Goal: Transaction & Acquisition: Purchase product/service

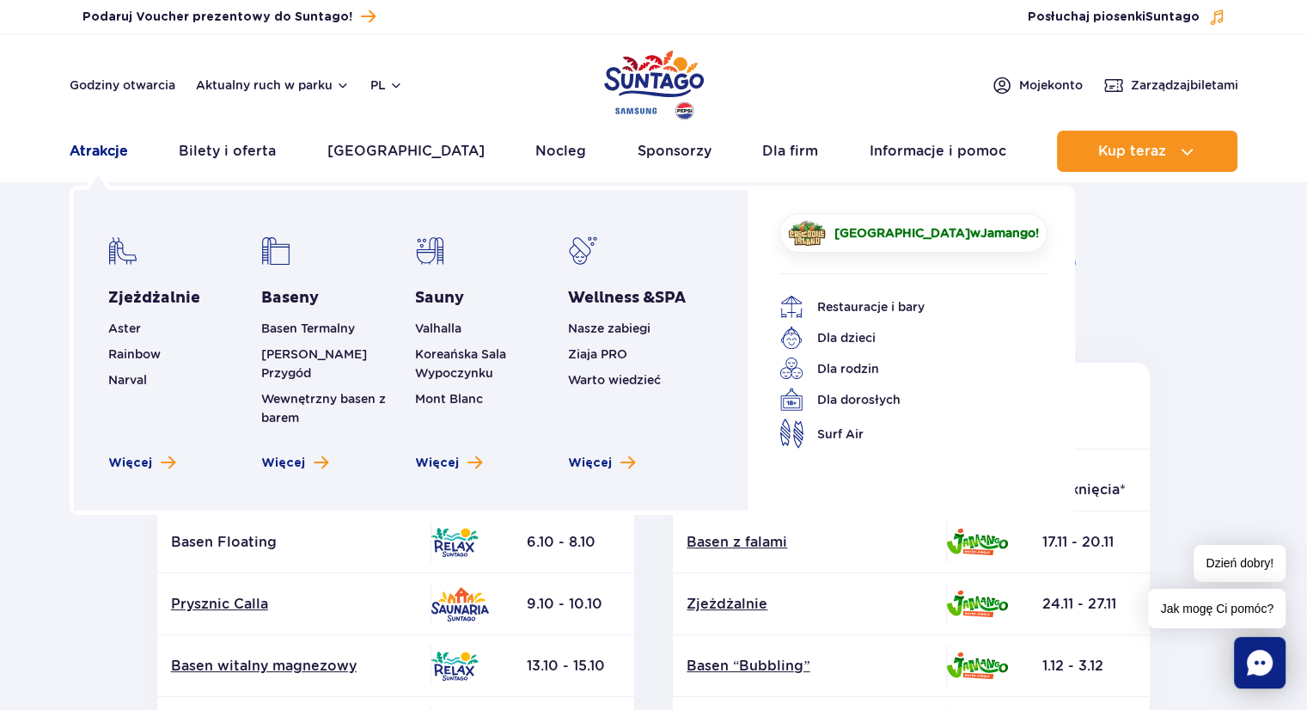
click at [106, 155] on link "Atrakcje" at bounding box center [99, 151] width 58 height 41
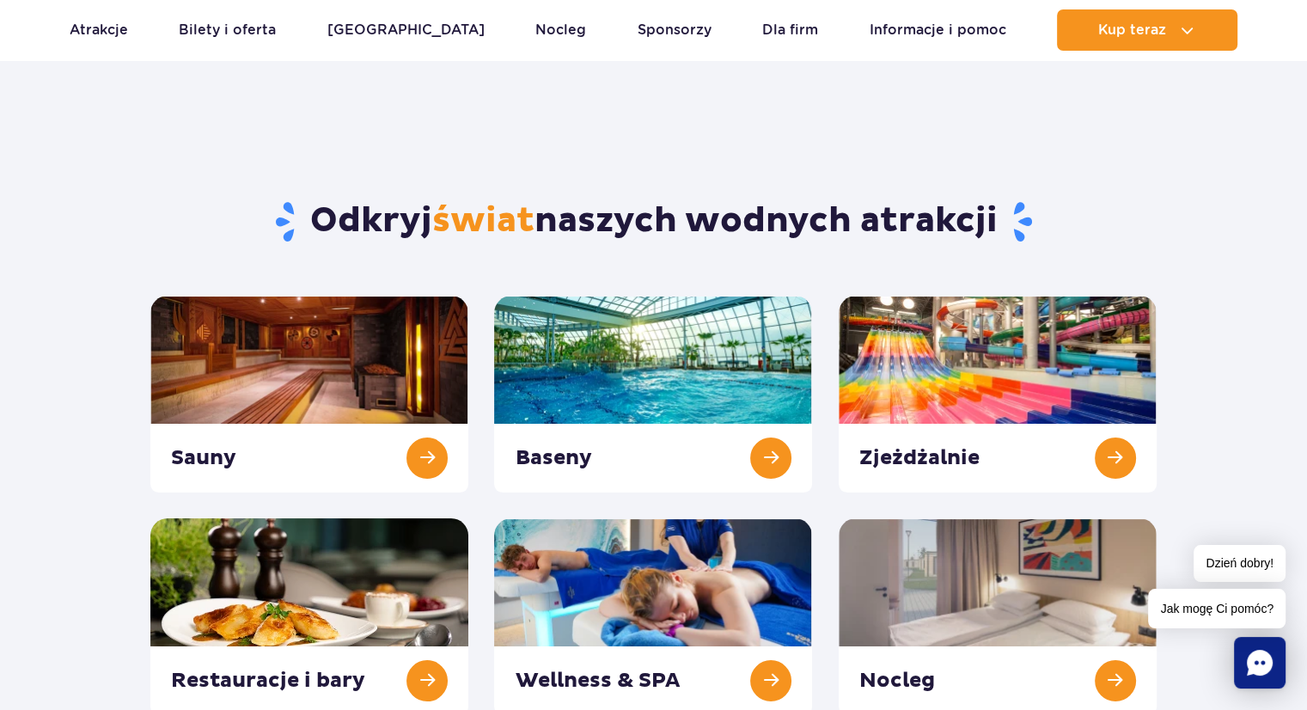
scroll to position [137, 0]
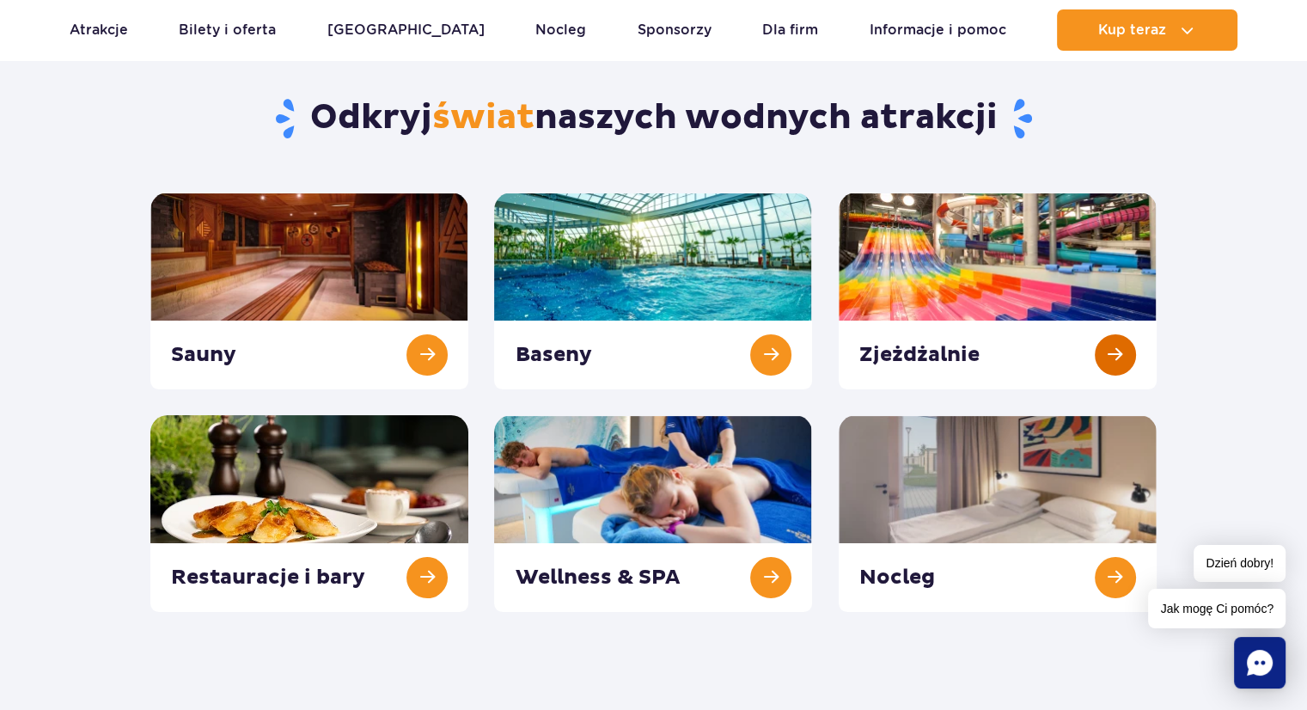
click at [943, 295] on link at bounding box center [997, 290] width 318 height 197
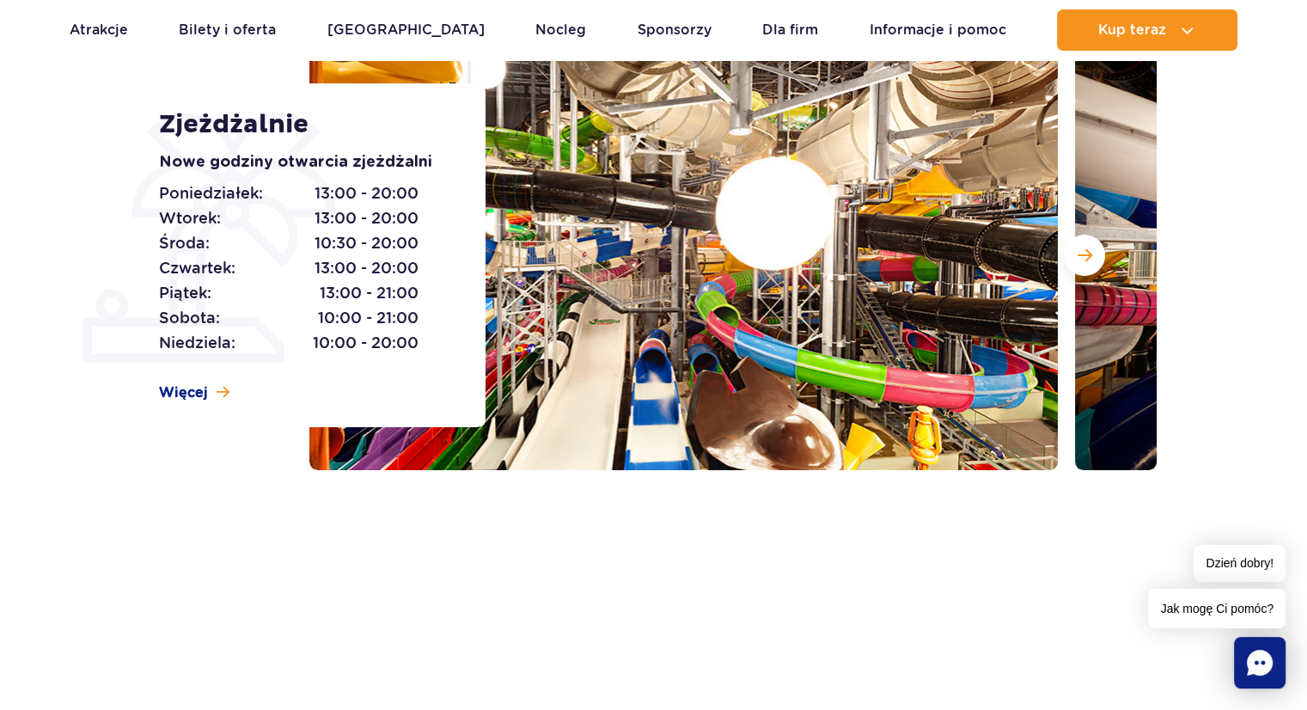
scroll to position [241, 0]
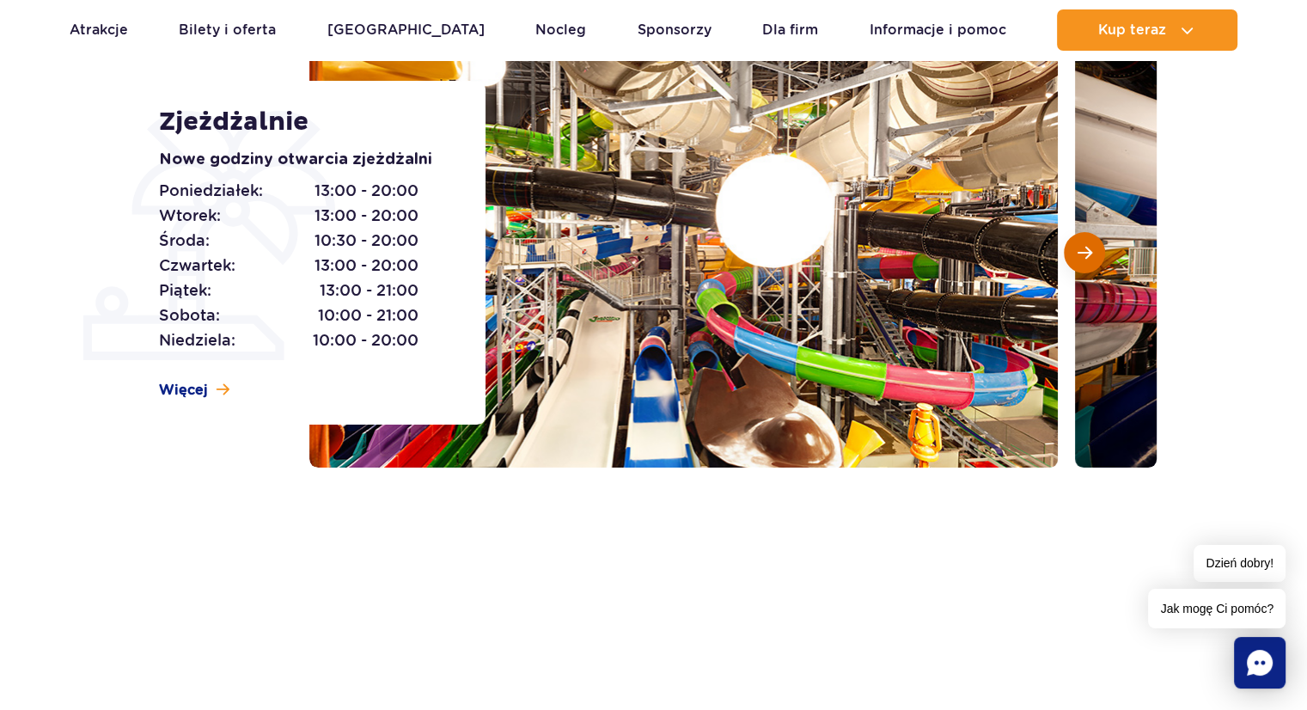
click at [1077, 250] on span "Następny slajd" at bounding box center [1084, 252] width 15 height 15
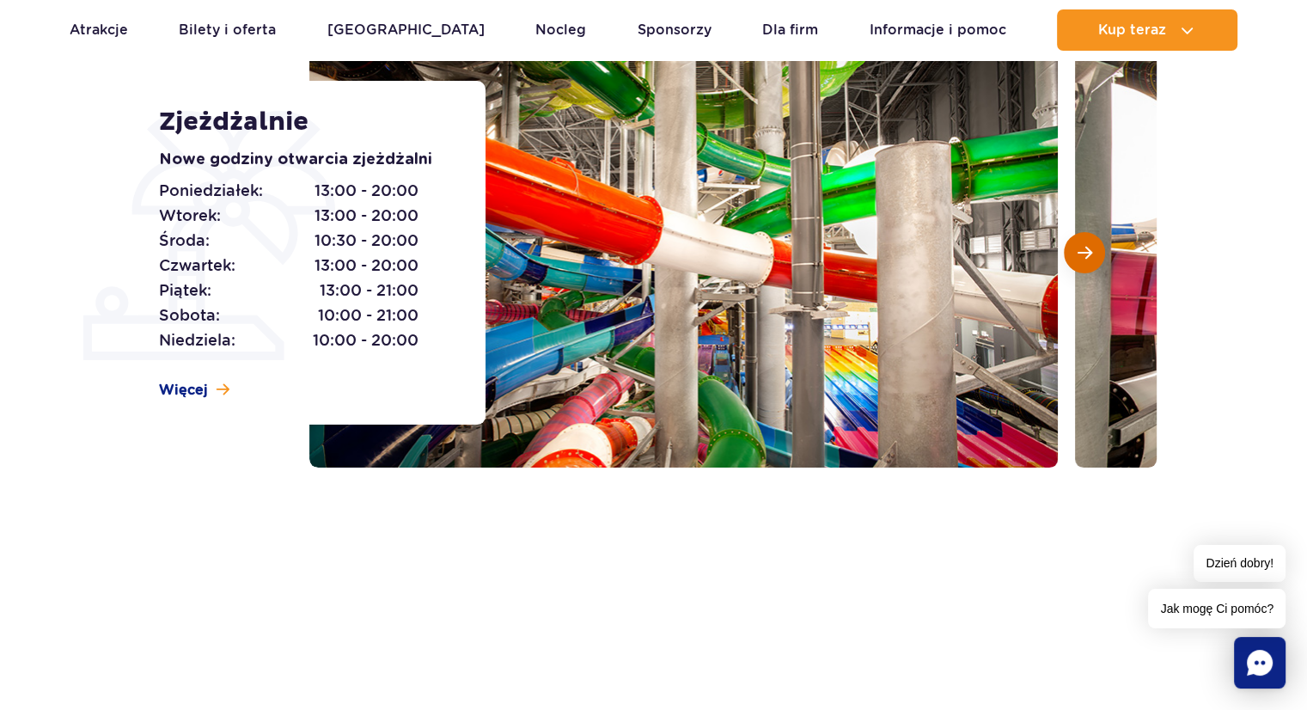
click at [1077, 250] on span "Następny slajd" at bounding box center [1084, 252] width 15 height 15
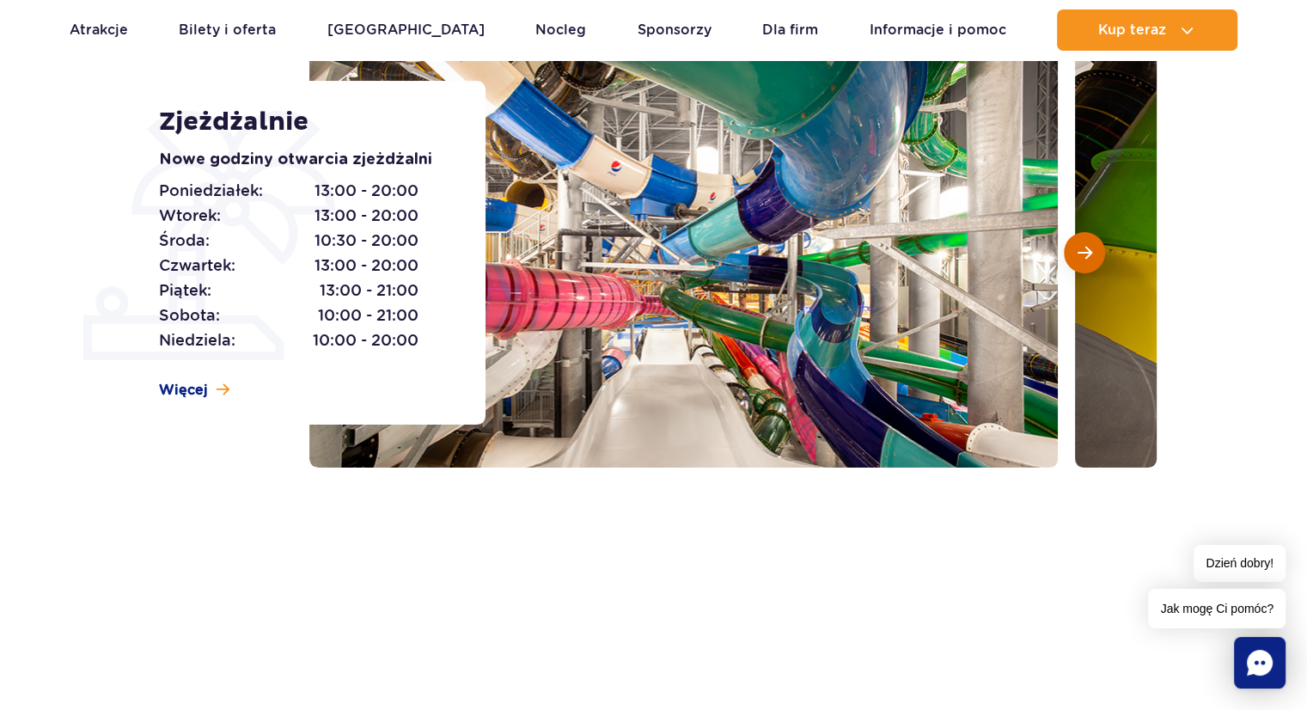
click at [1077, 250] on span "Następny slajd" at bounding box center [1084, 252] width 15 height 15
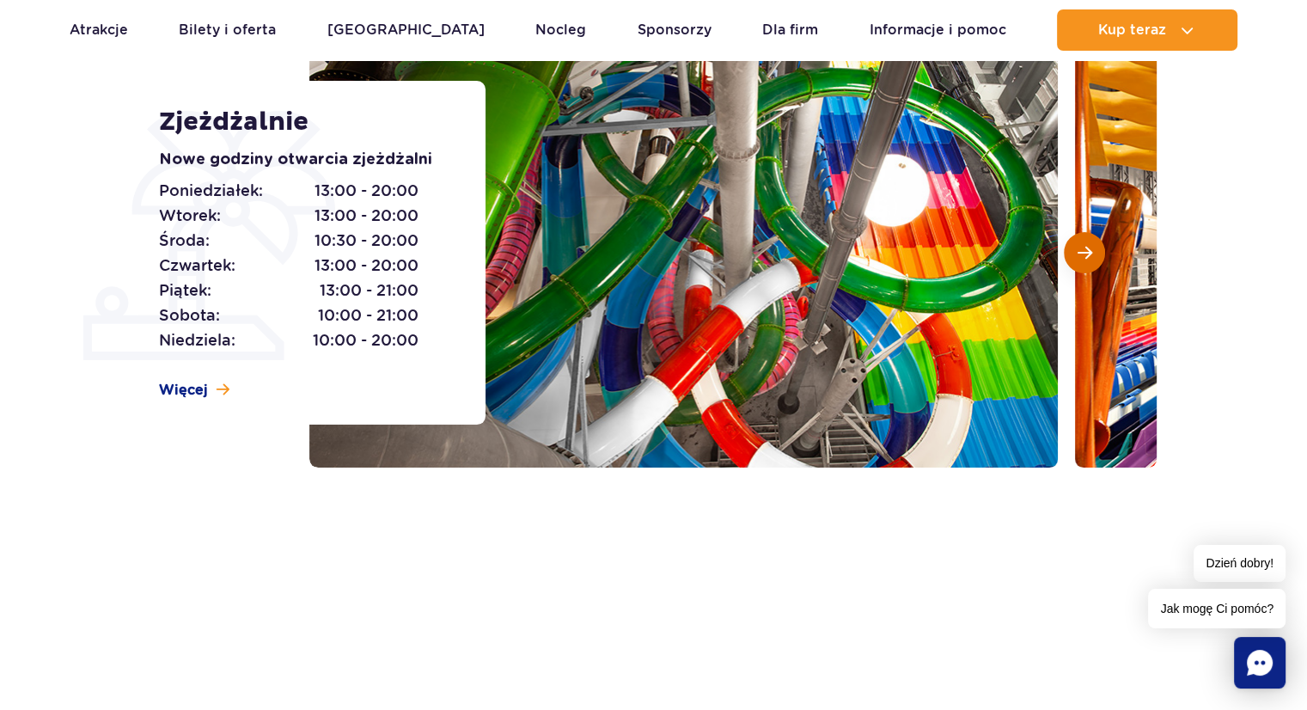
click at [1077, 250] on span "Następny slajd" at bounding box center [1084, 252] width 15 height 15
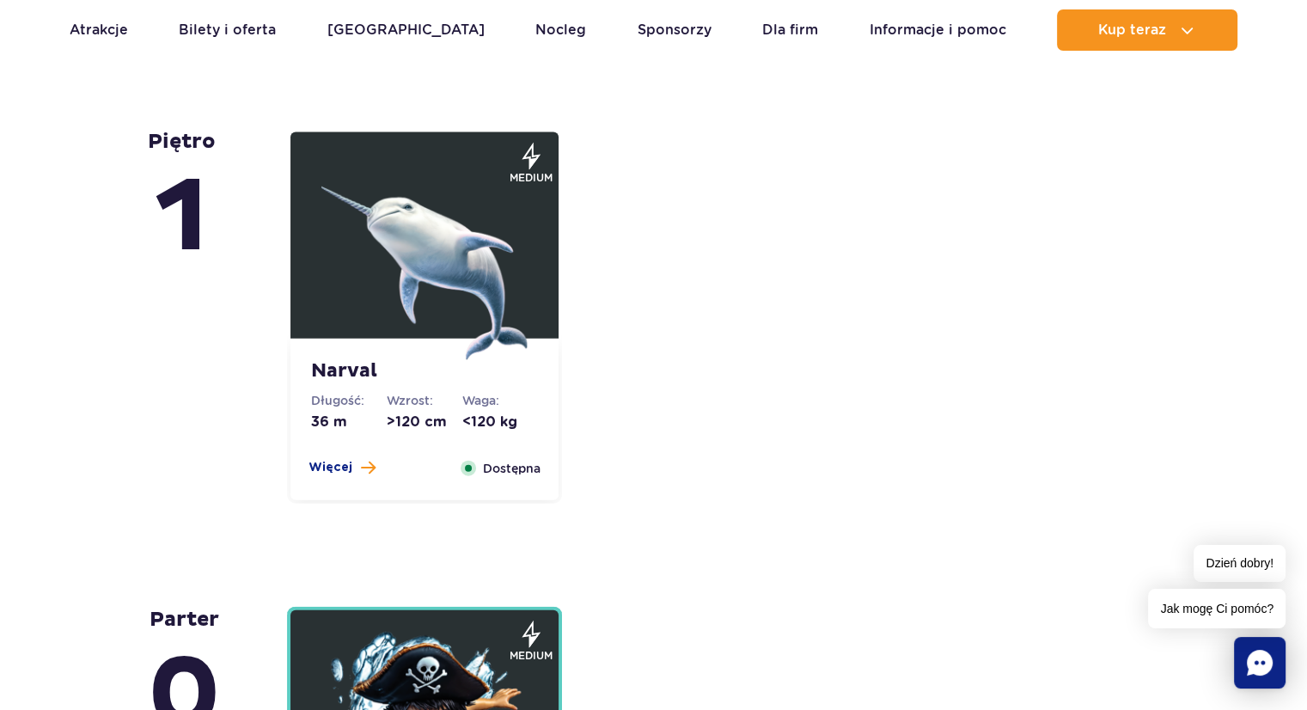
scroll to position [3780, 0]
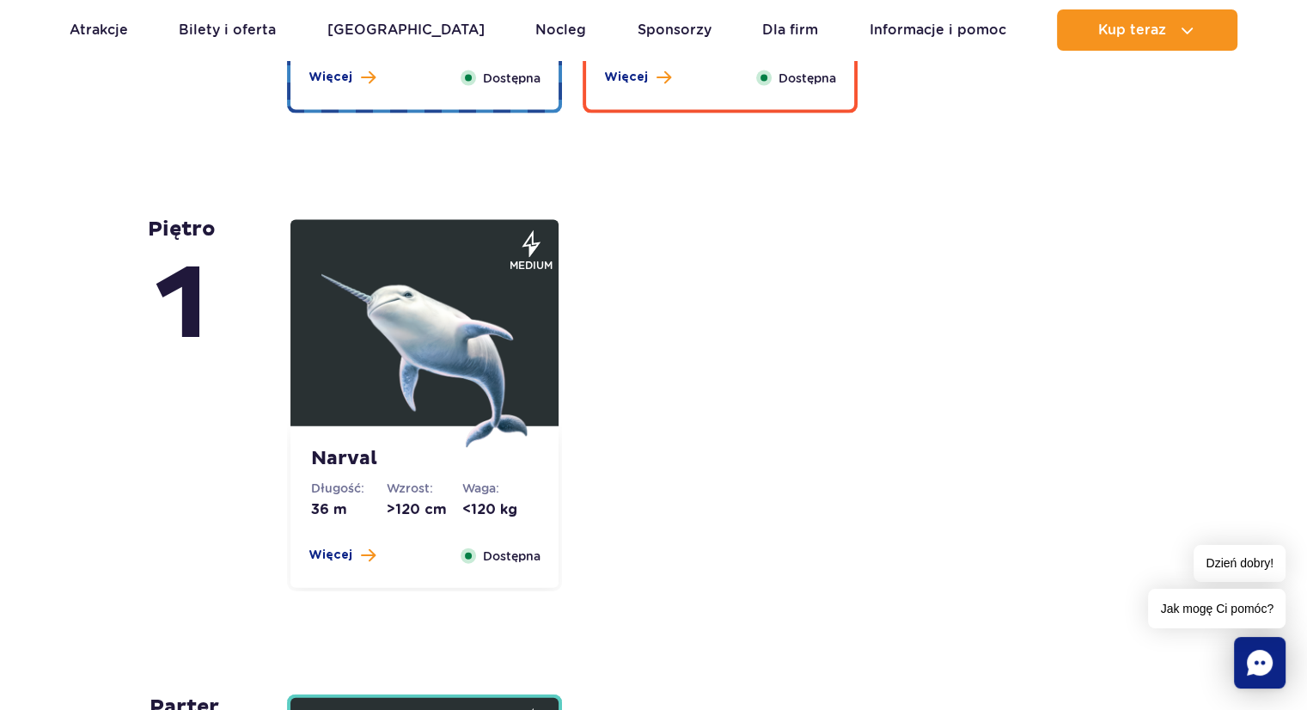
click at [392, 511] on dd ">120 cm" at bounding box center [425, 509] width 76 height 19
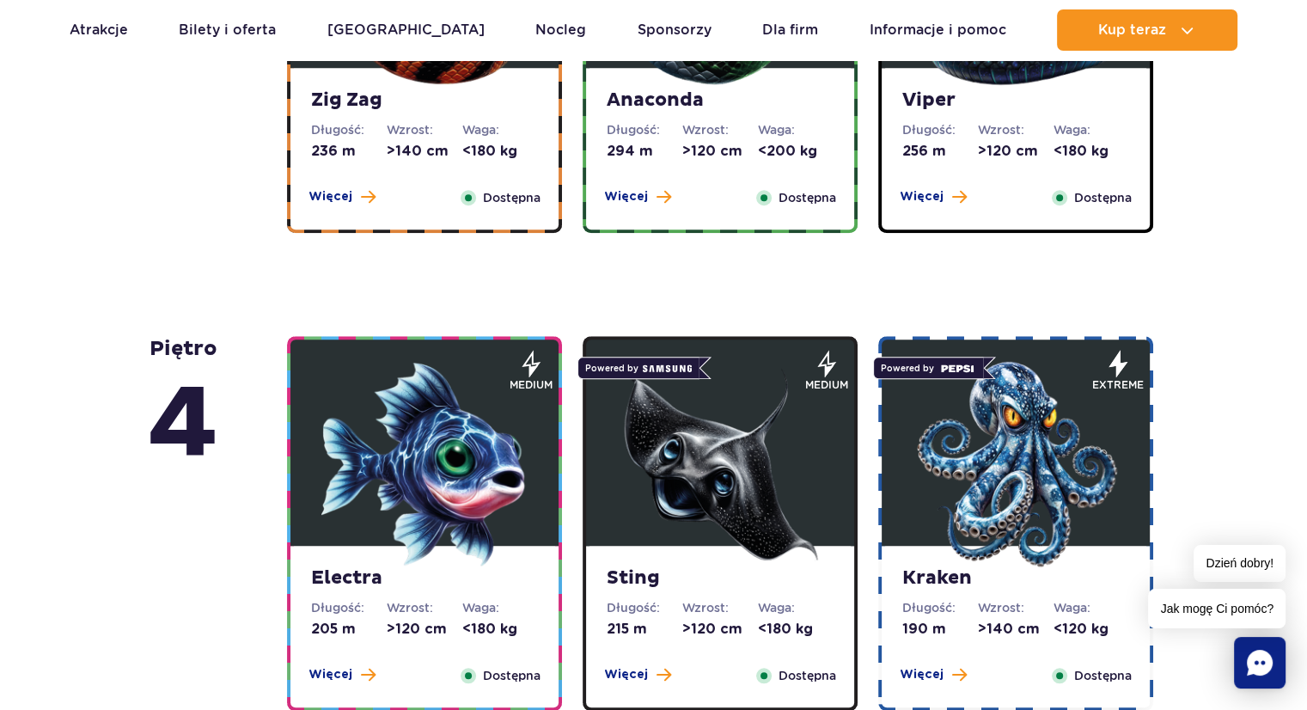
scroll to position [1591, 0]
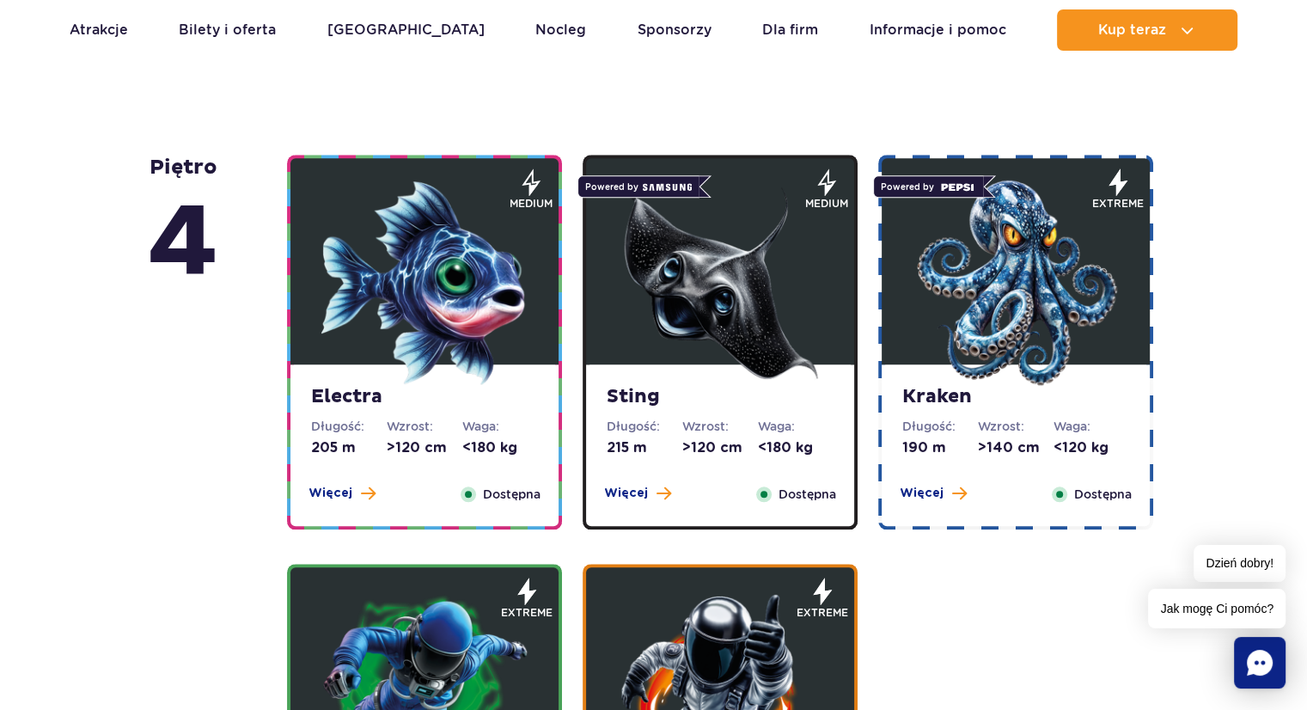
click at [1045, 368] on img at bounding box center [1015, 283] width 206 height 206
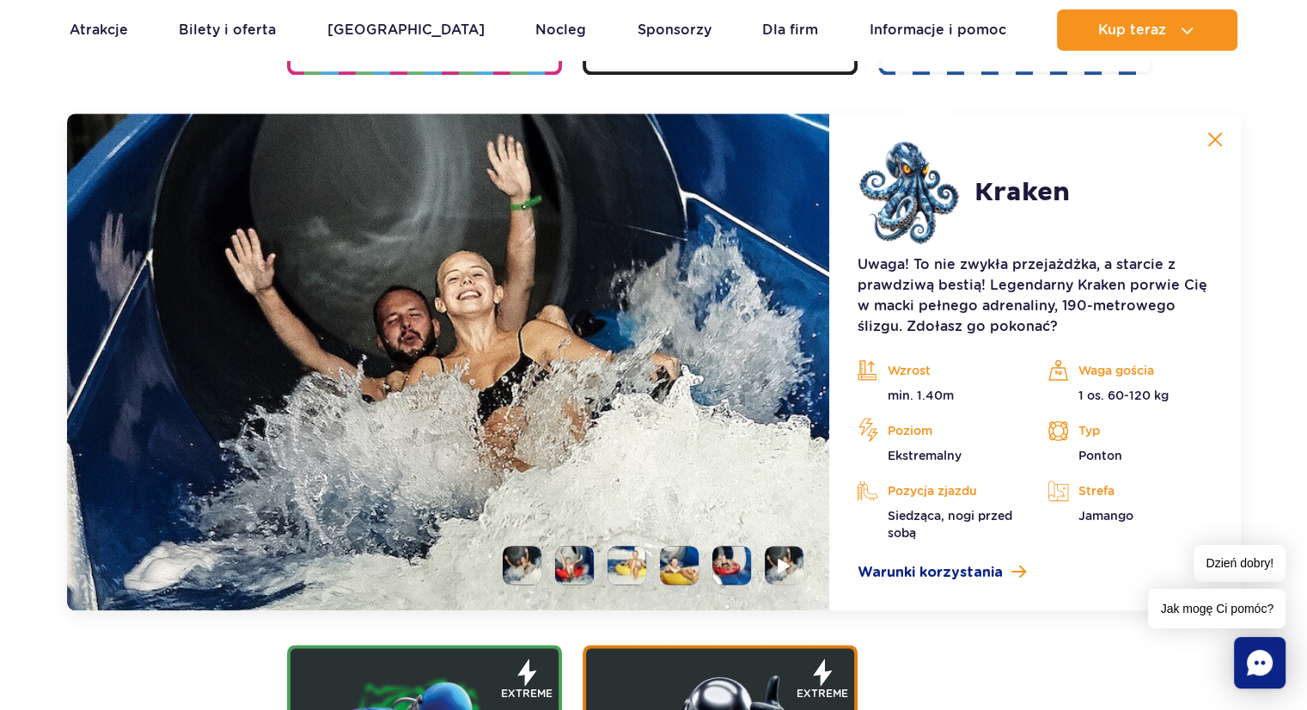
scroll to position [2055, 0]
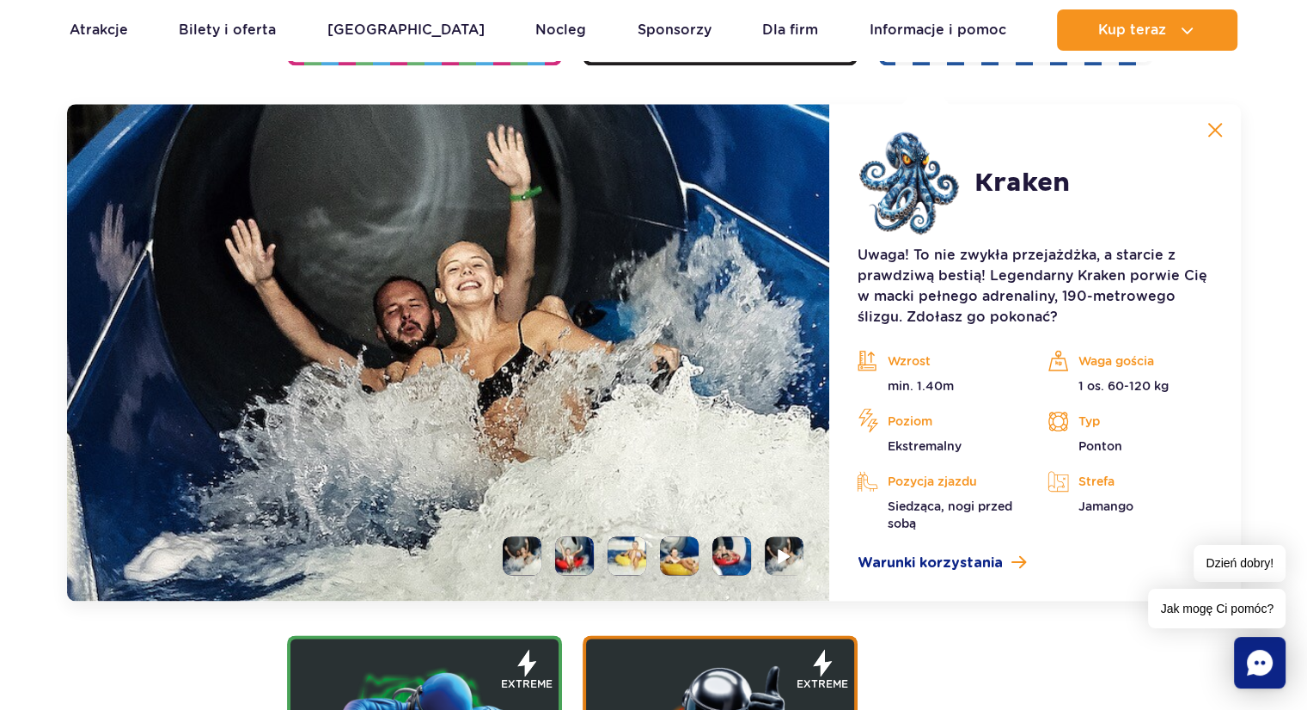
click at [624, 551] on li at bounding box center [626, 555] width 39 height 39
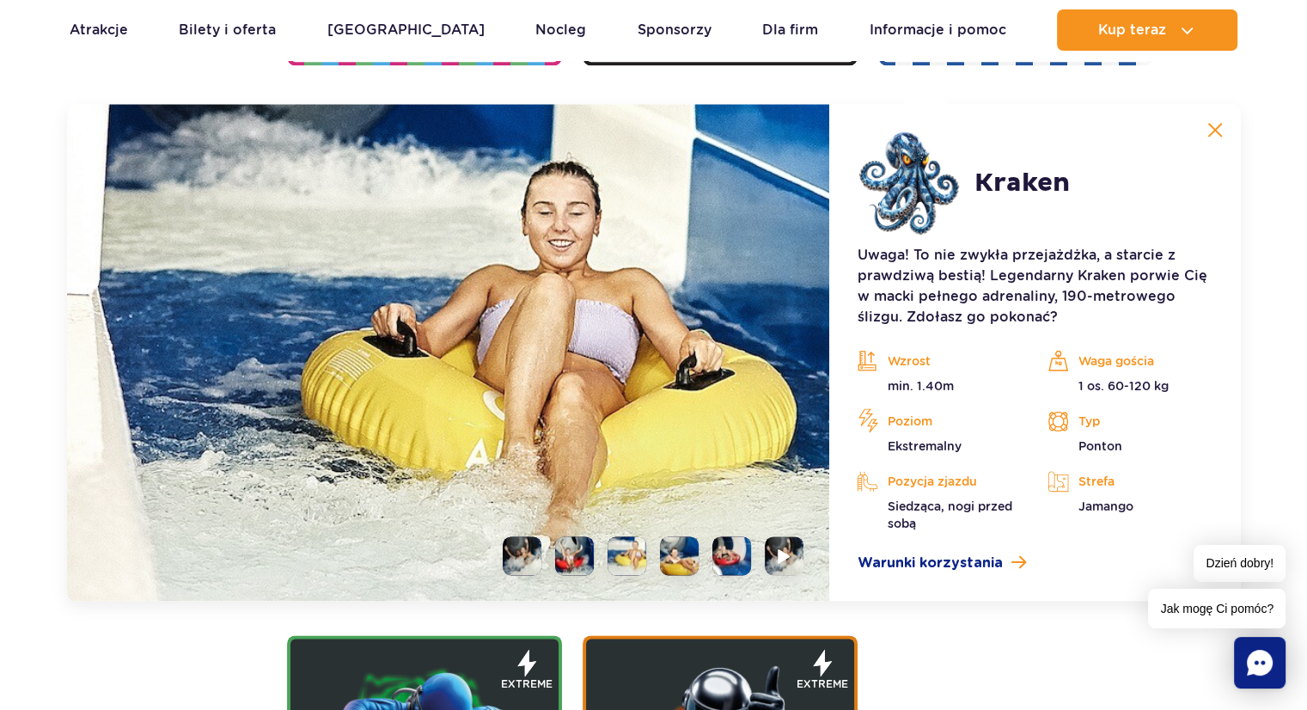
click at [674, 551] on li at bounding box center [679, 555] width 39 height 39
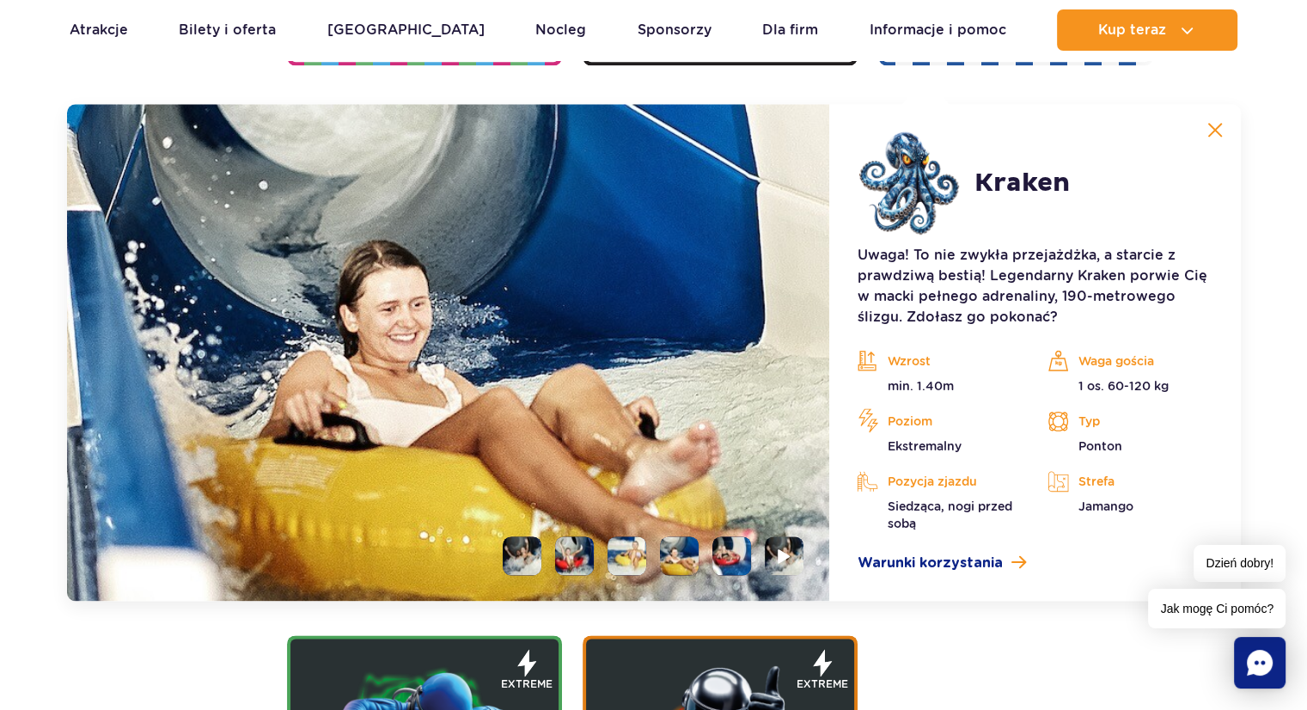
click at [715, 559] on li at bounding box center [731, 555] width 39 height 39
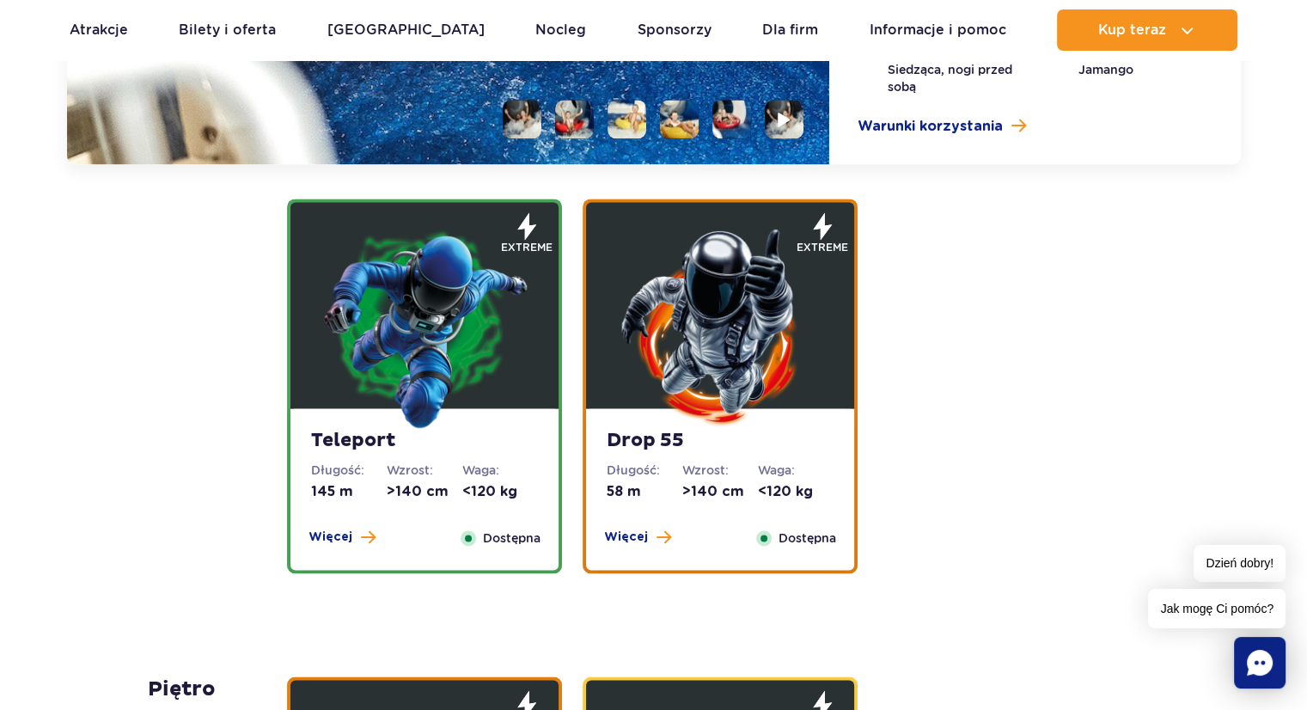
scroll to position [2501, 0]
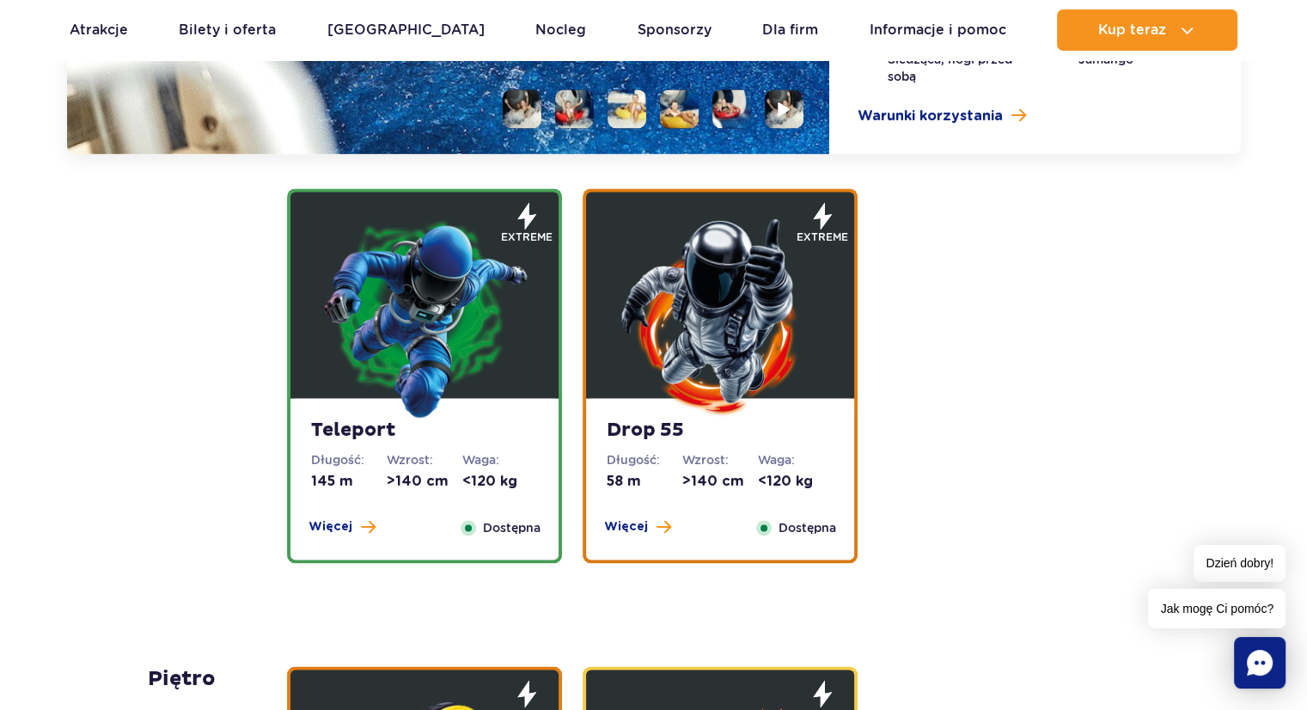
click at [464, 348] on img at bounding box center [424, 316] width 206 height 206
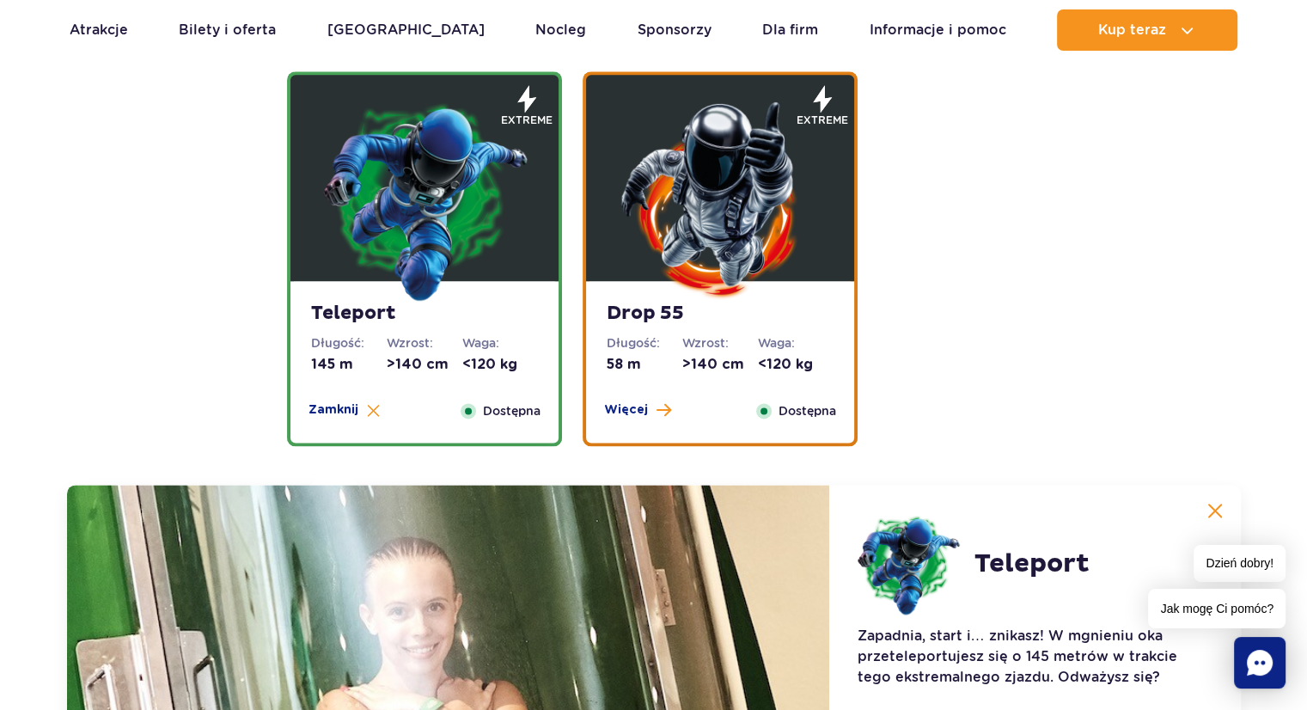
scroll to position [1914, 0]
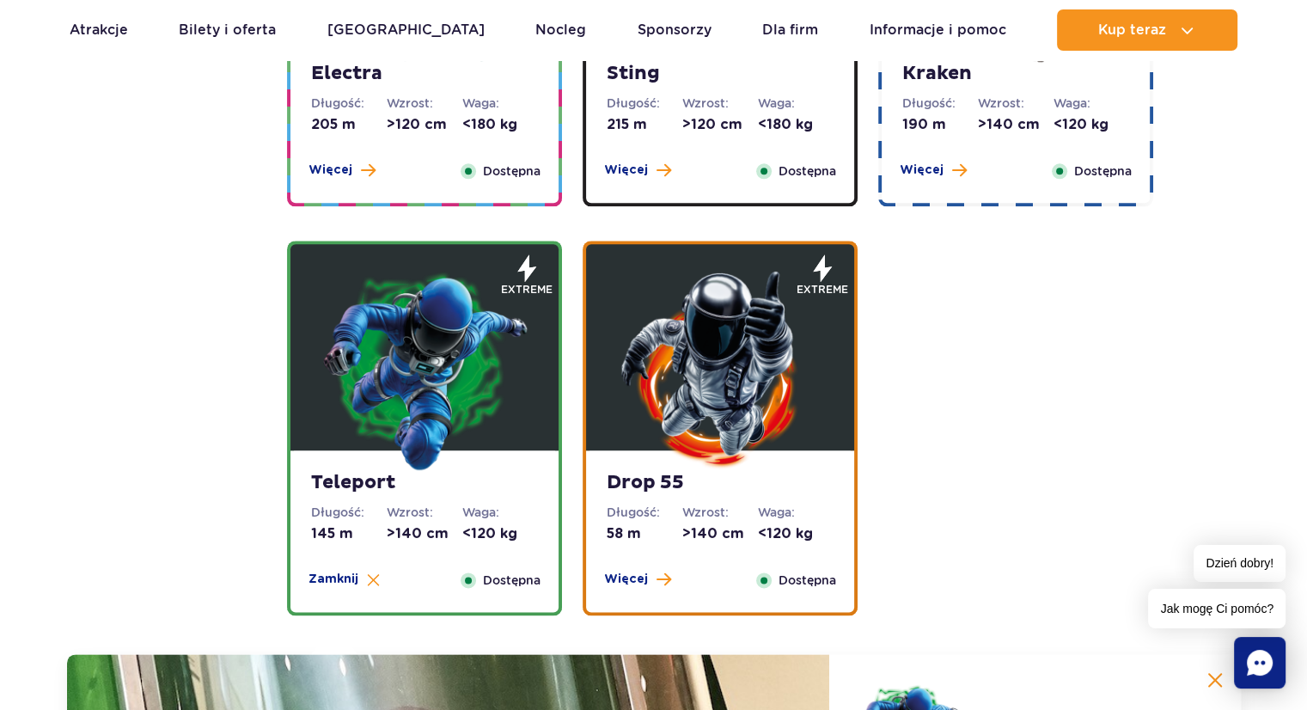
click at [732, 427] on img at bounding box center [720, 368] width 206 height 206
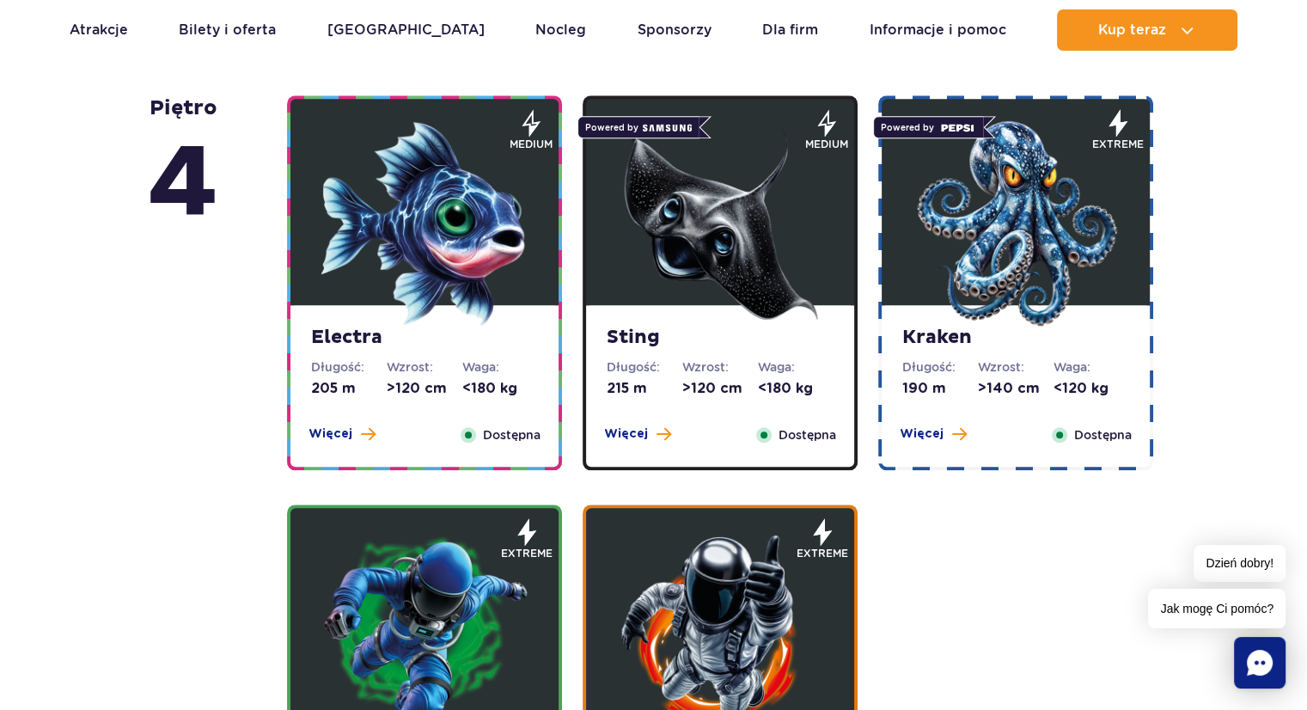
scroll to position [1639, 0]
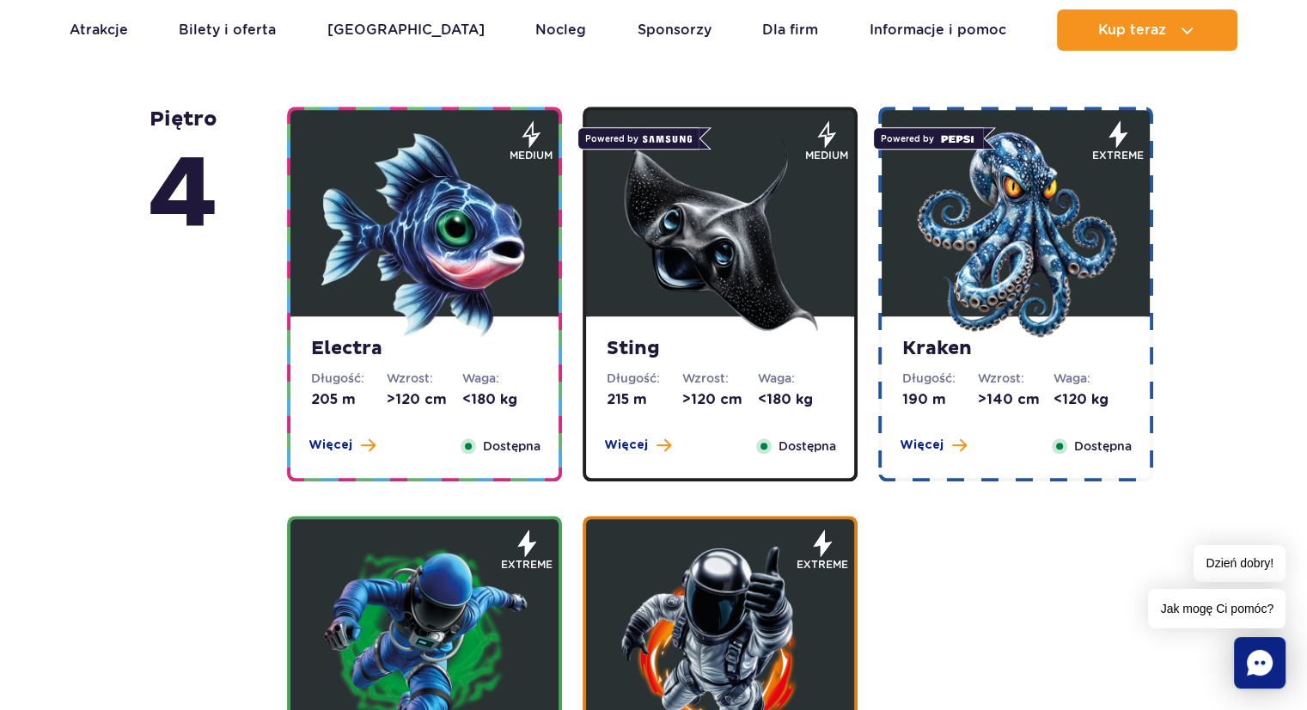
click at [731, 396] on dd ">120 cm" at bounding box center [720, 399] width 76 height 19
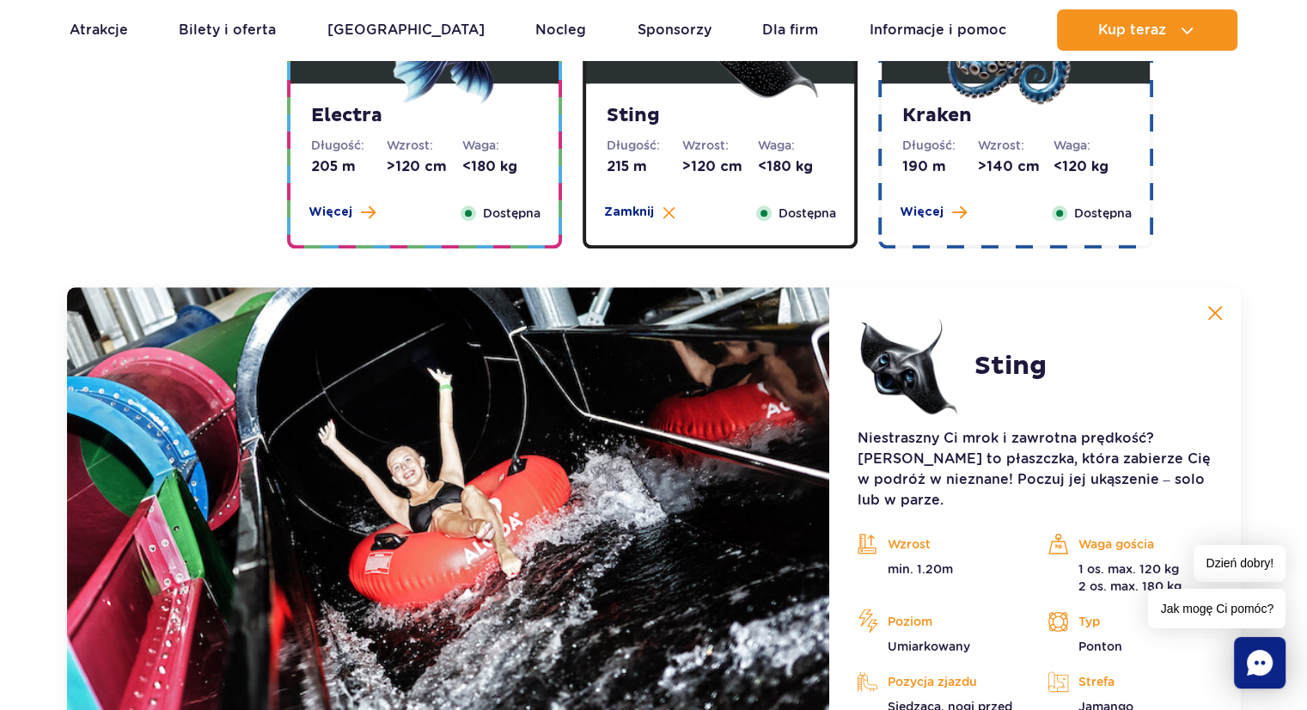
scroll to position [1745, 0]
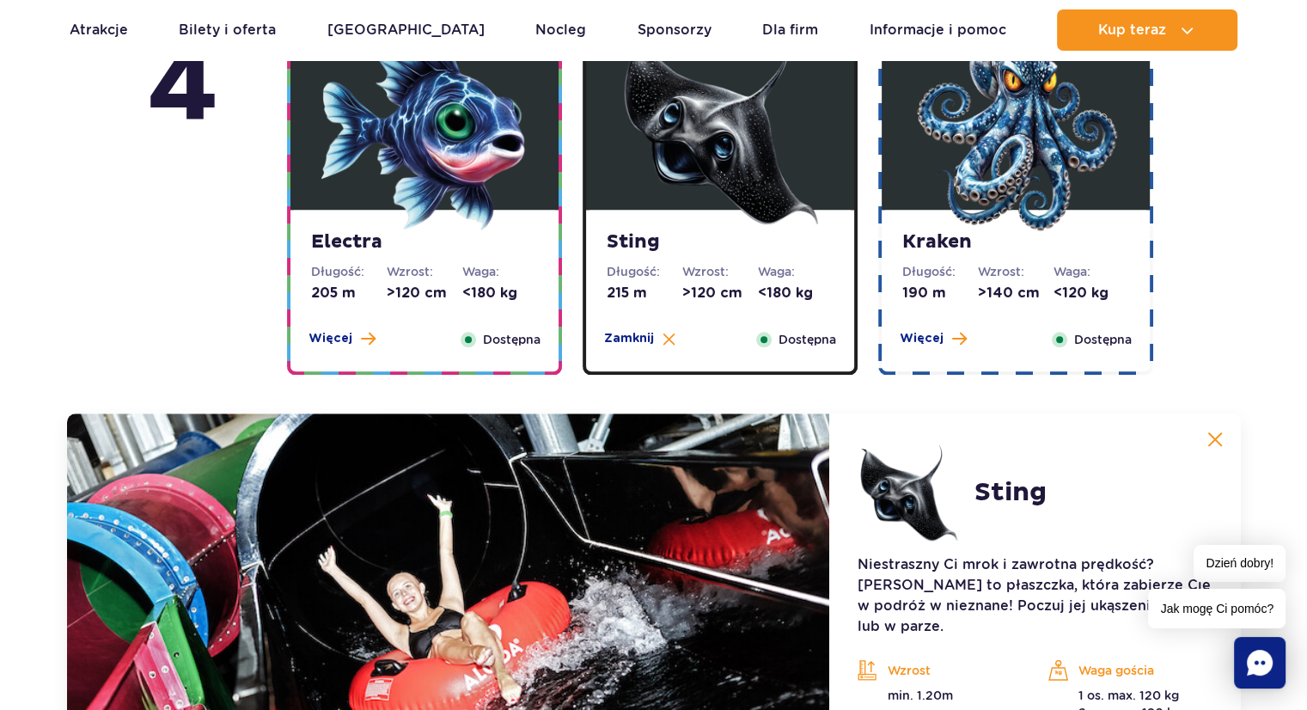
click at [471, 265] on dt "Waga:" at bounding box center [500, 271] width 76 height 17
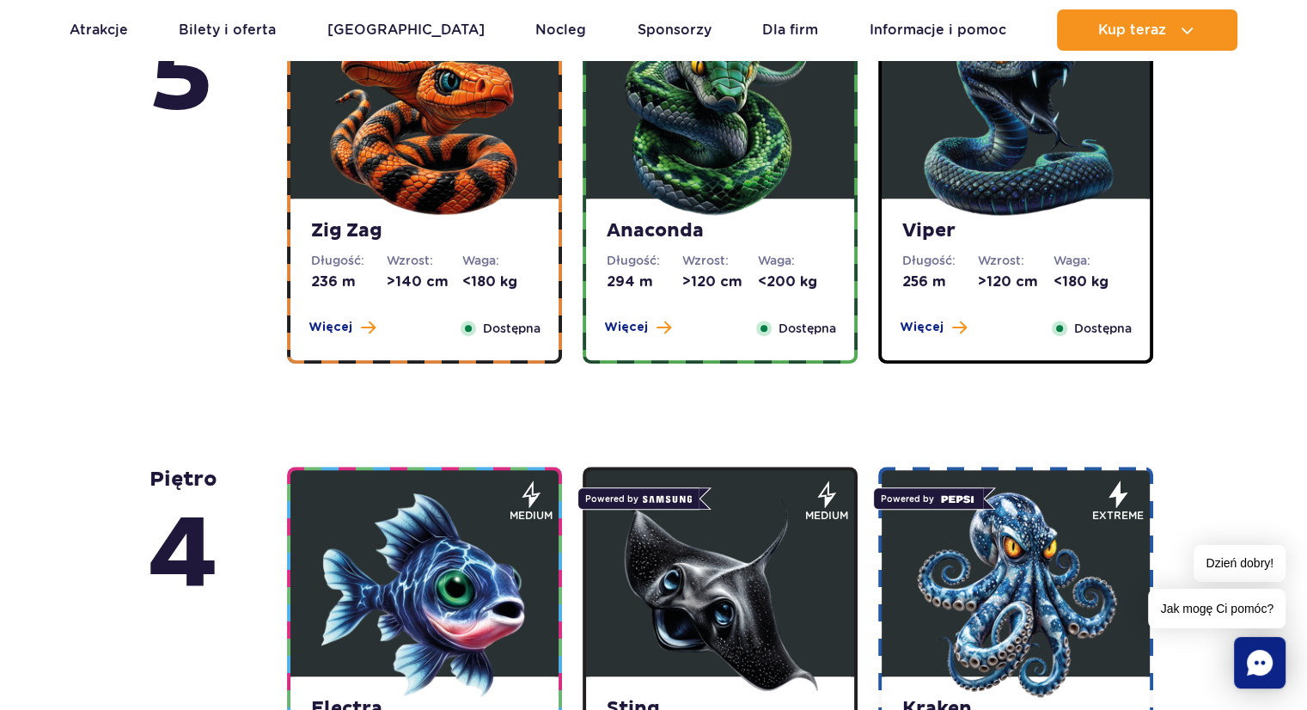
scroll to position [1127, 0]
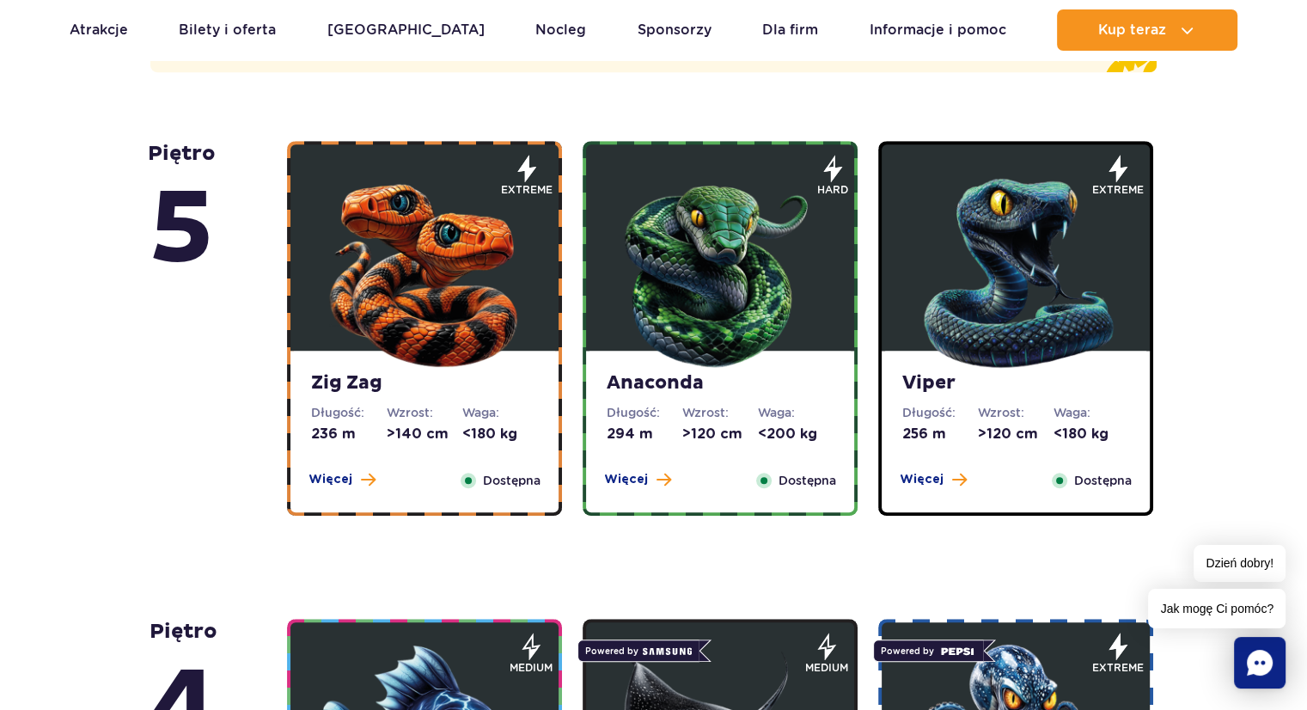
click at [664, 327] on img at bounding box center [720, 269] width 206 height 206
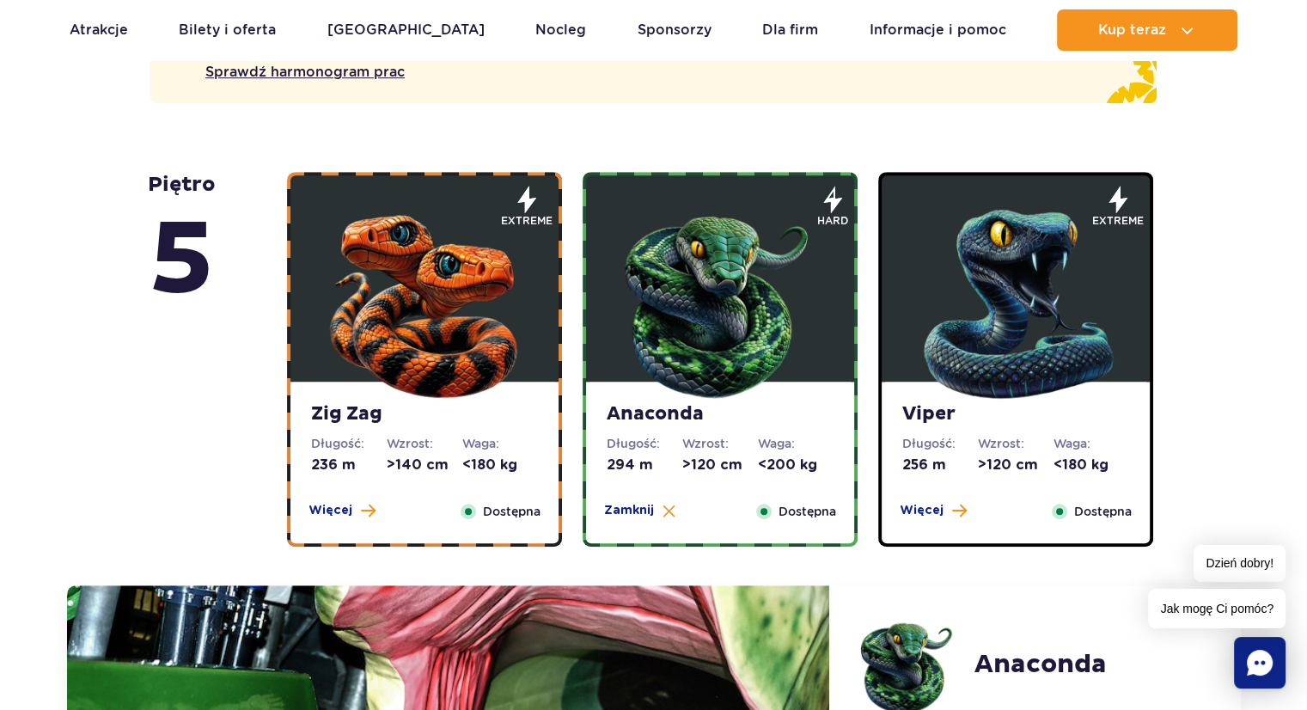
scroll to position [1062, 0]
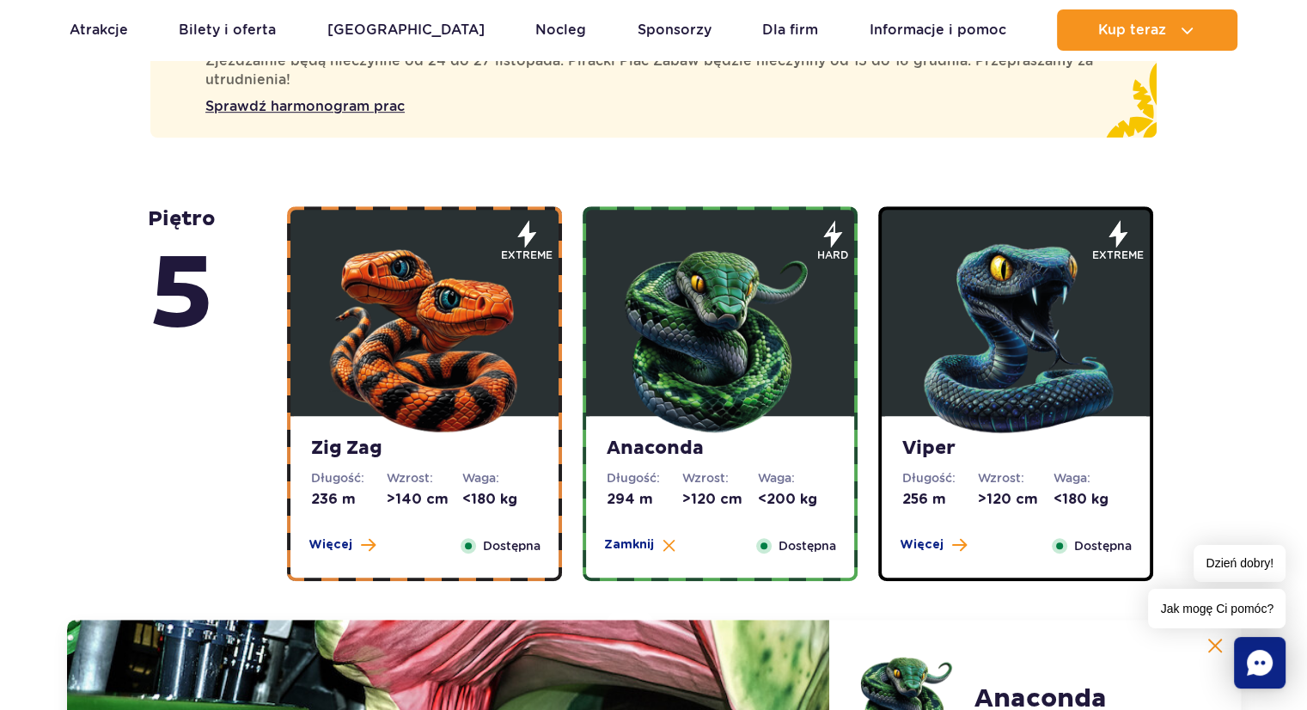
click at [433, 344] on img at bounding box center [424, 334] width 206 height 206
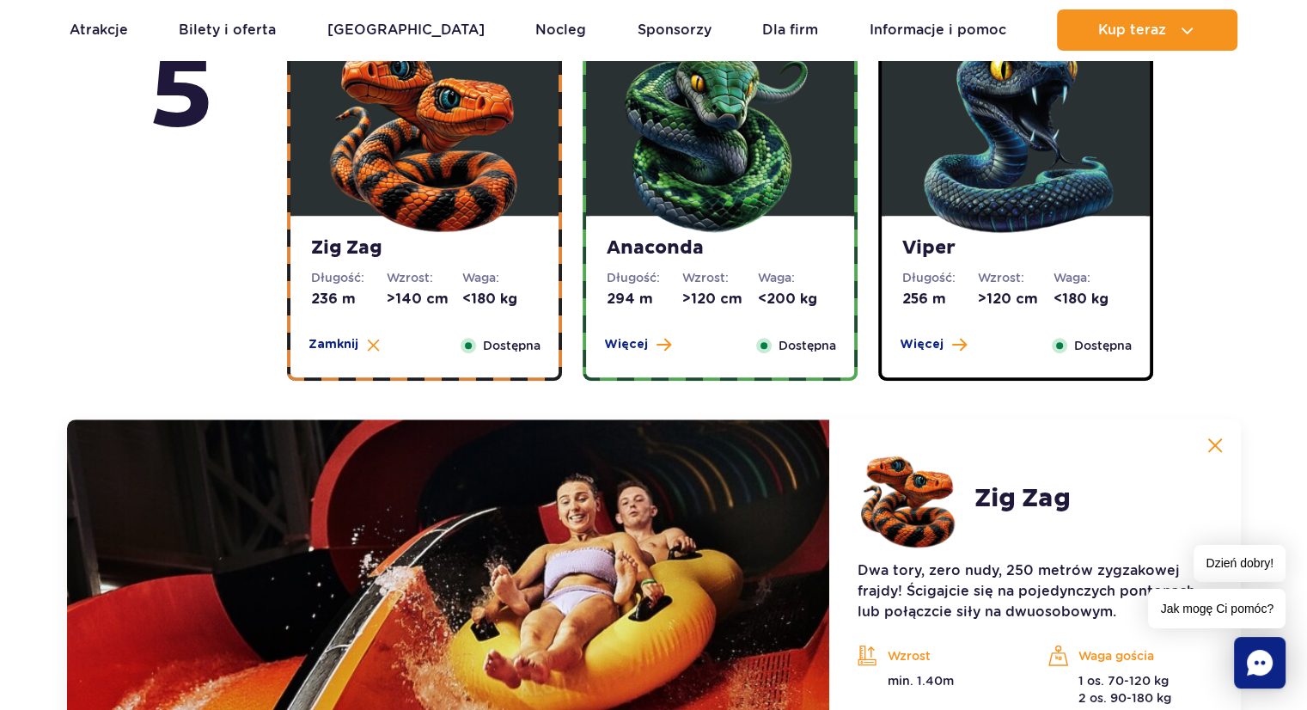
scroll to position [1233, 0]
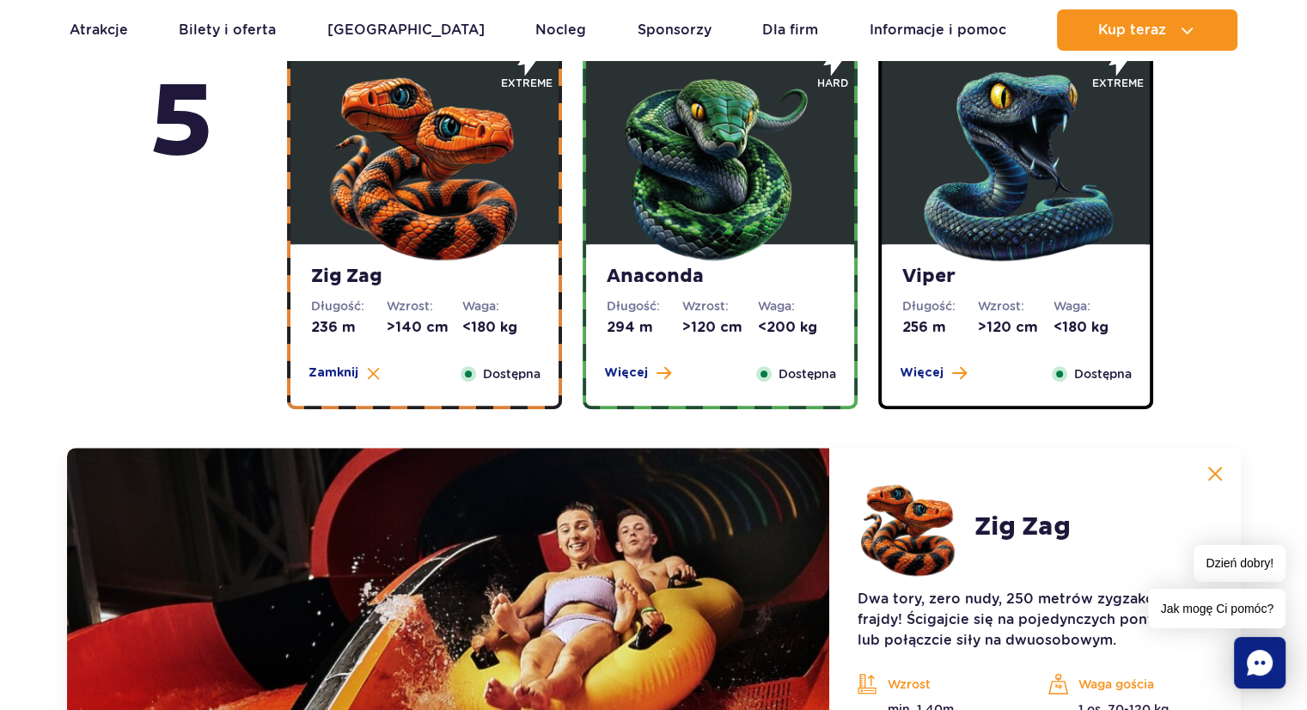
click at [926, 203] on img at bounding box center [1015, 162] width 206 height 206
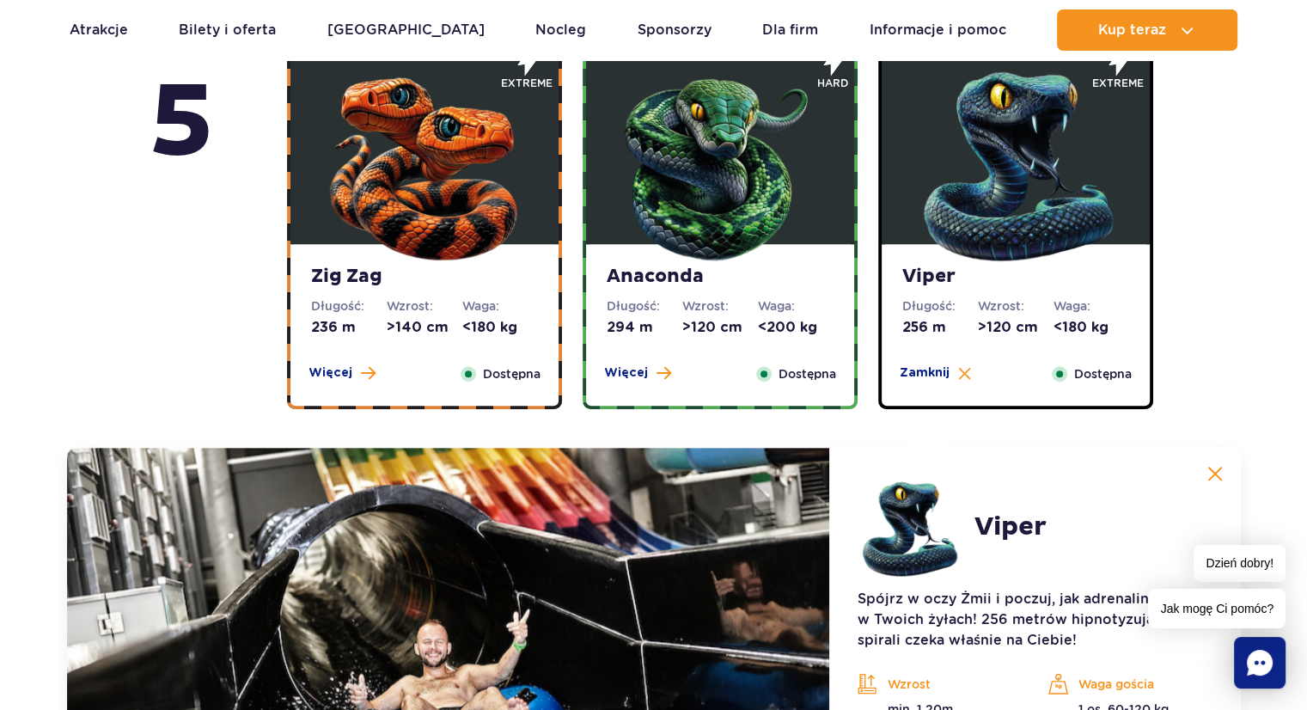
click at [743, 192] on img at bounding box center [720, 162] width 206 height 206
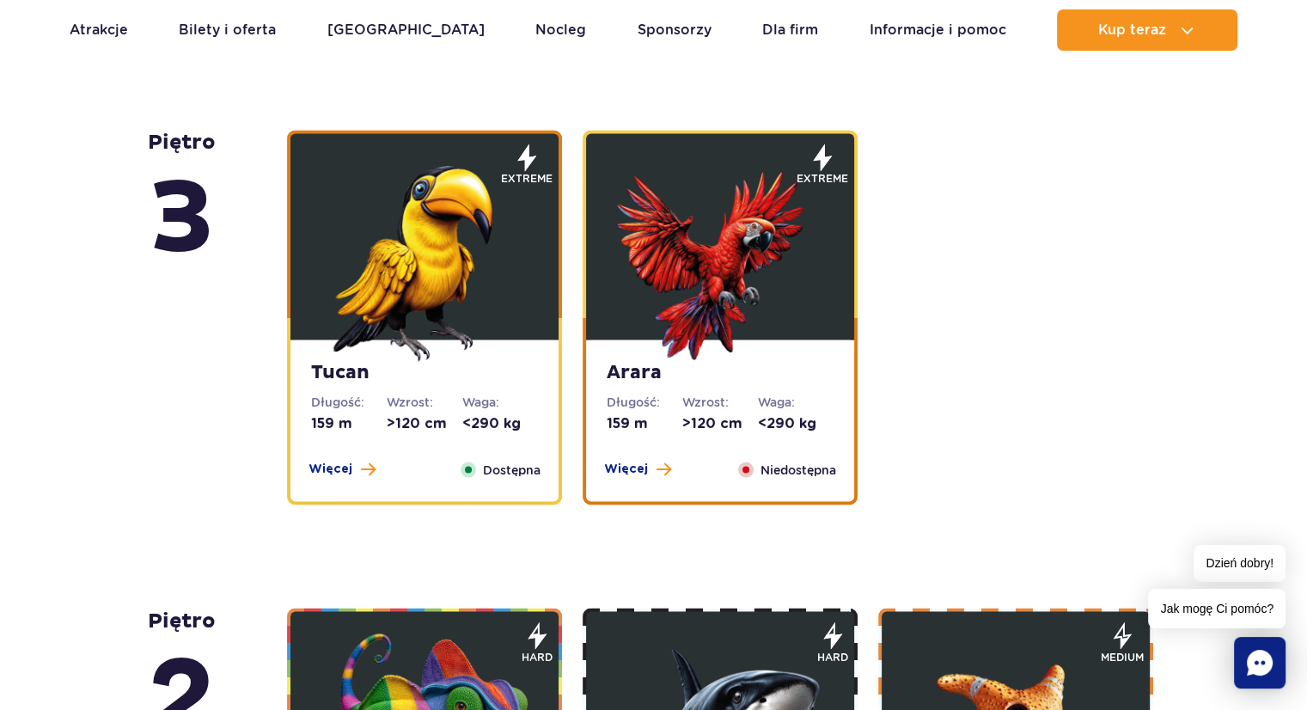
click at [731, 228] on img at bounding box center [720, 258] width 206 height 206
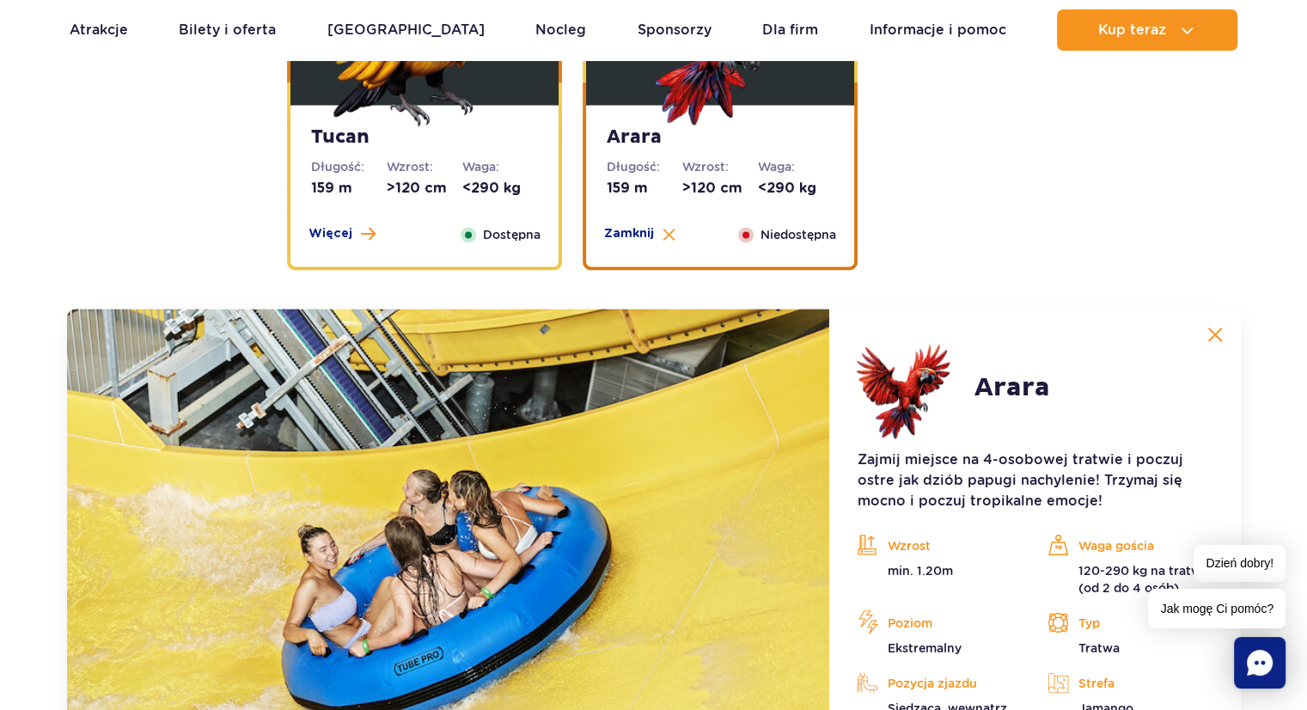
scroll to position [2735, 0]
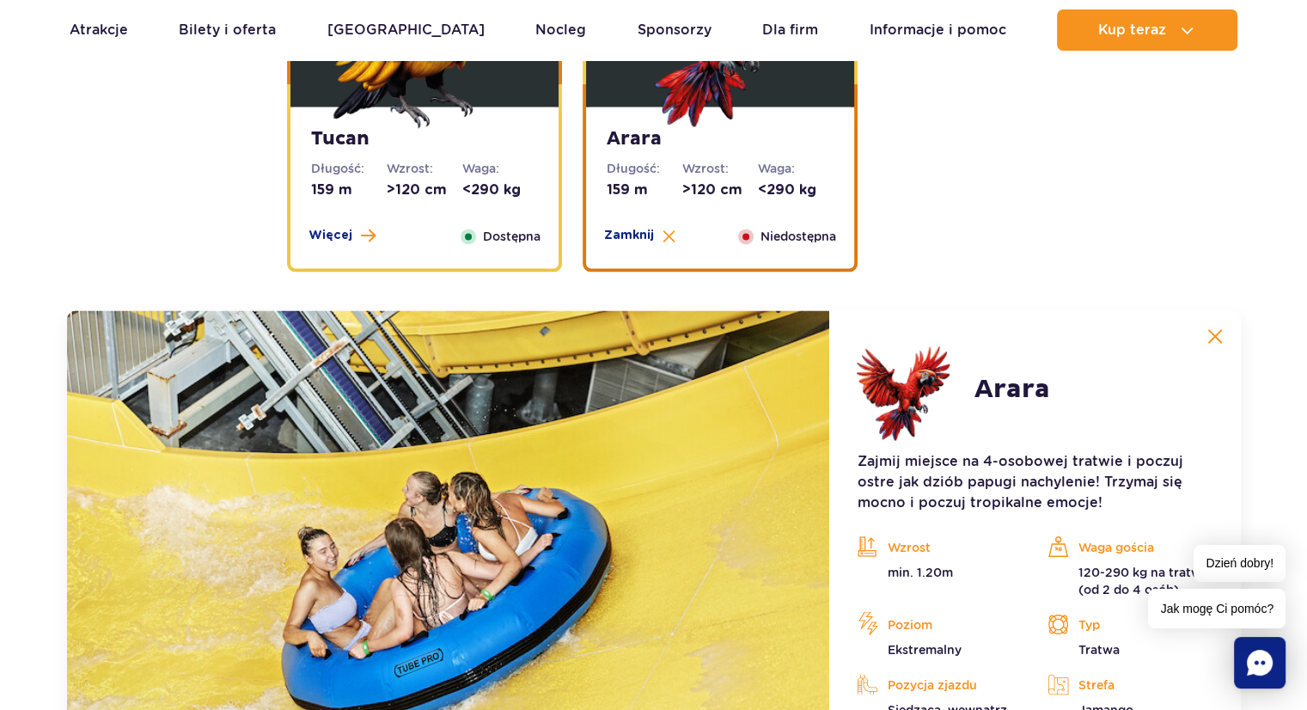
click at [454, 175] on dt "Wzrost:" at bounding box center [425, 168] width 76 height 17
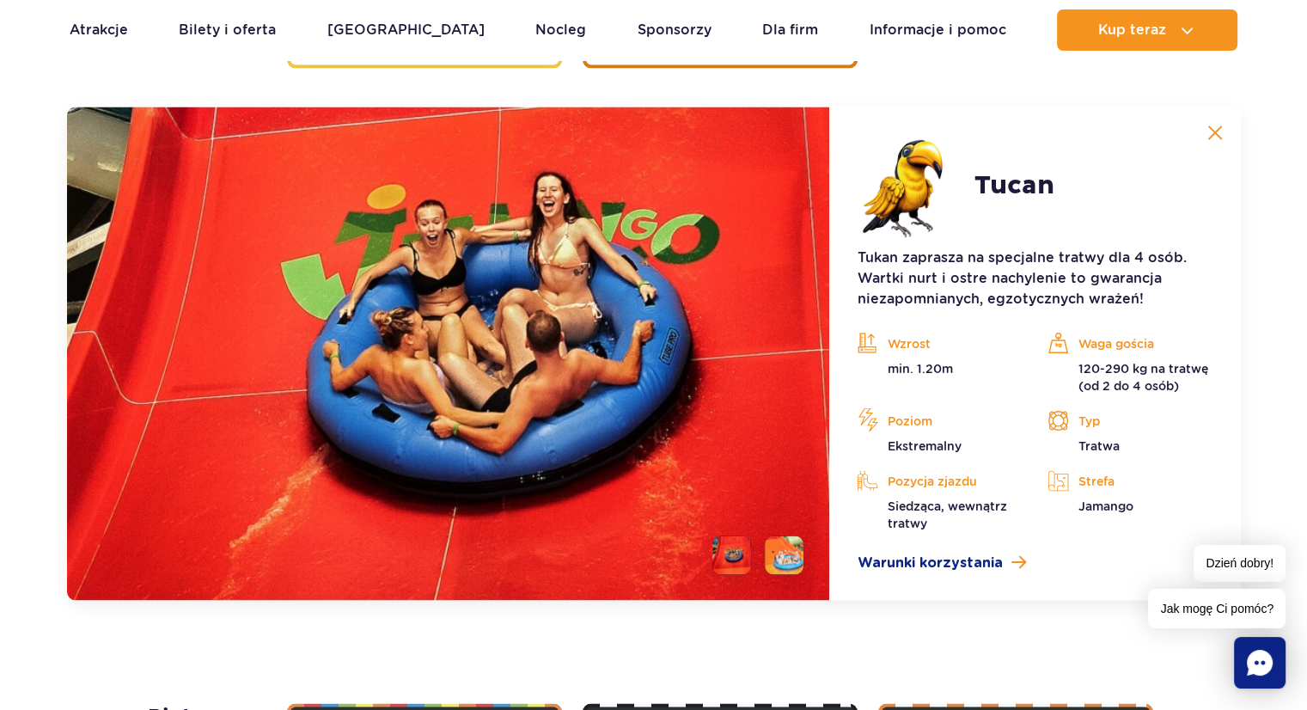
scroll to position [2941, 0]
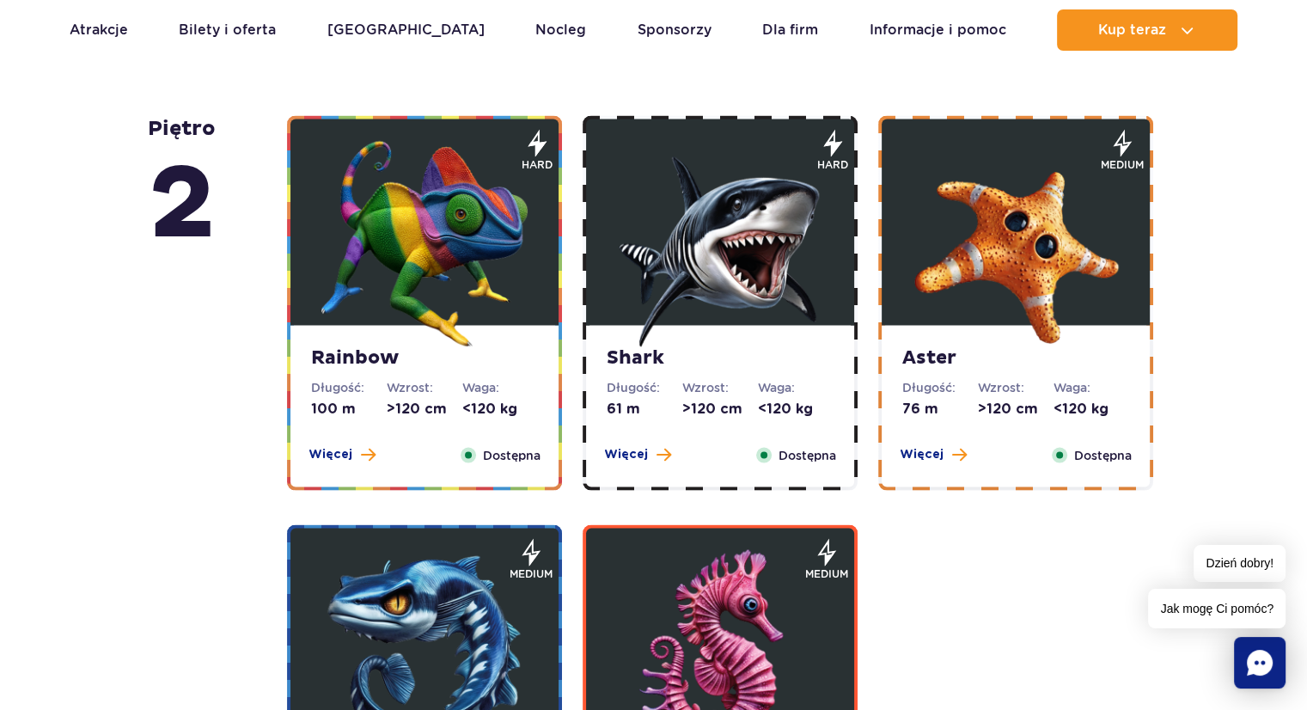
click at [428, 179] on img at bounding box center [424, 244] width 206 height 206
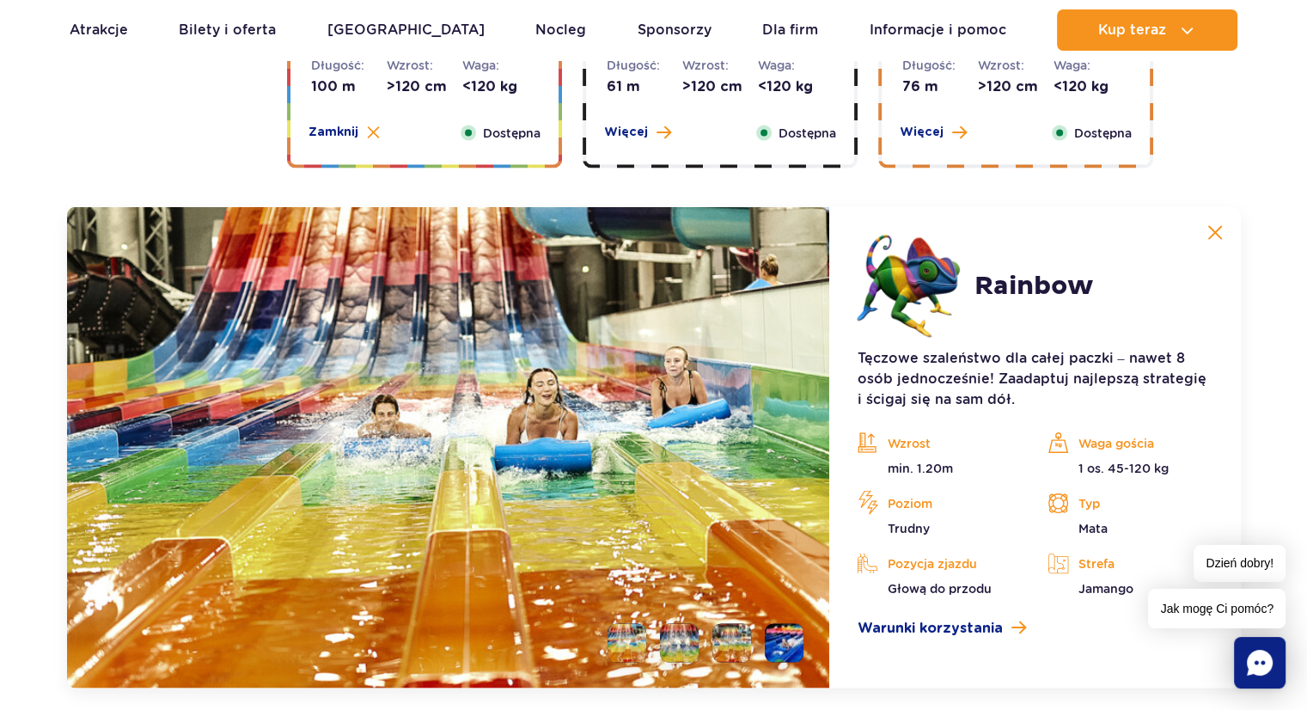
scroll to position [3281, 0]
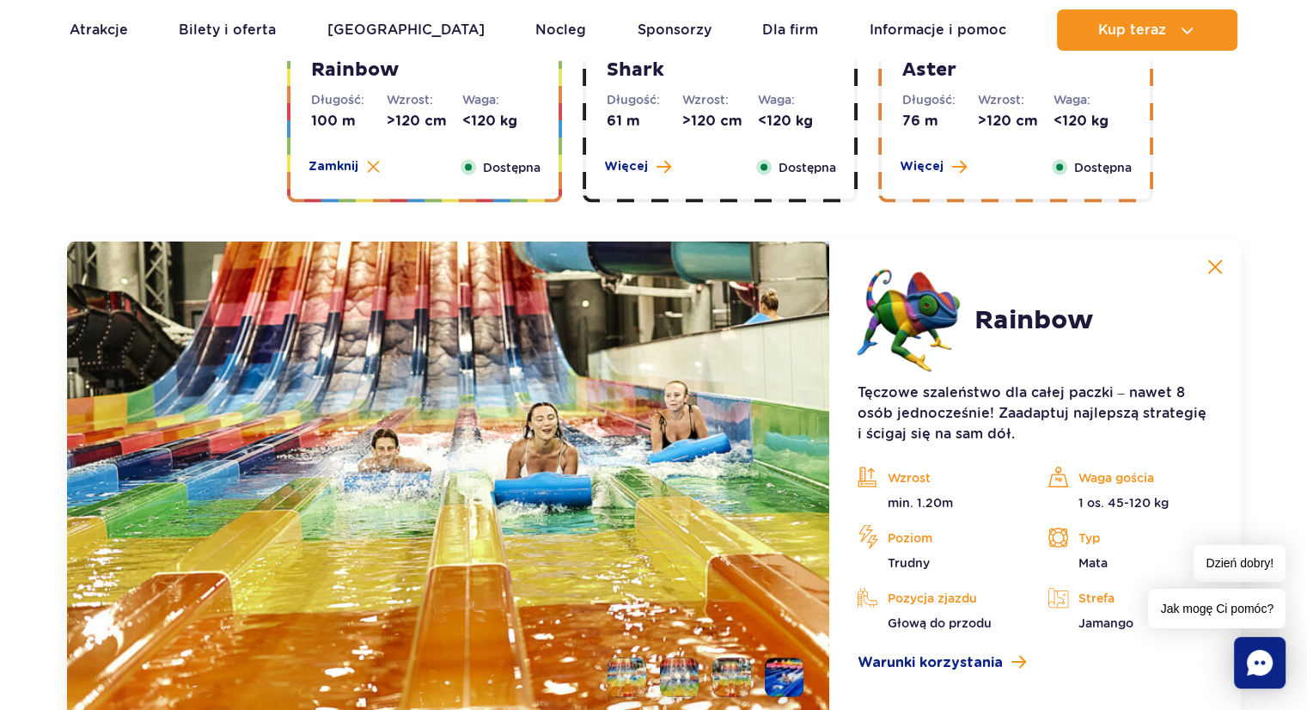
click at [764, 94] on dt "Waga:" at bounding box center [796, 99] width 76 height 17
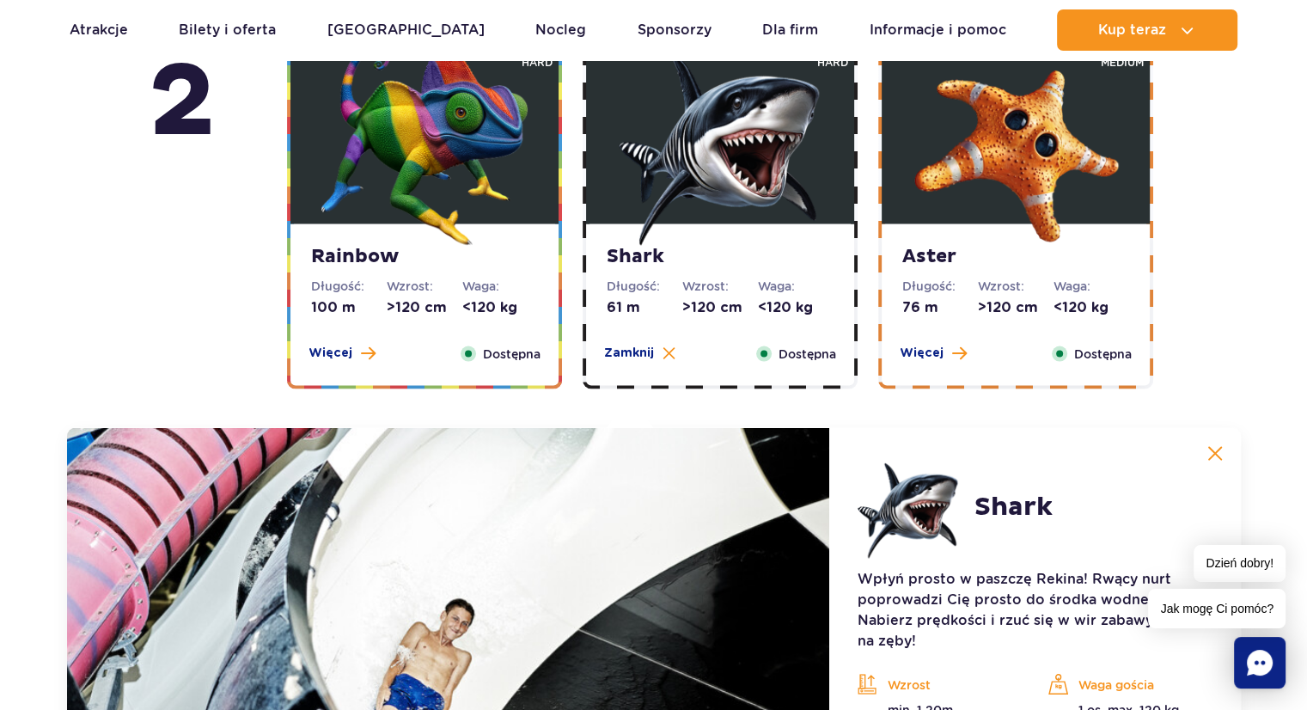
scroll to position [3075, 0]
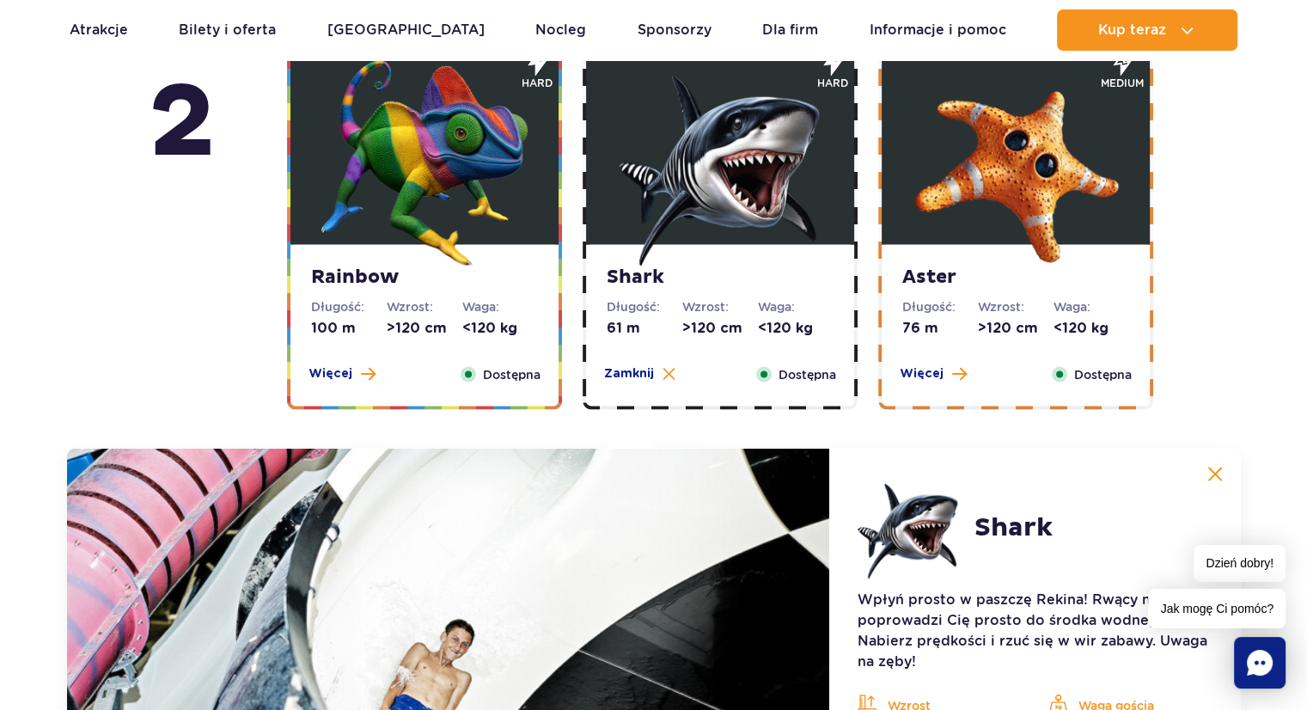
click at [969, 158] on img at bounding box center [1015, 162] width 206 height 206
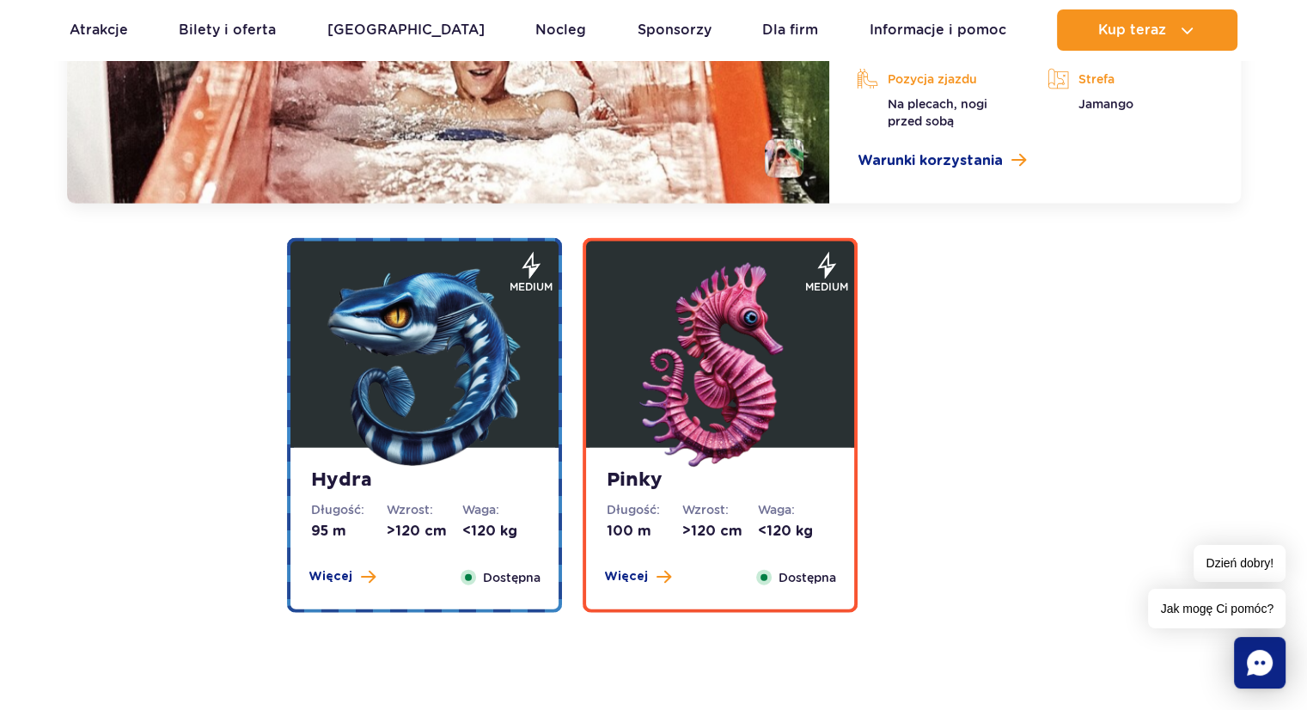
scroll to position [3968, 0]
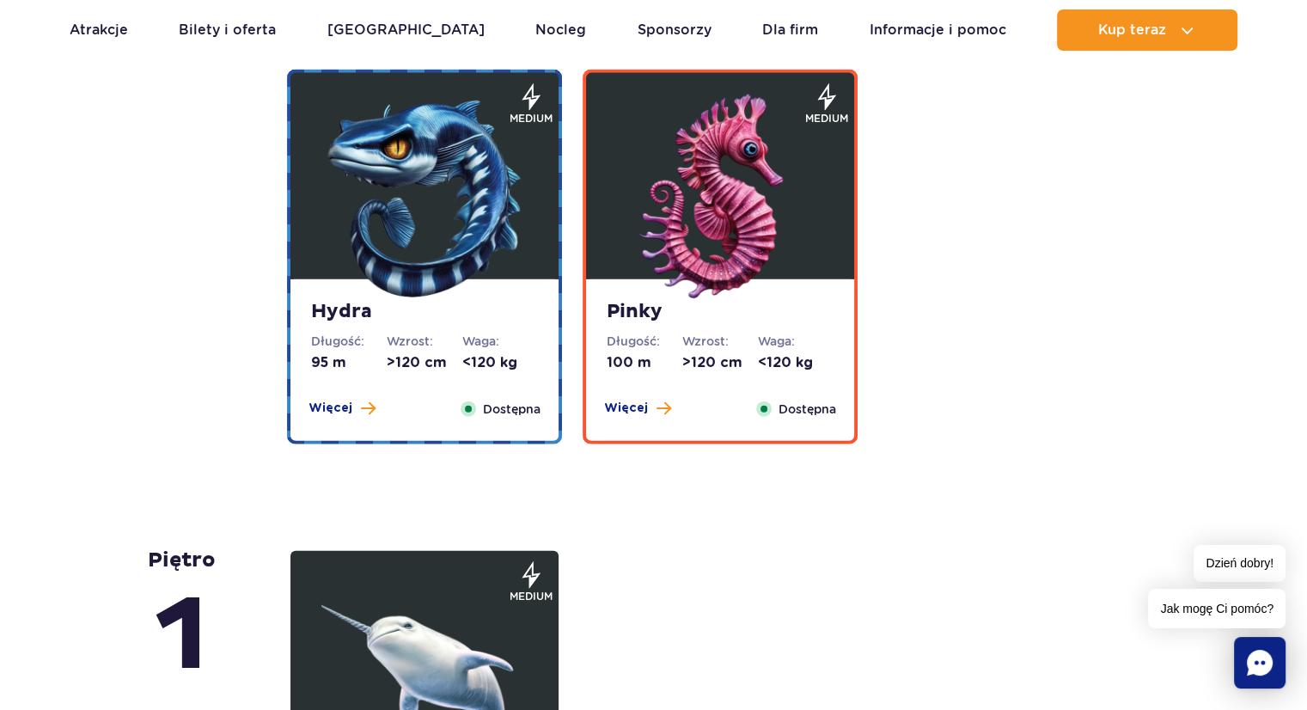
click at [409, 222] on img at bounding box center [424, 197] width 206 height 206
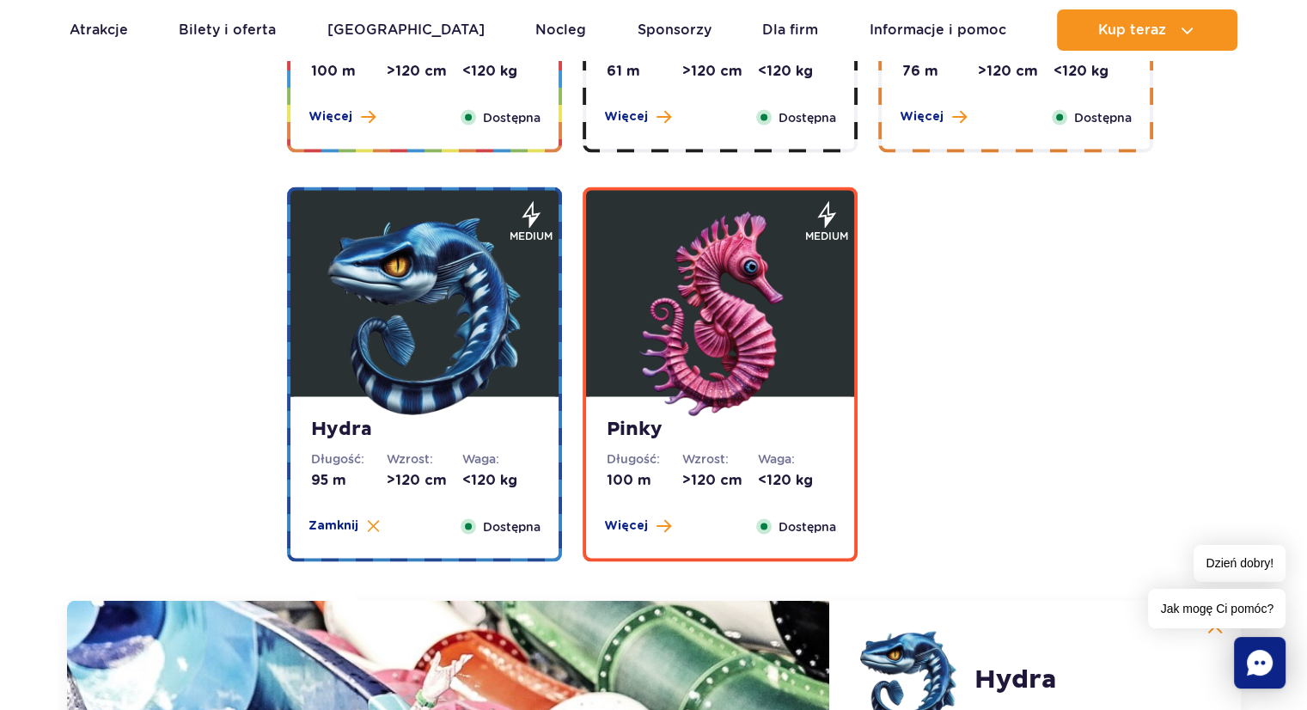
scroll to position [3312, 0]
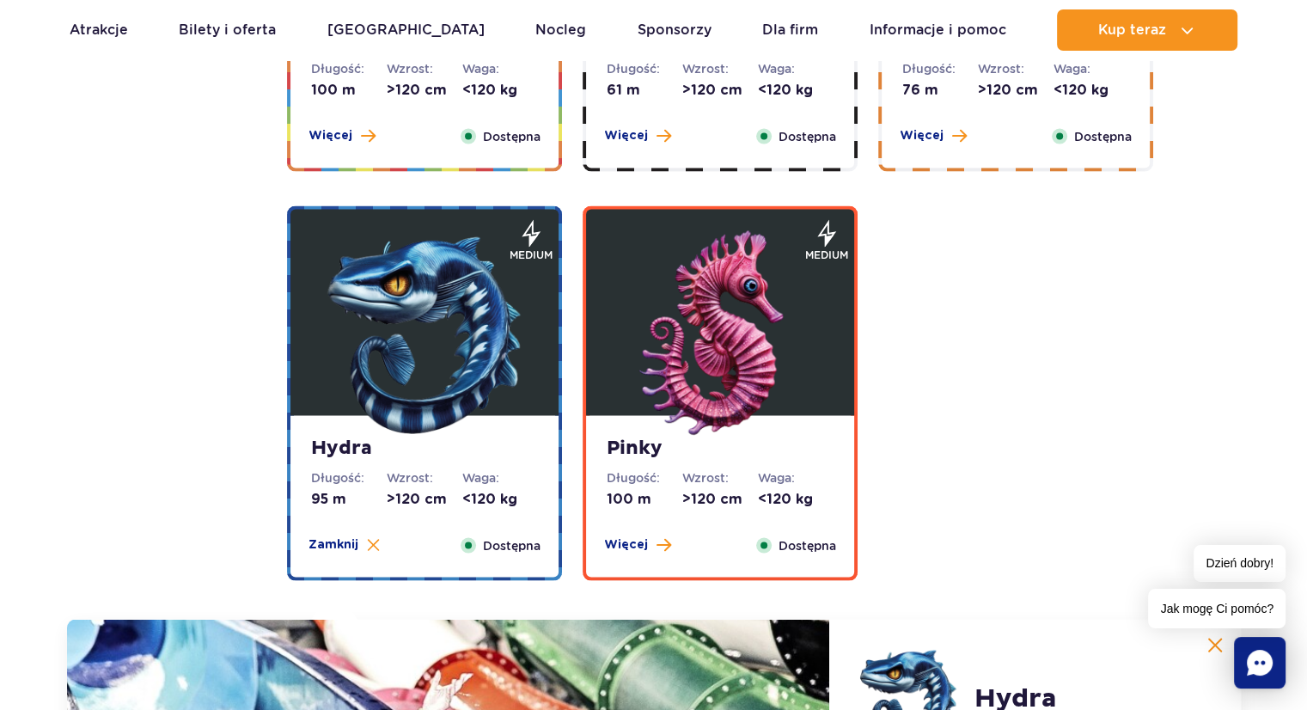
click at [692, 387] on img at bounding box center [720, 334] width 206 height 206
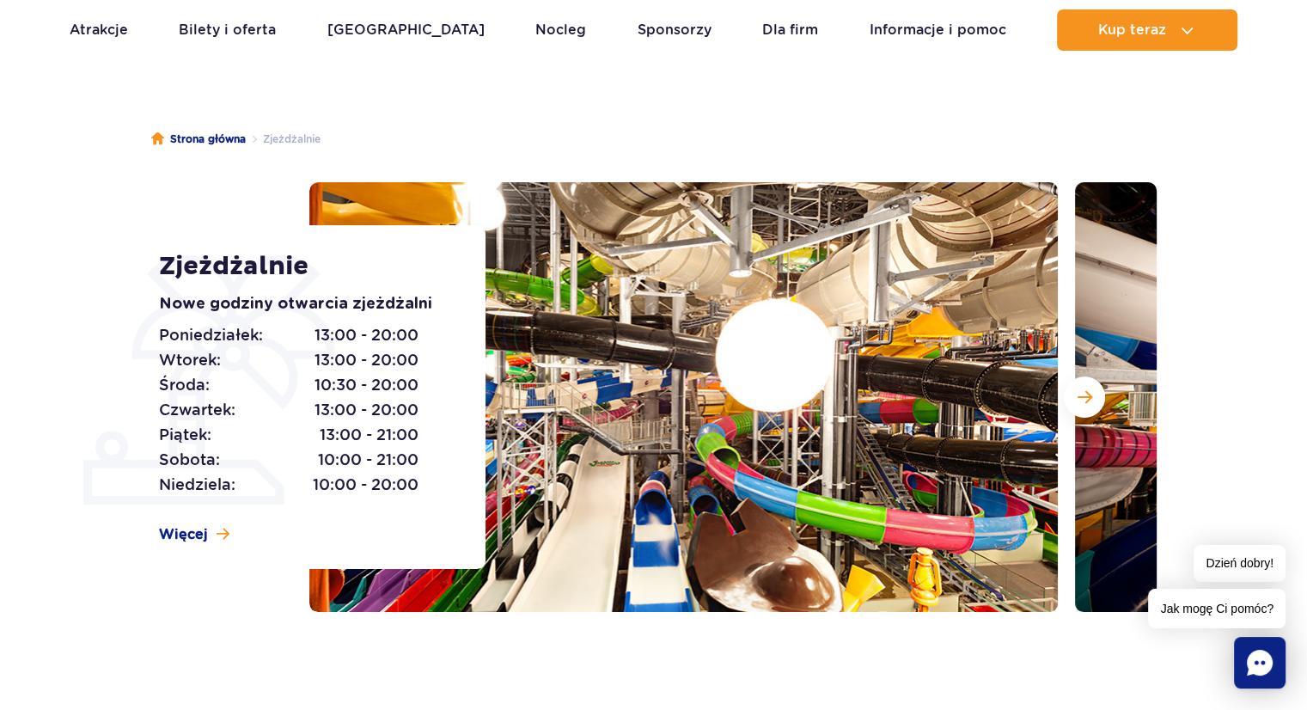
scroll to position [14, 0]
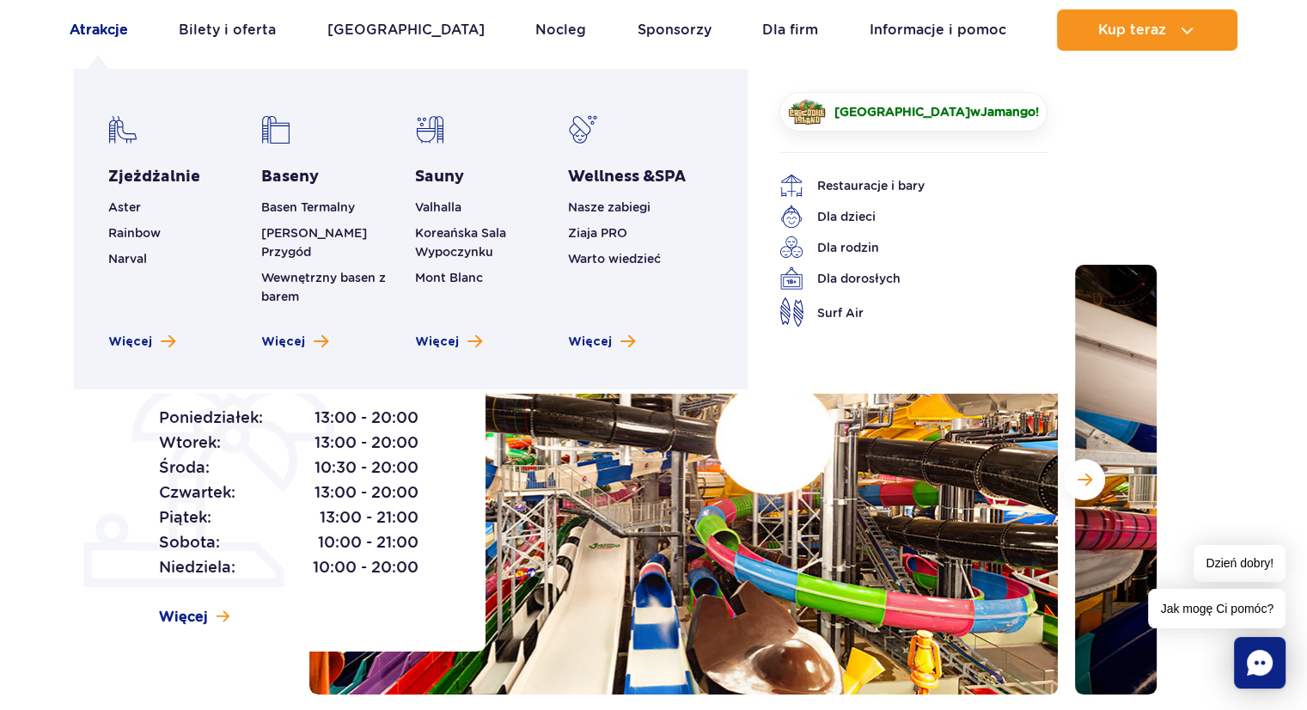
click at [88, 32] on link "Atrakcje" at bounding box center [99, 29] width 58 height 41
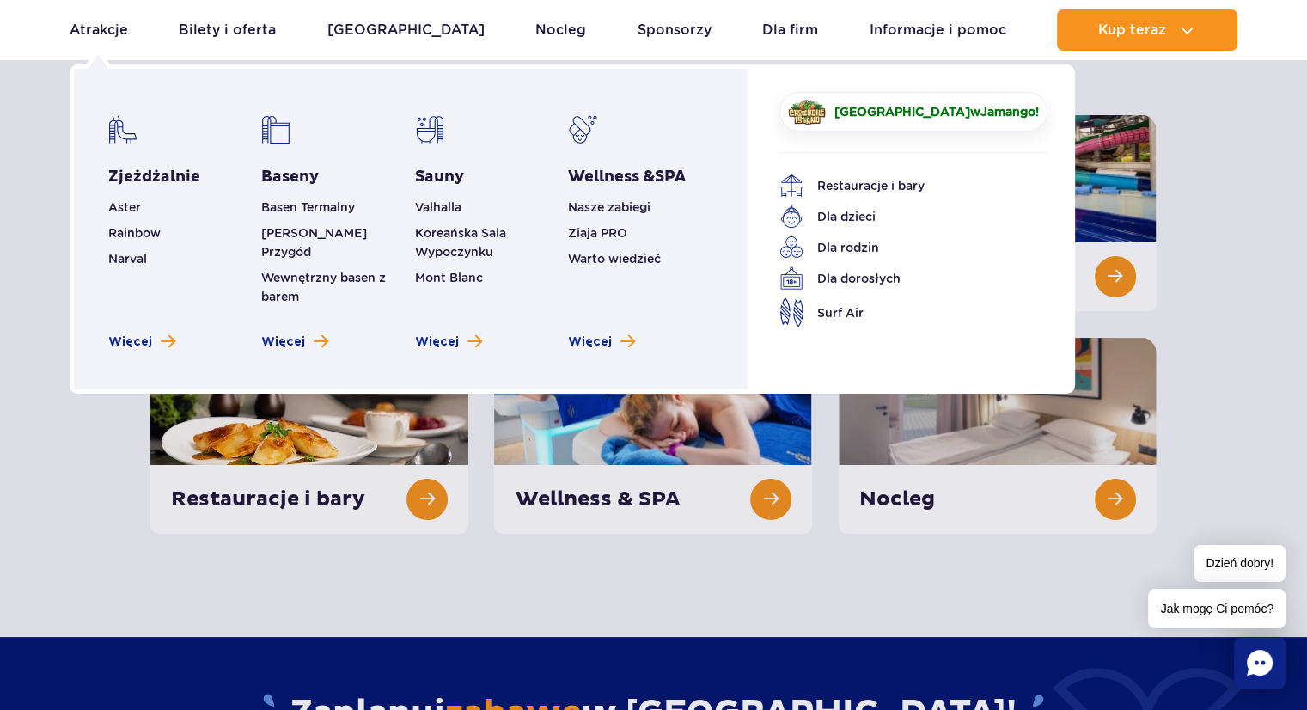
scroll to position [241, 0]
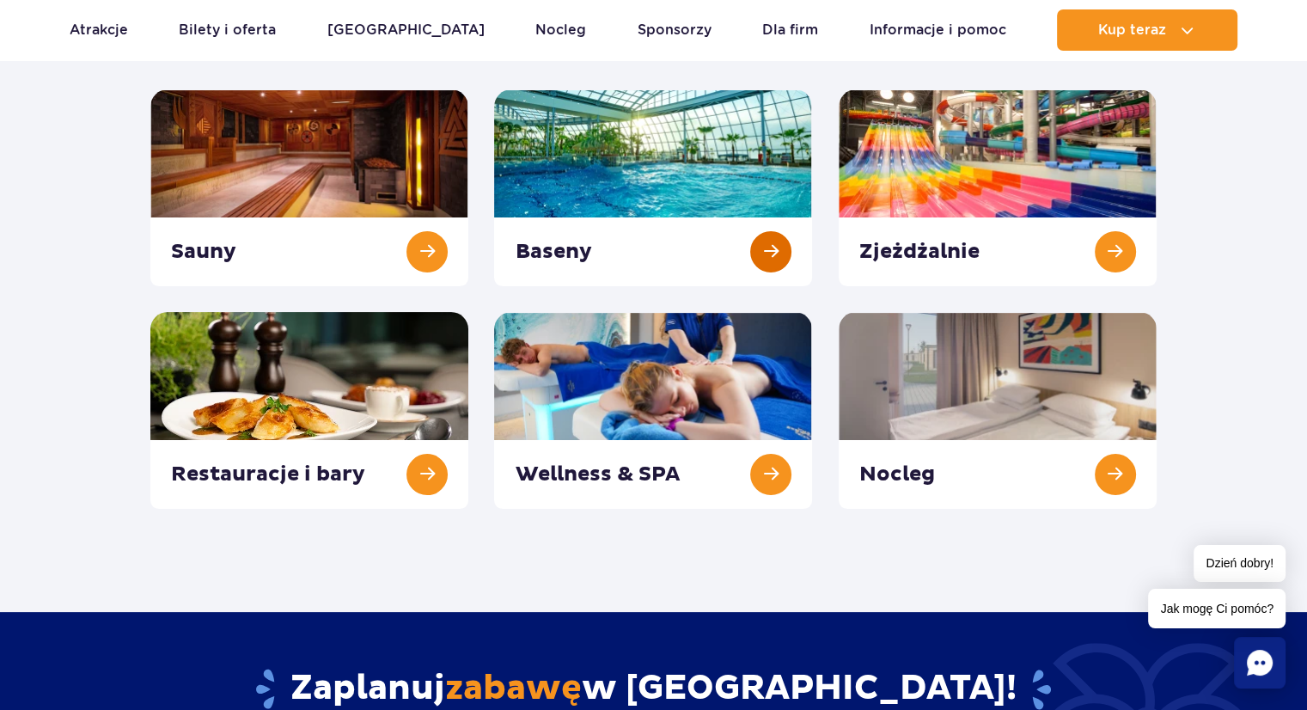
click at [613, 186] on link at bounding box center [653, 187] width 318 height 197
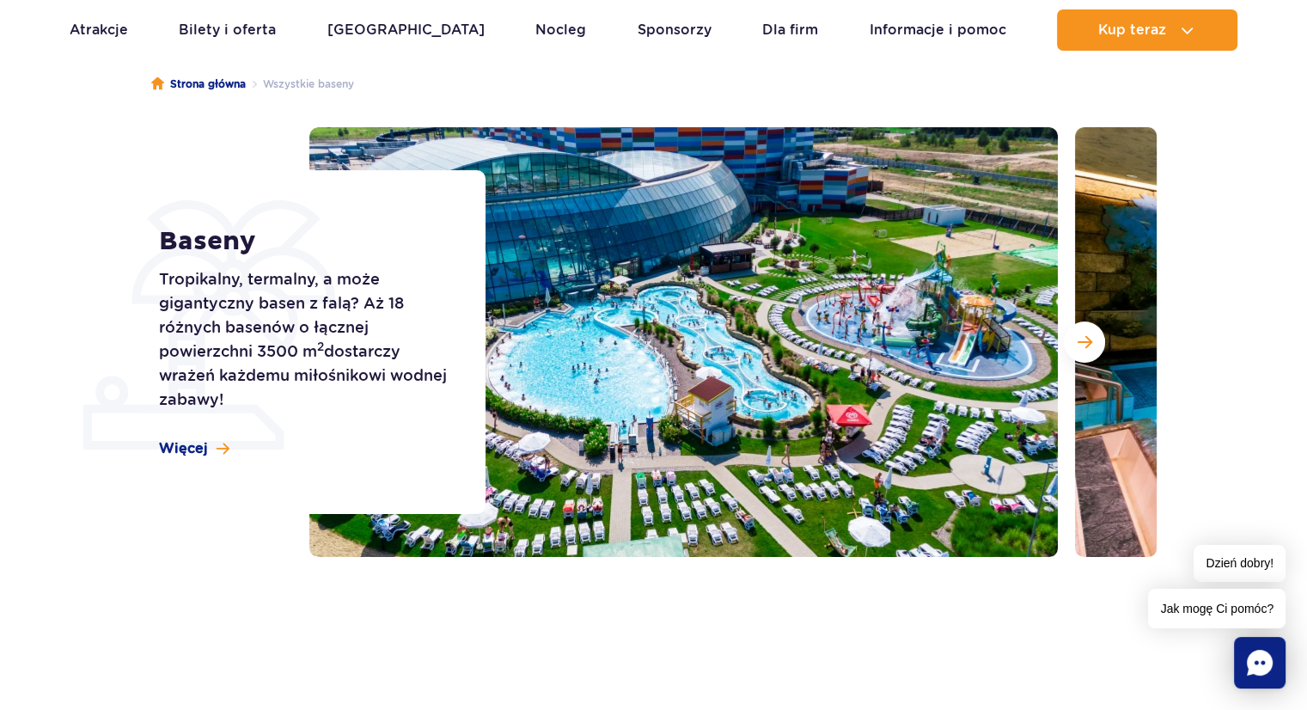
scroll to position [152, 0]
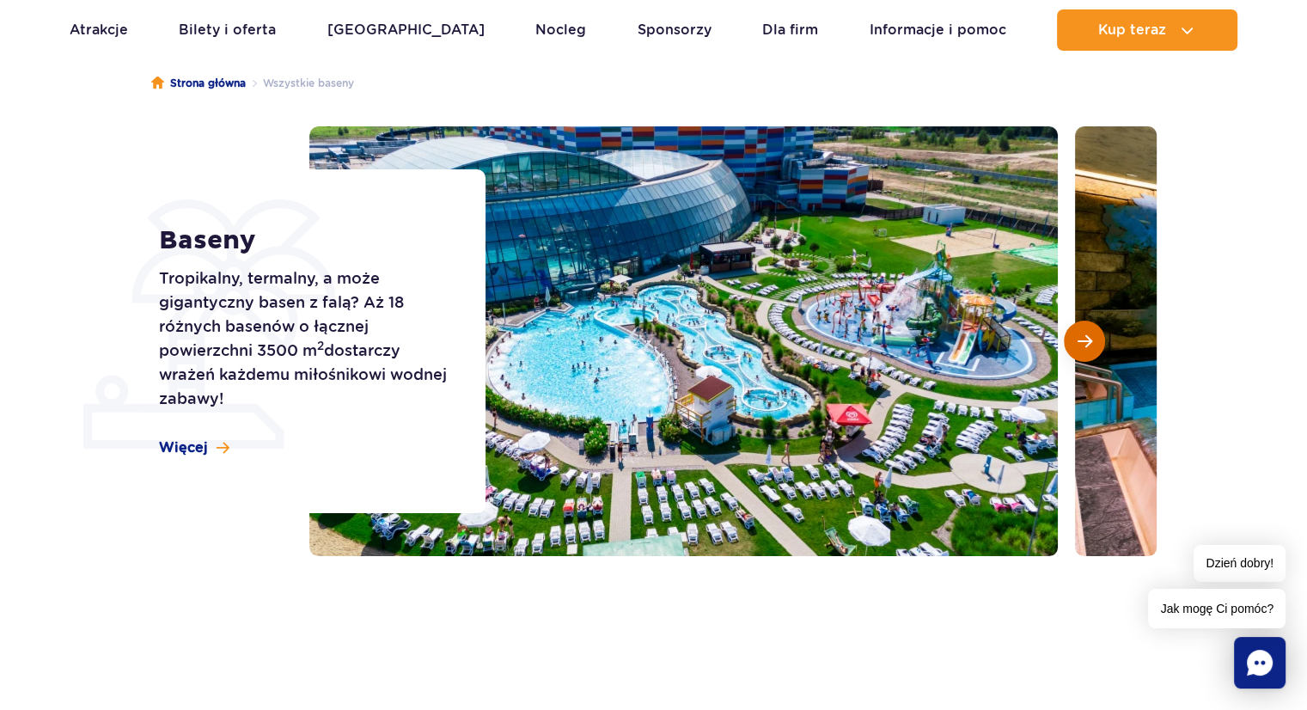
click at [1077, 345] on span "Następny slajd" at bounding box center [1084, 340] width 15 height 15
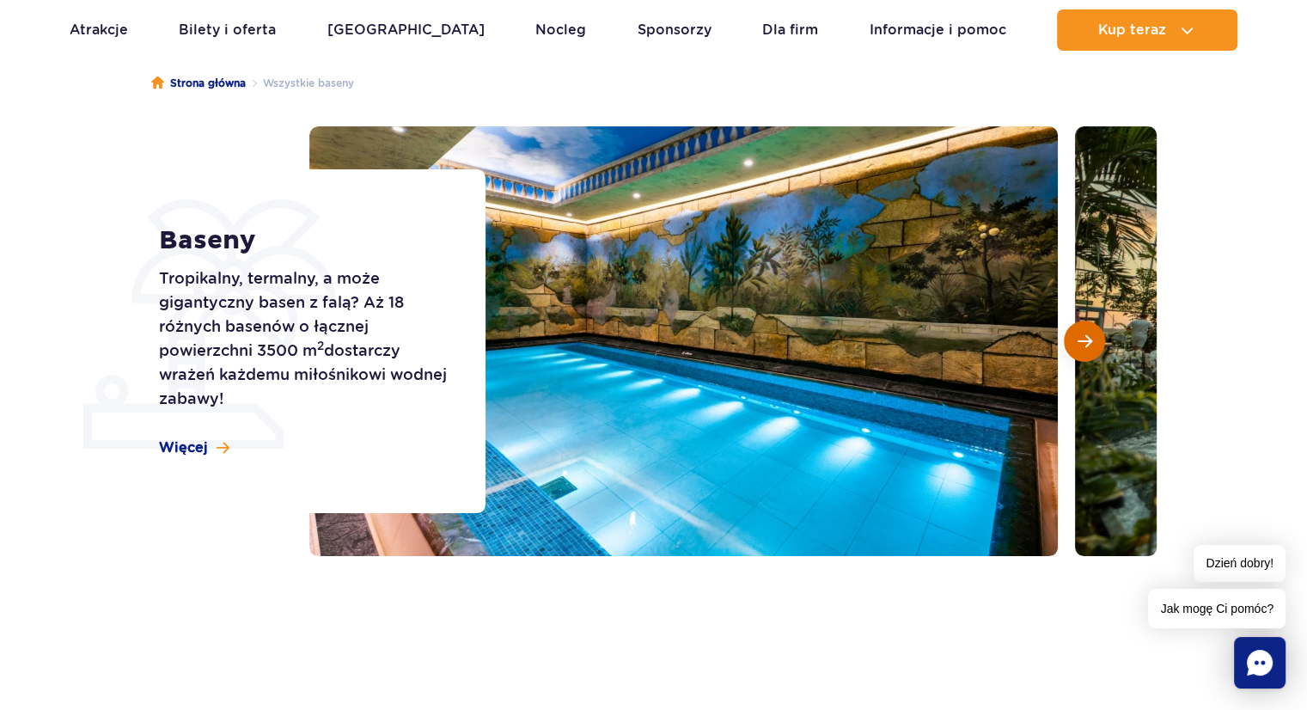
click at [1077, 345] on span "Następny slajd" at bounding box center [1084, 340] width 15 height 15
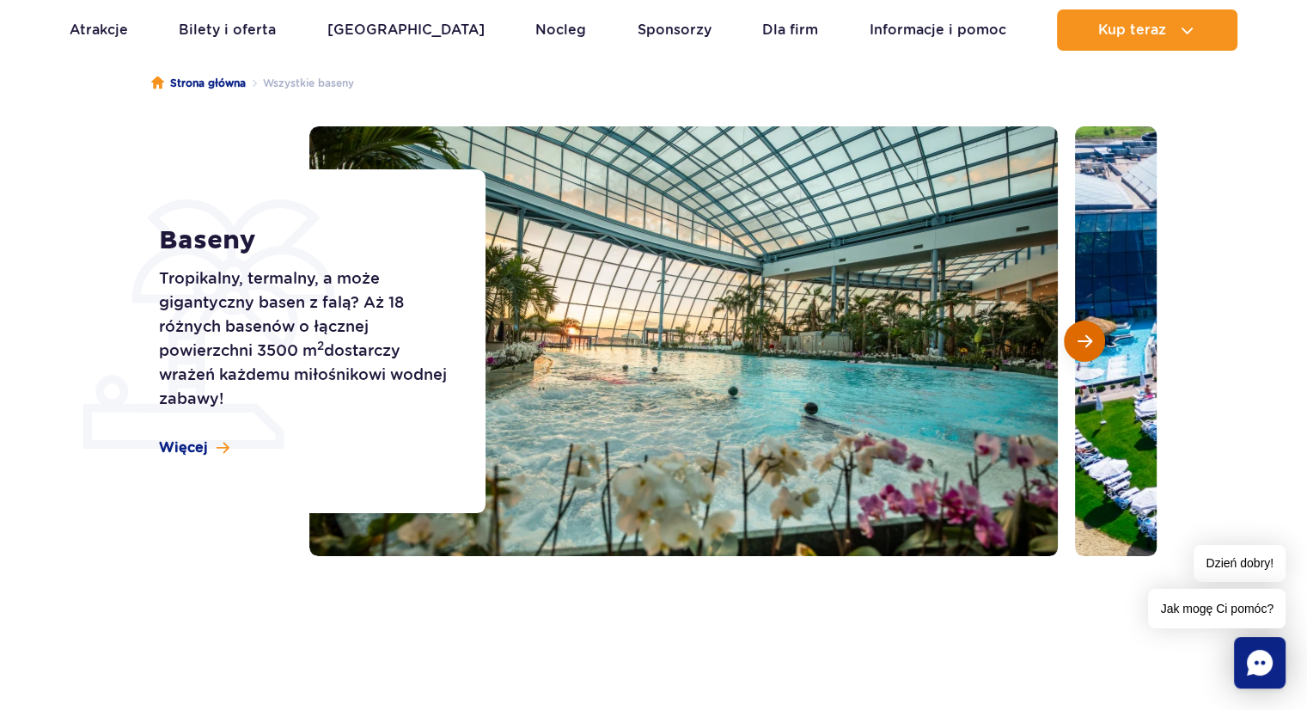
click at [1077, 345] on span "Następny slajd" at bounding box center [1084, 340] width 15 height 15
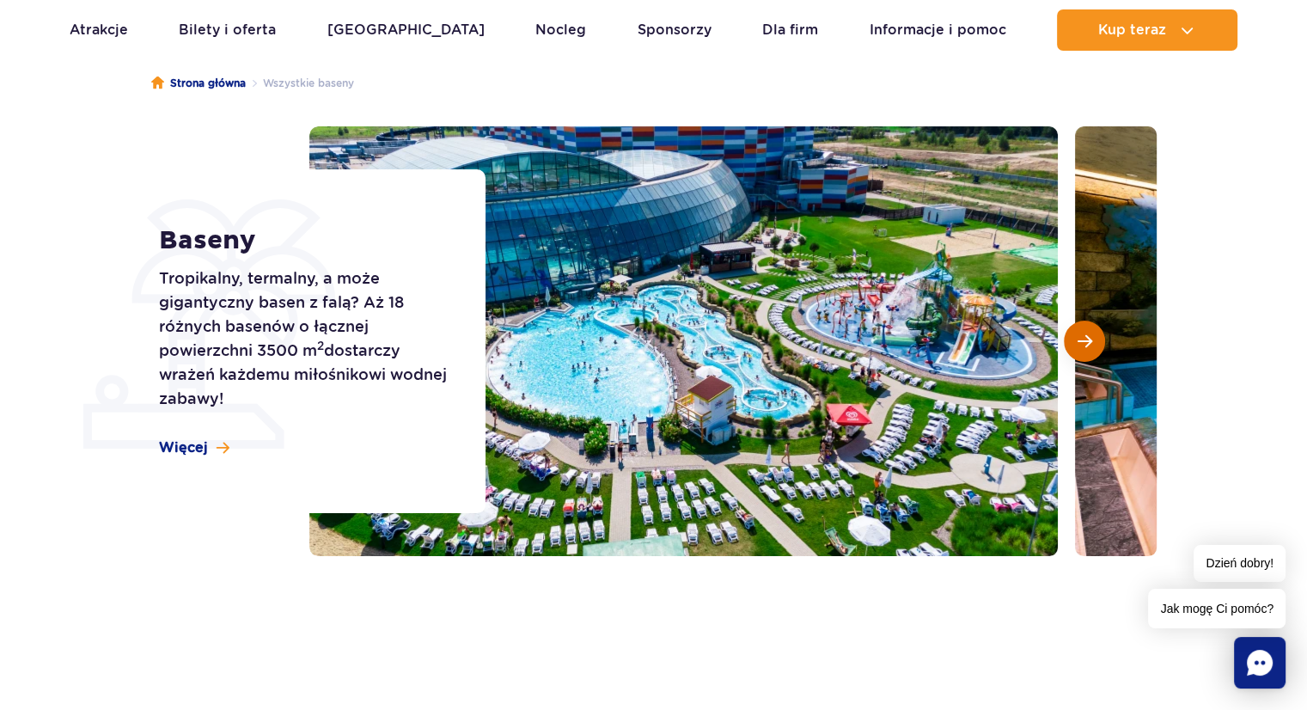
click at [1077, 345] on span "Następny slajd" at bounding box center [1084, 340] width 15 height 15
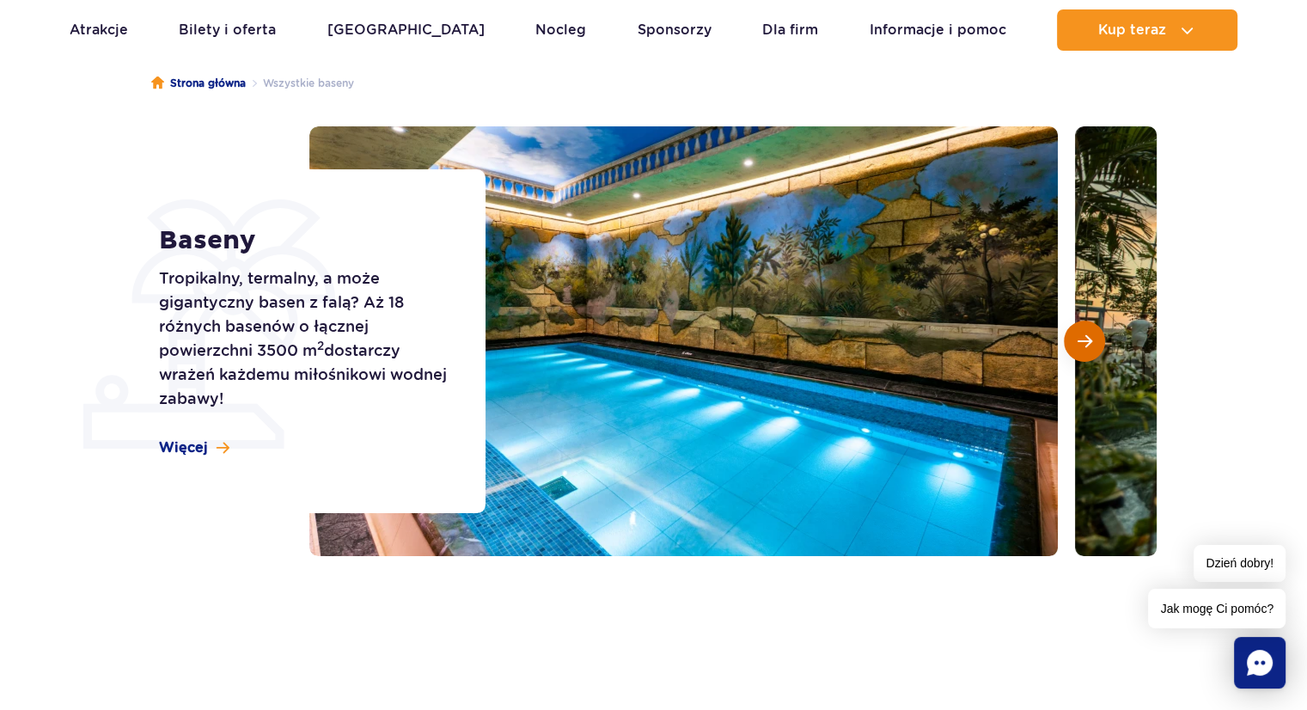
click at [1077, 345] on span "Następny slajd" at bounding box center [1084, 340] width 15 height 15
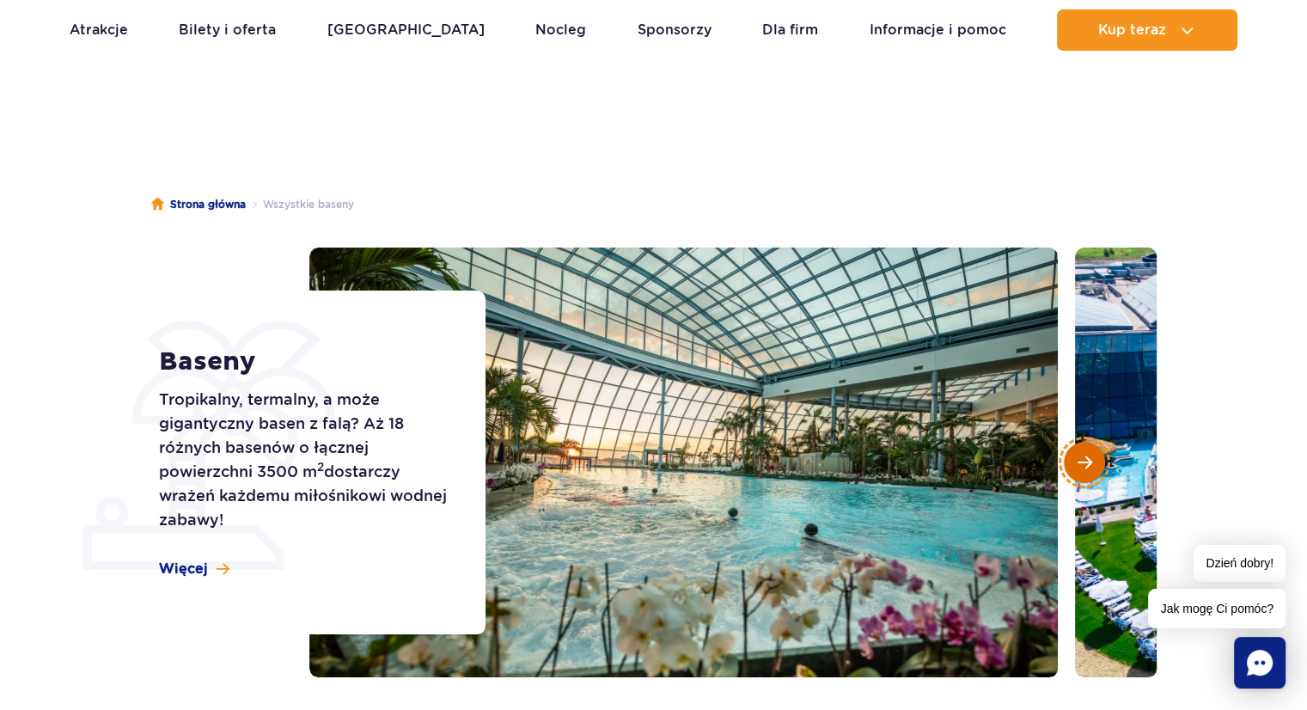
scroll to position [34, 0]
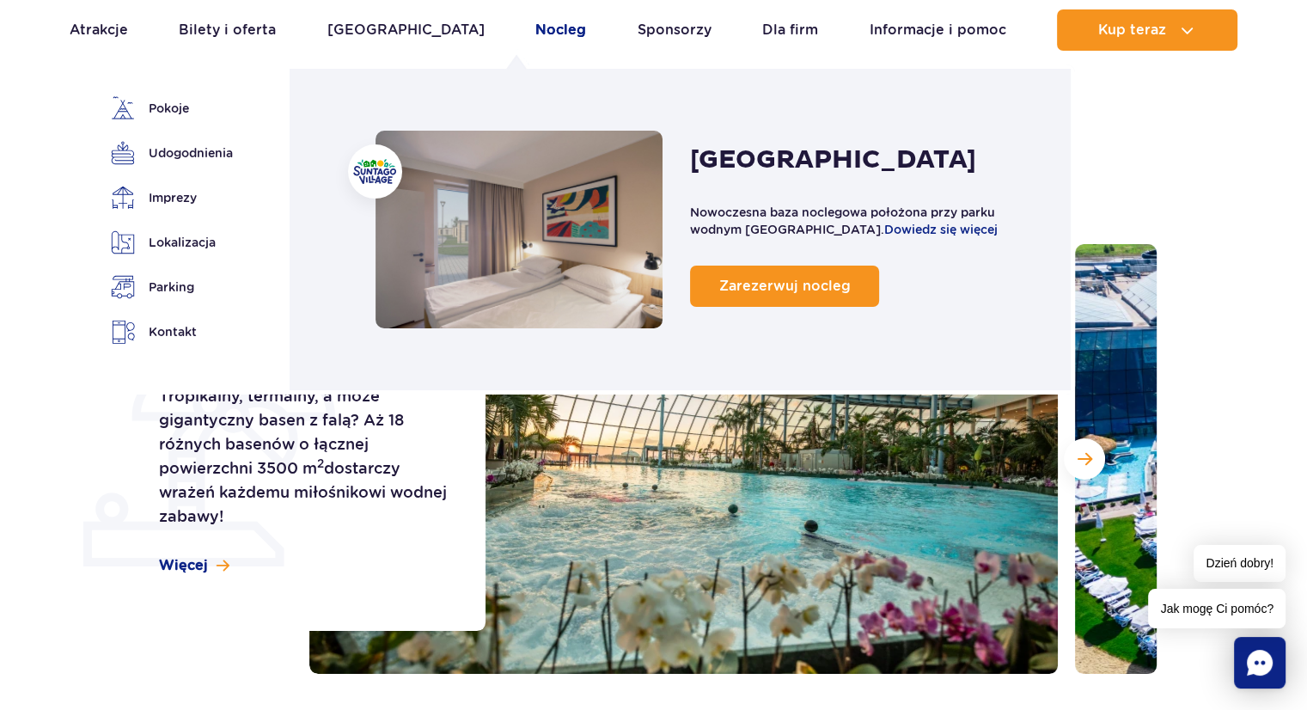
click at [535, 29] on link "Nocleg" at bounding box center [560, 29] width 51 height 41
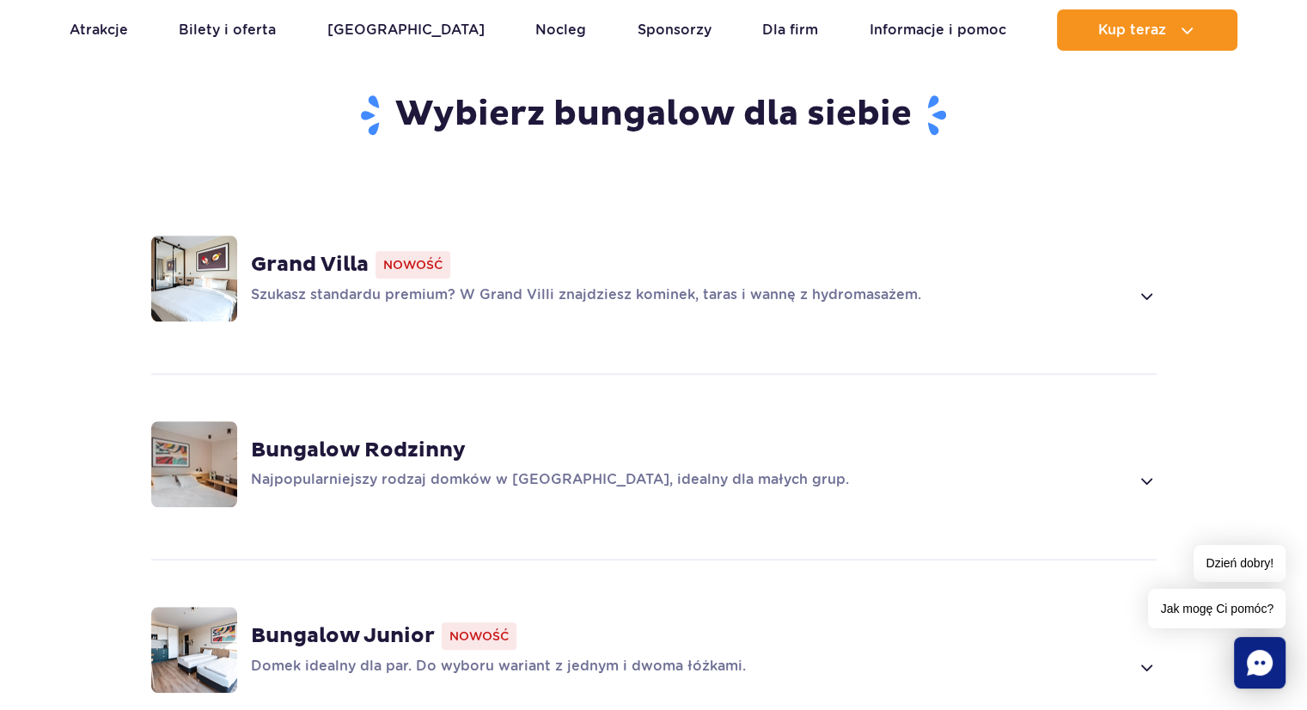
scroll to position [1237, 0]
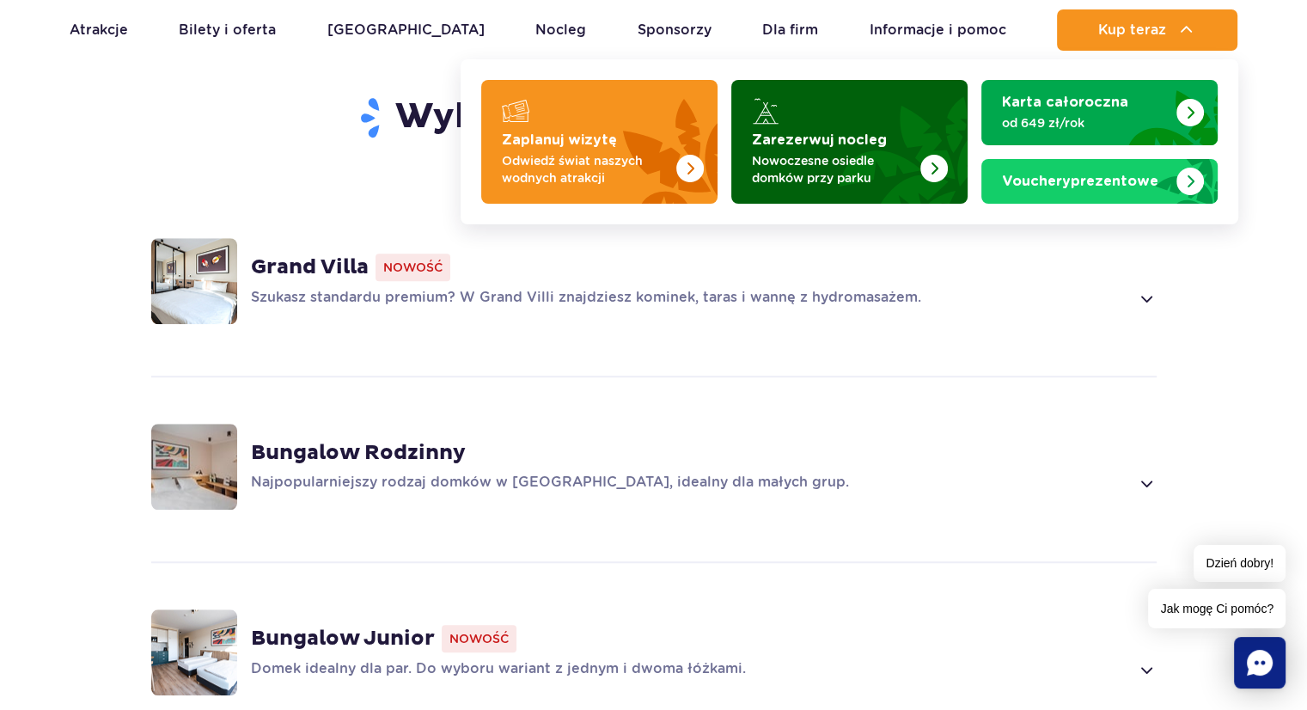
click at [786, 141] on strong "Zarezerwuj nocleg" at bounding box center [819, 140] width 135 height 14
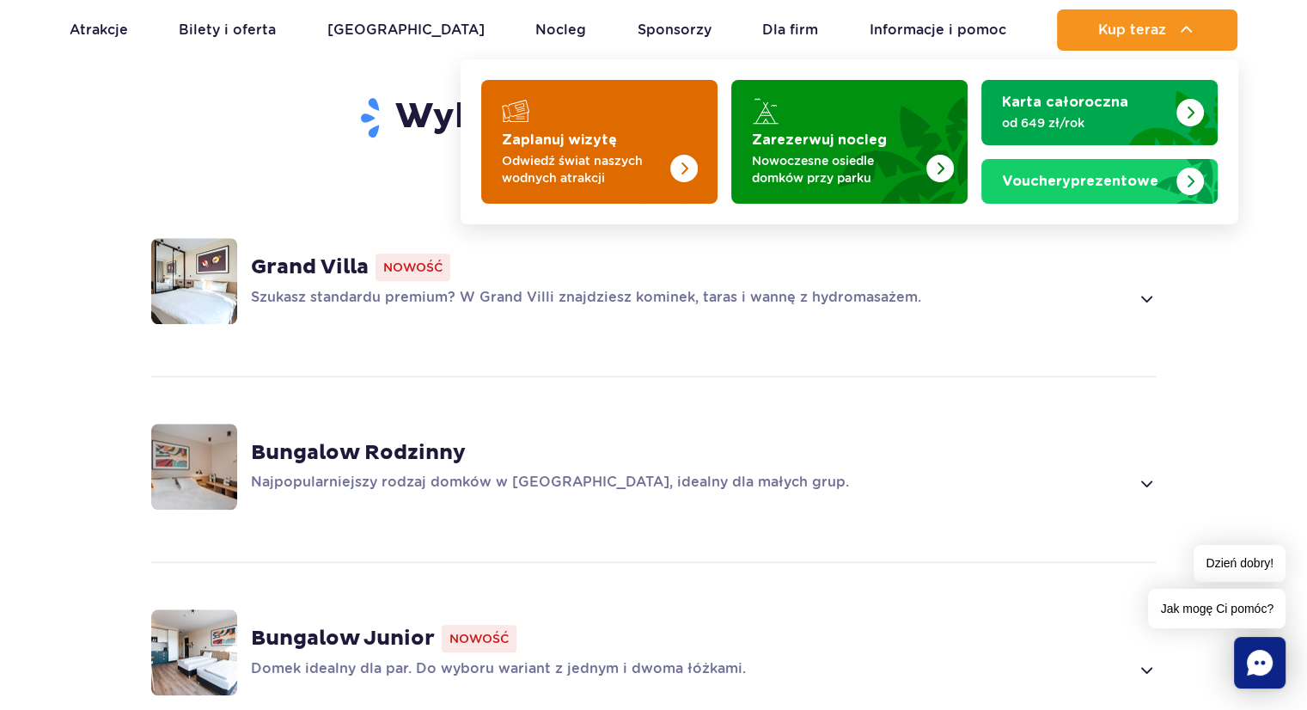
click at [599, 173] on p "Odwiedź świat naszych wodnych atrakcji" at bounding box center [586, 169] width 168 height 34
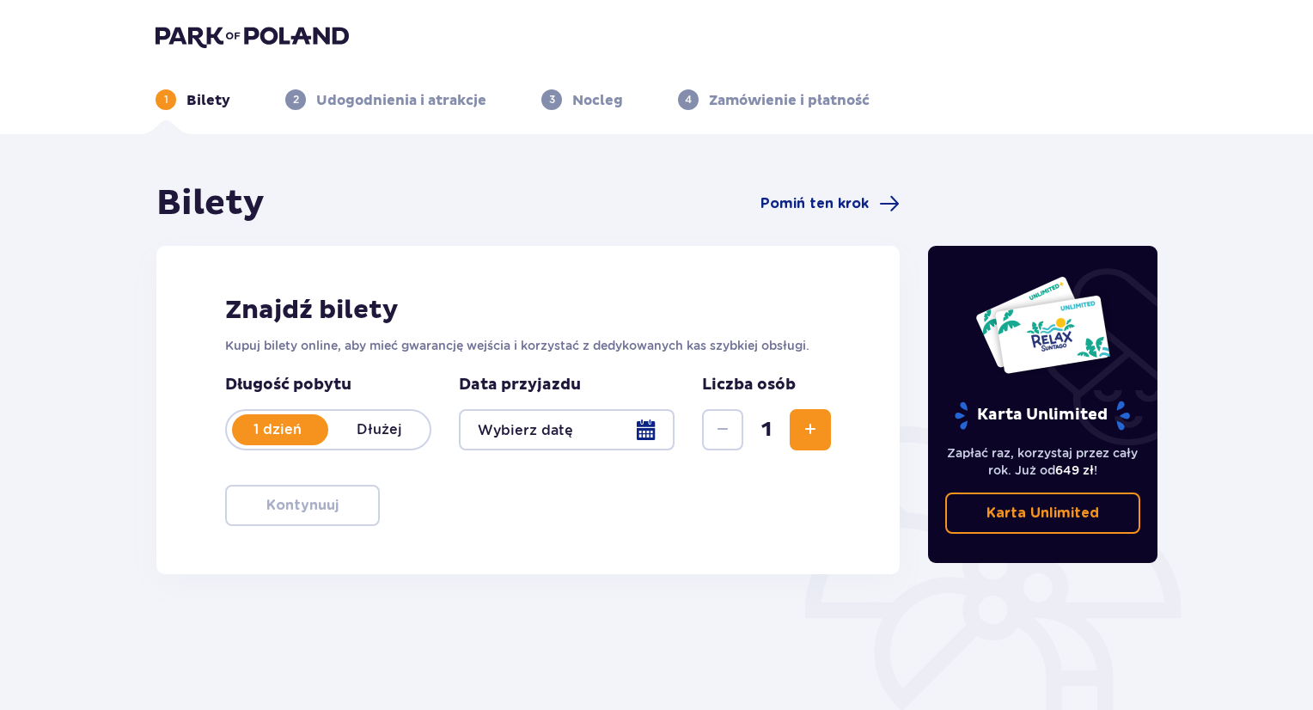
click at [633, 432] on div at bounding box center [567, 429] width 216 height 41
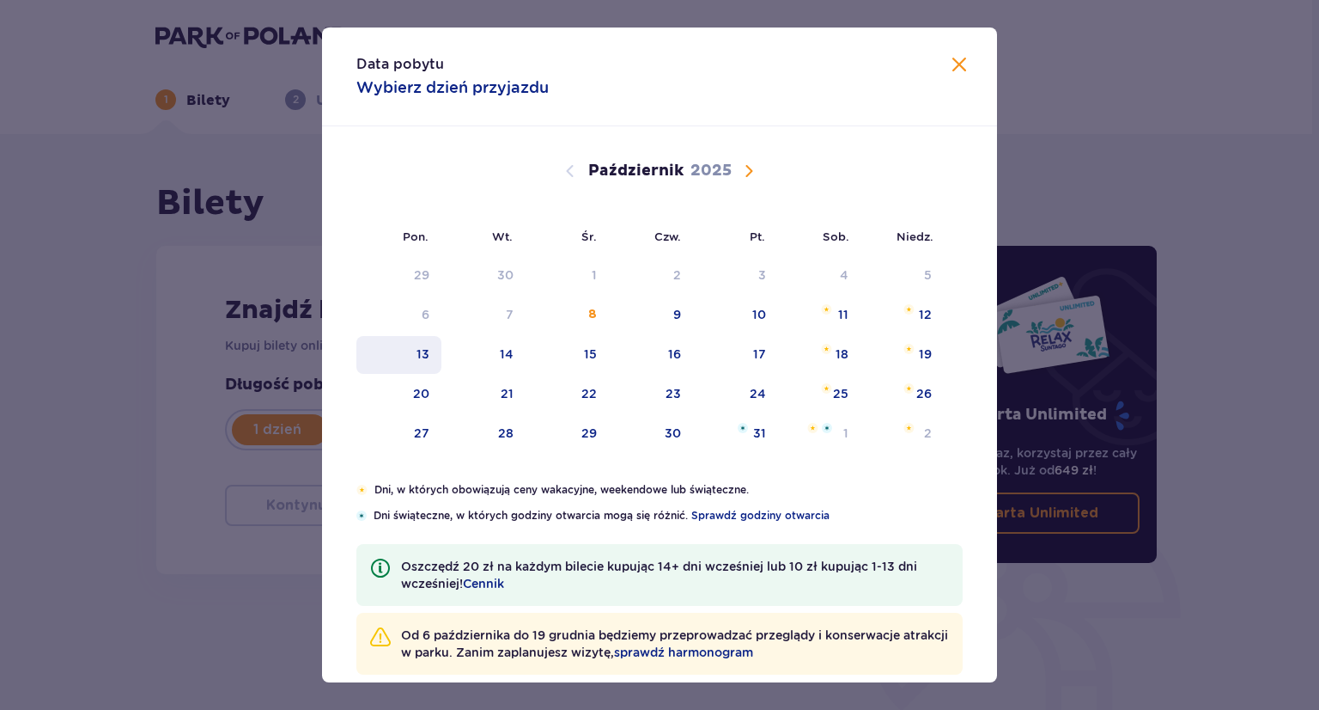
click at [434, 350] on div "13" at bounding box center [398, 355] width 85 height 38
type input "[DATE]"
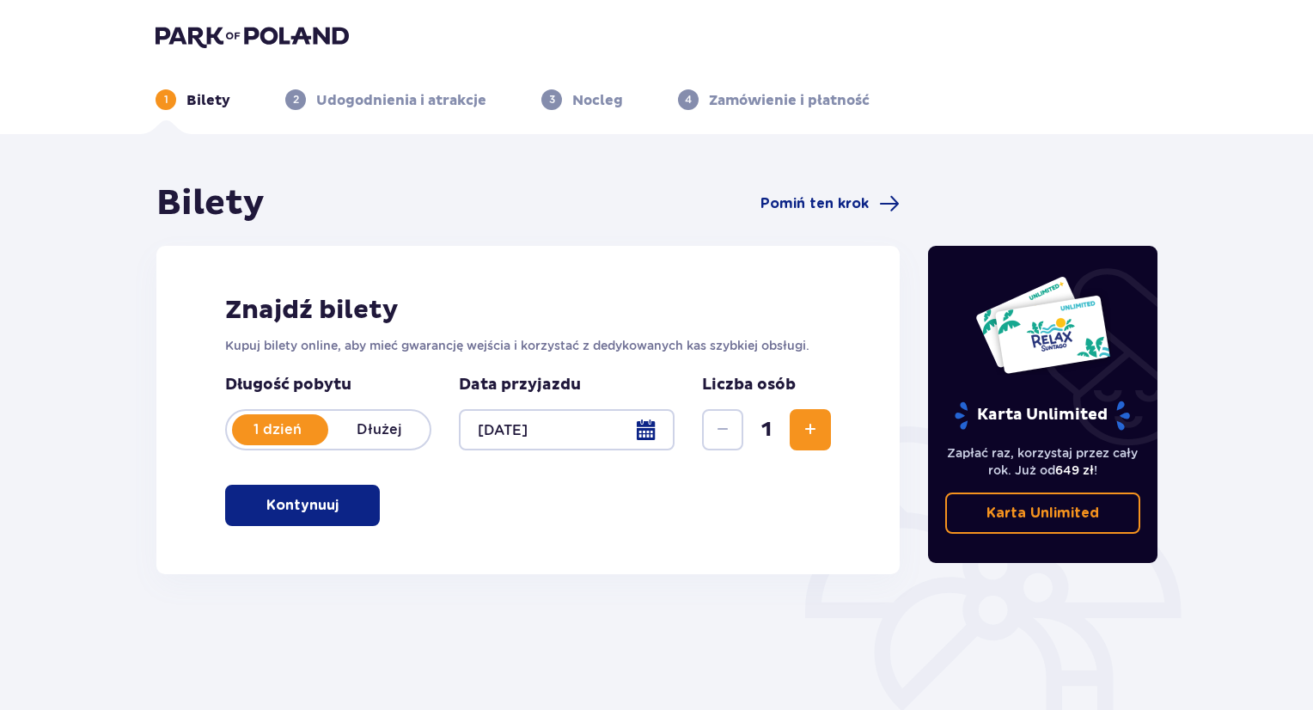
click at [807, 428] on span "Zwiększ" at bounding box center [810, 429] width 21 height 21
click at [332, 496] on span "button" at bounding box center [342, 505] width 21 height 21
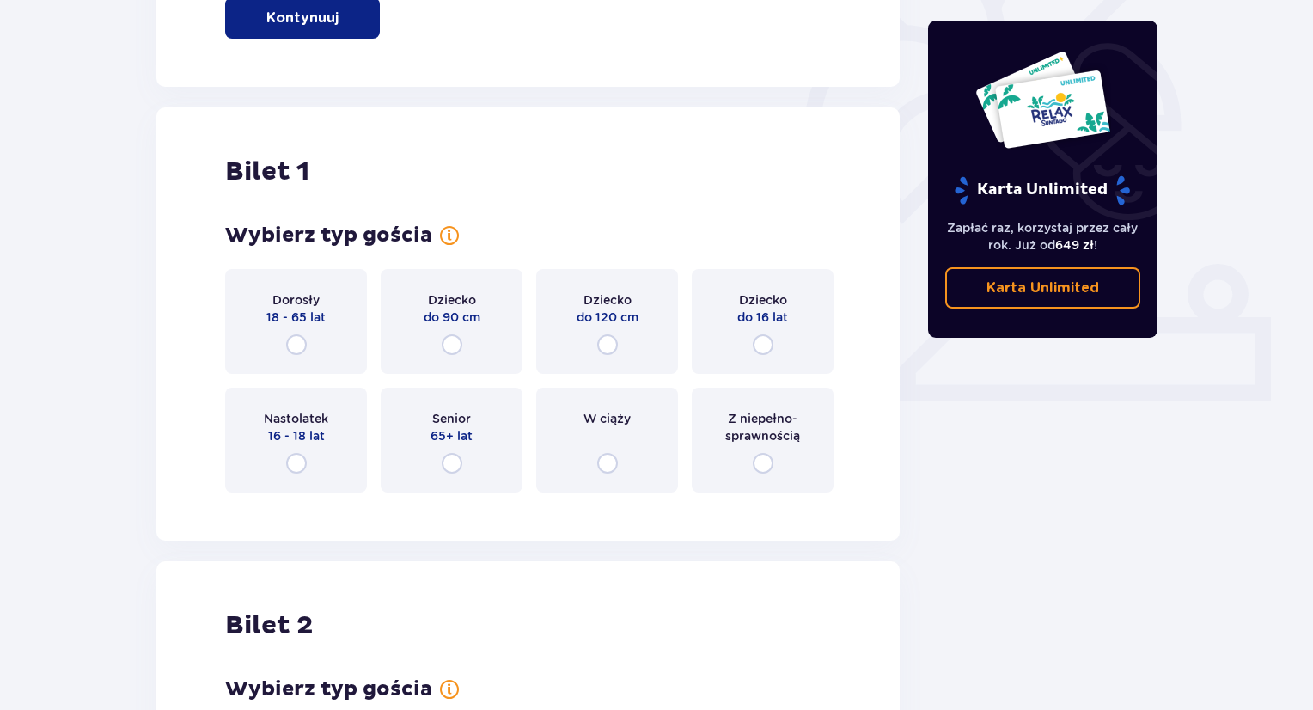
scroll to position [574, 0]
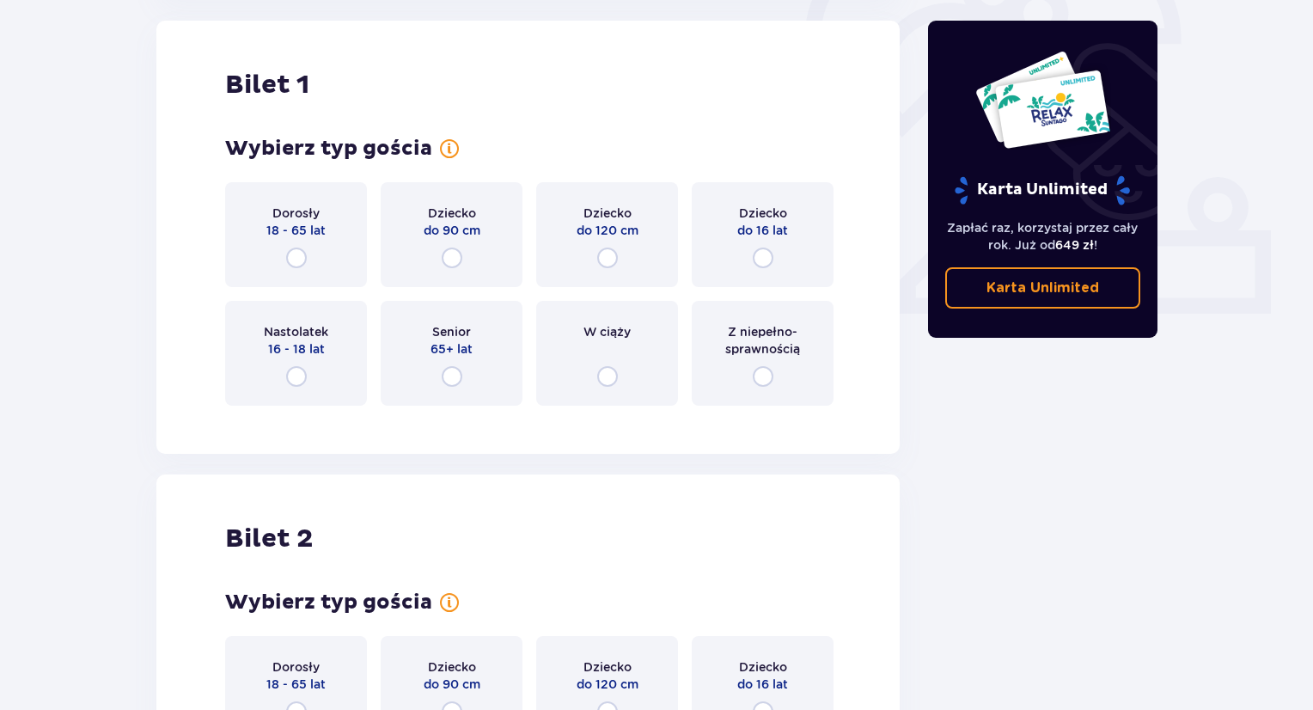
click at [290, 258] on input "radio" at bounding box center [296, 257] width 21 height 21
radio input "true"
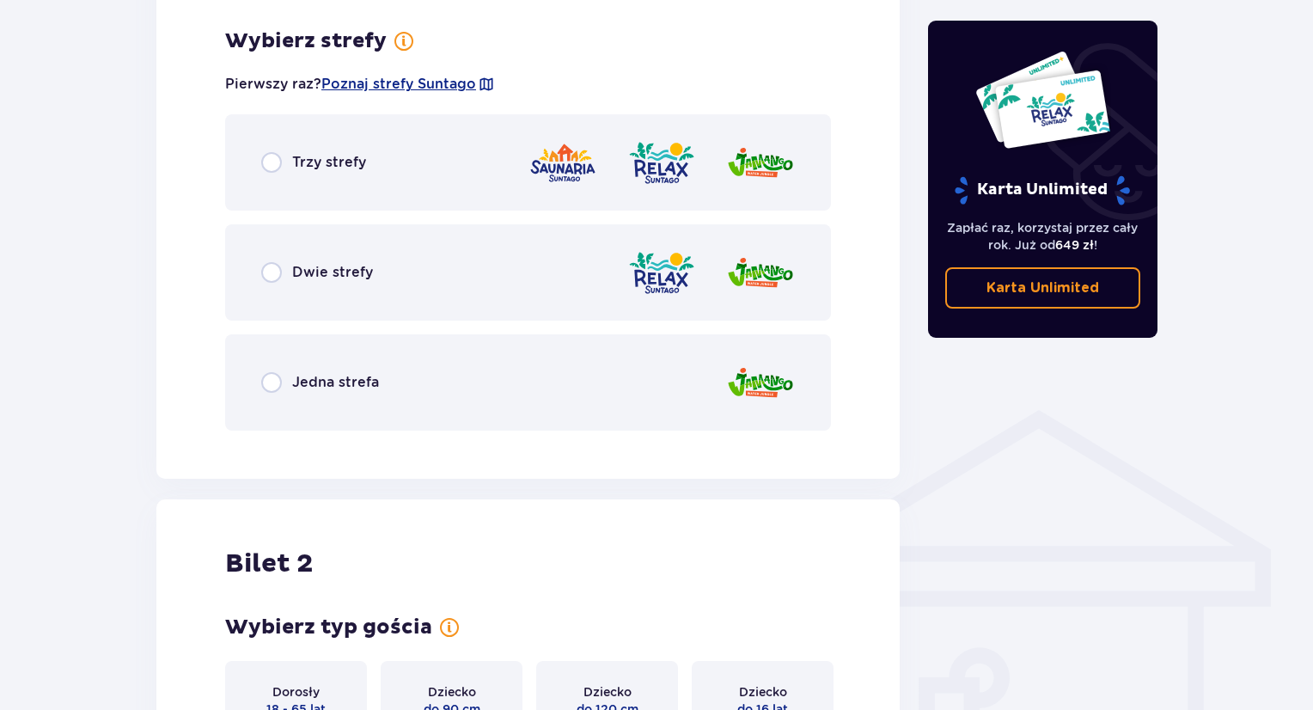
scroll to position [993, 0]
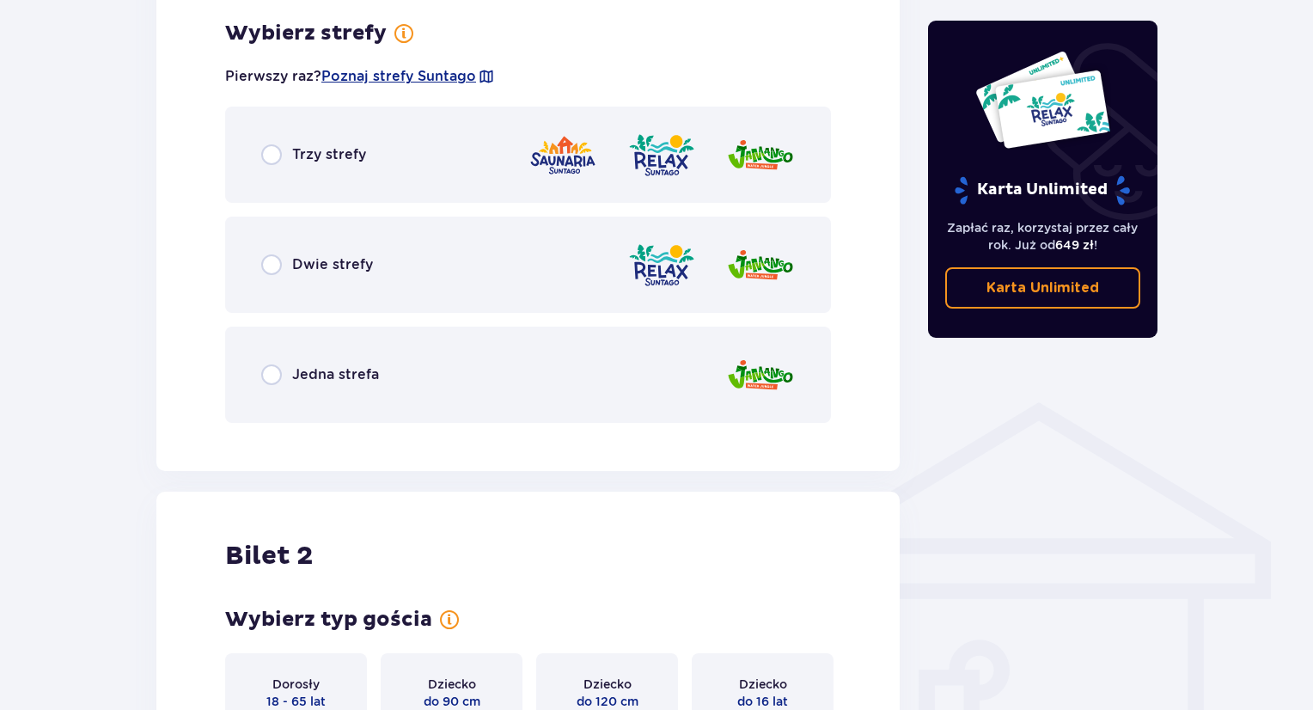
radio input "true"
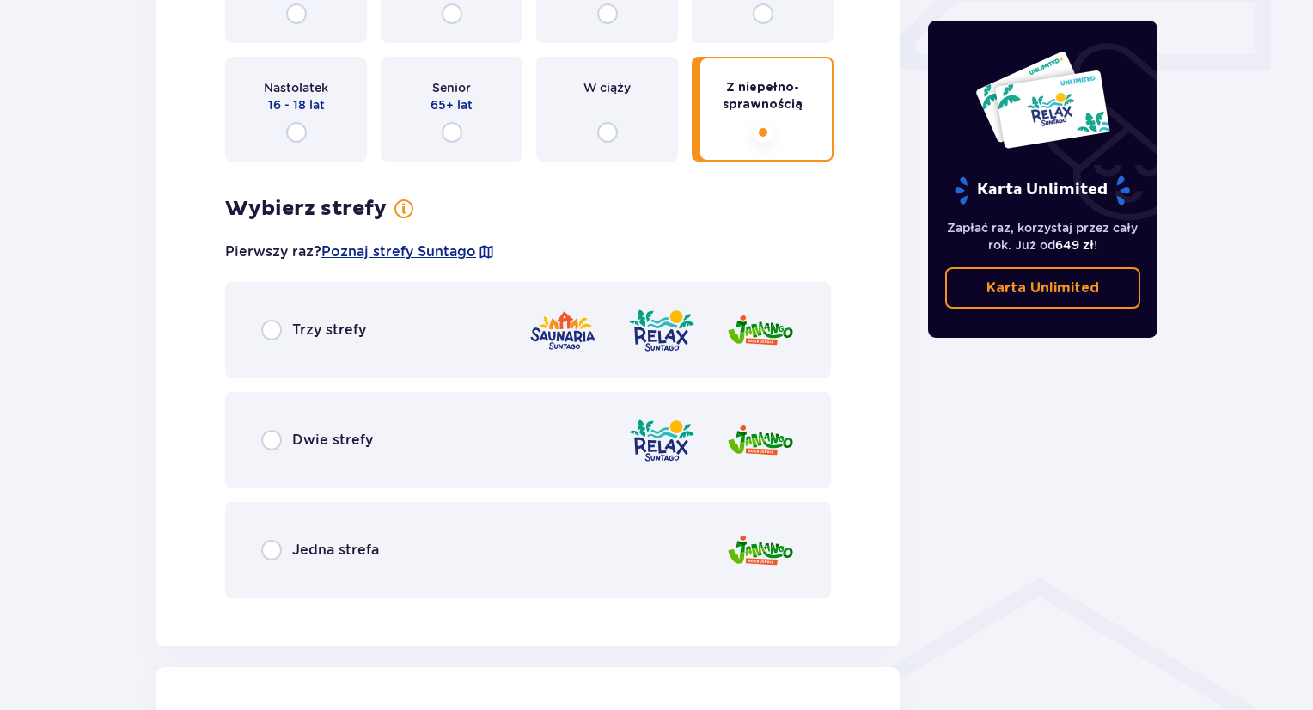
click at [597, 122] on input "radio" at bounding box center [607, 132] width 21 height 21
radio input "true"
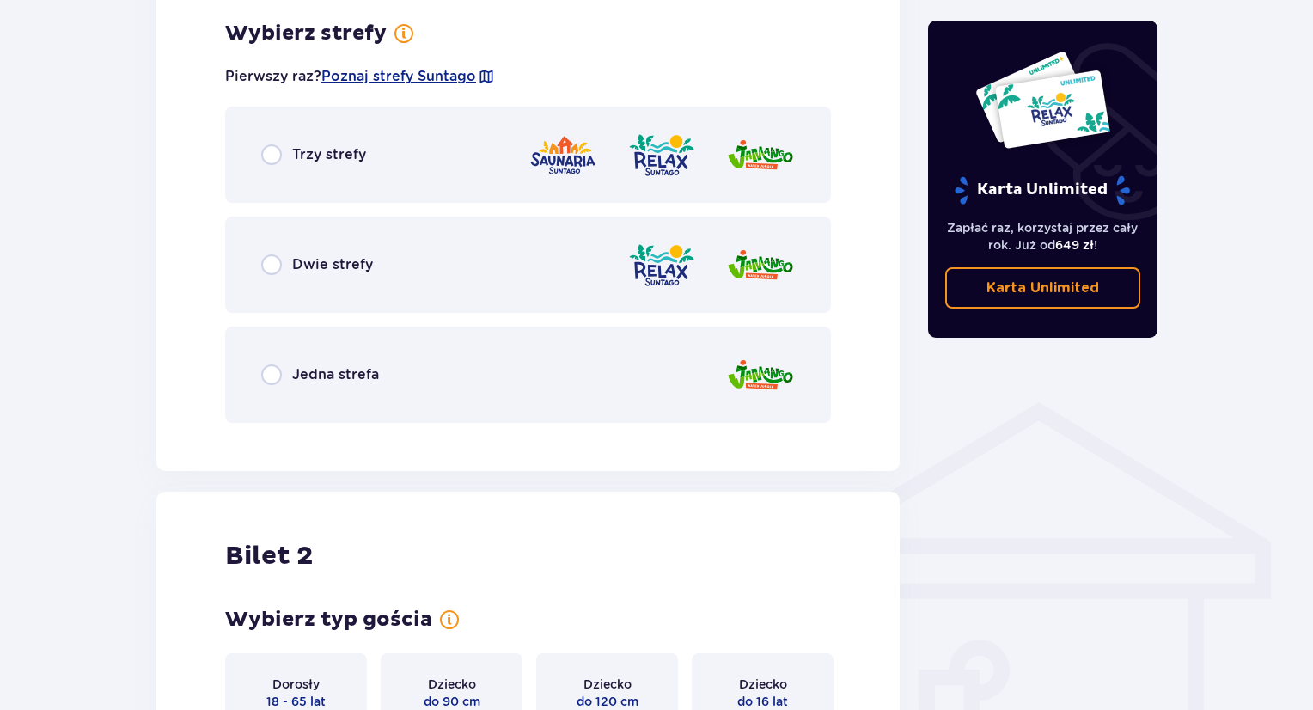
click at [161, 276] on div "Bilet 1 Wybierz typ gościa dla biletu o numerze 1 Dorosły 18 - 65 lat Dziecko d…" at bounding box center [527, 35] width 743 height 869
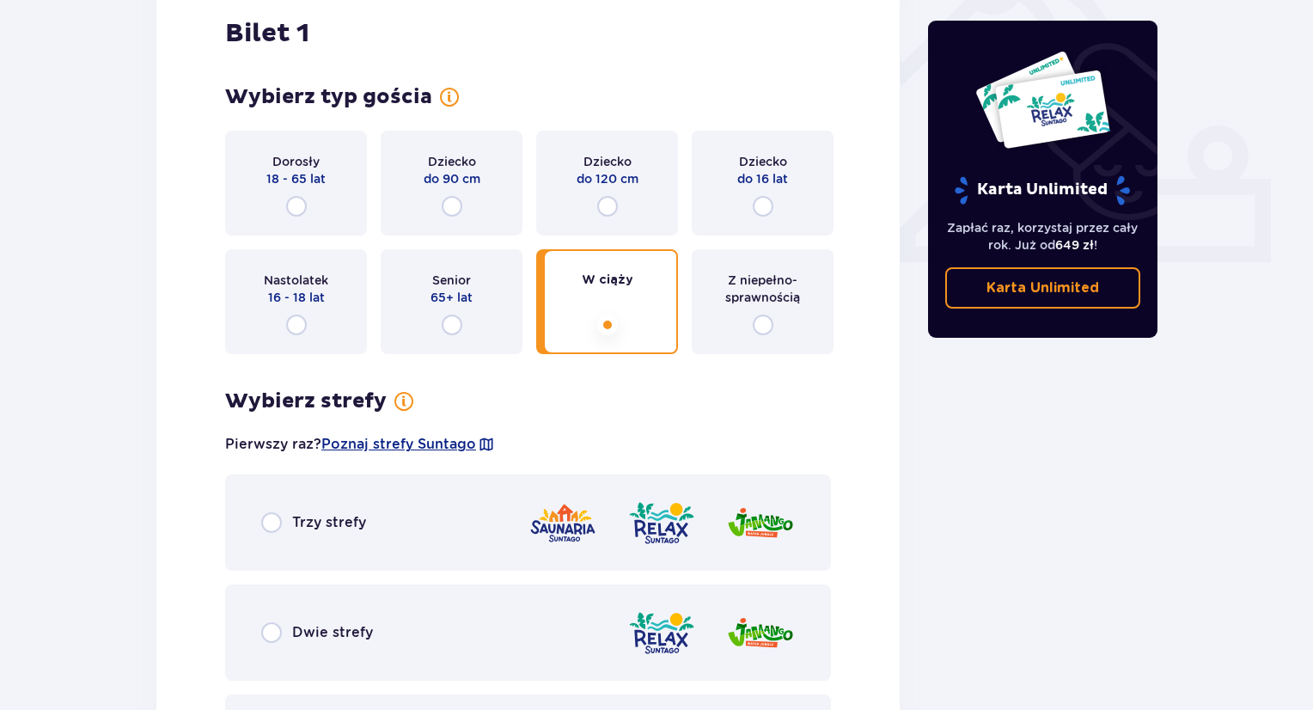
scroll to position [546, 0]
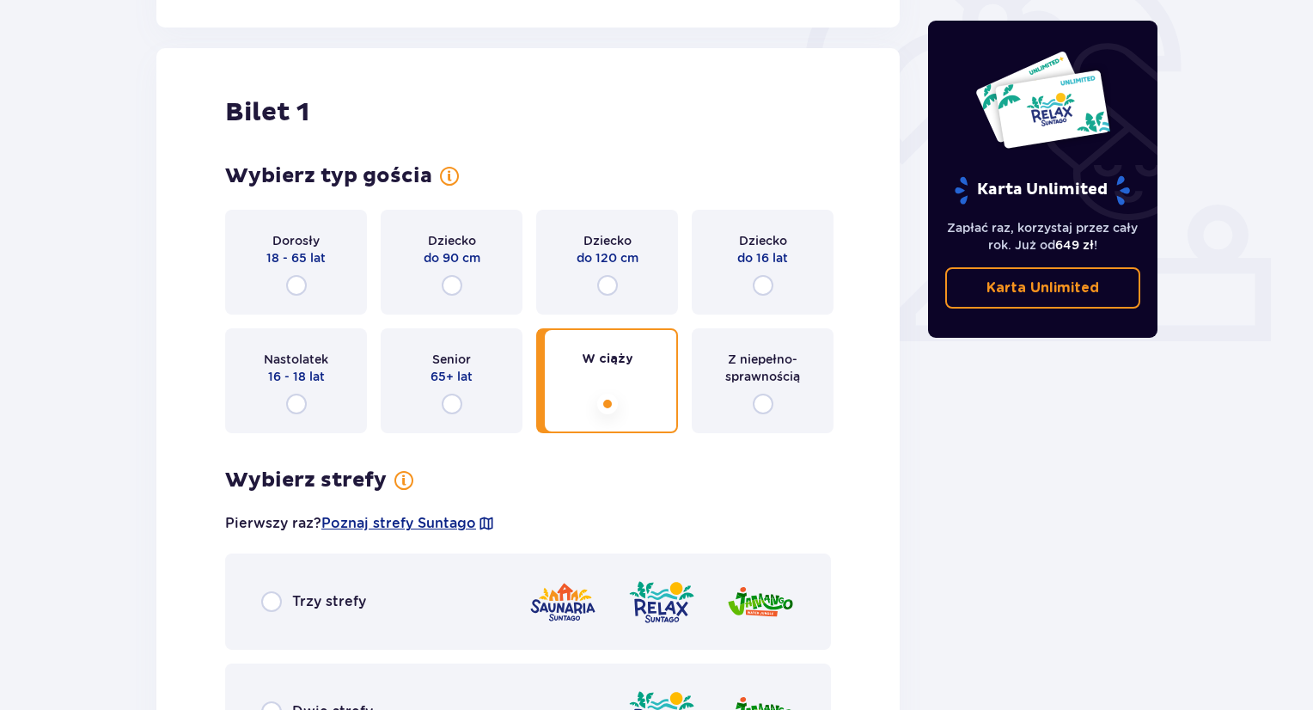
click at [296, 283] on input "radio" at bounding box center [296, 285] width 21 height 21
radio input "true"
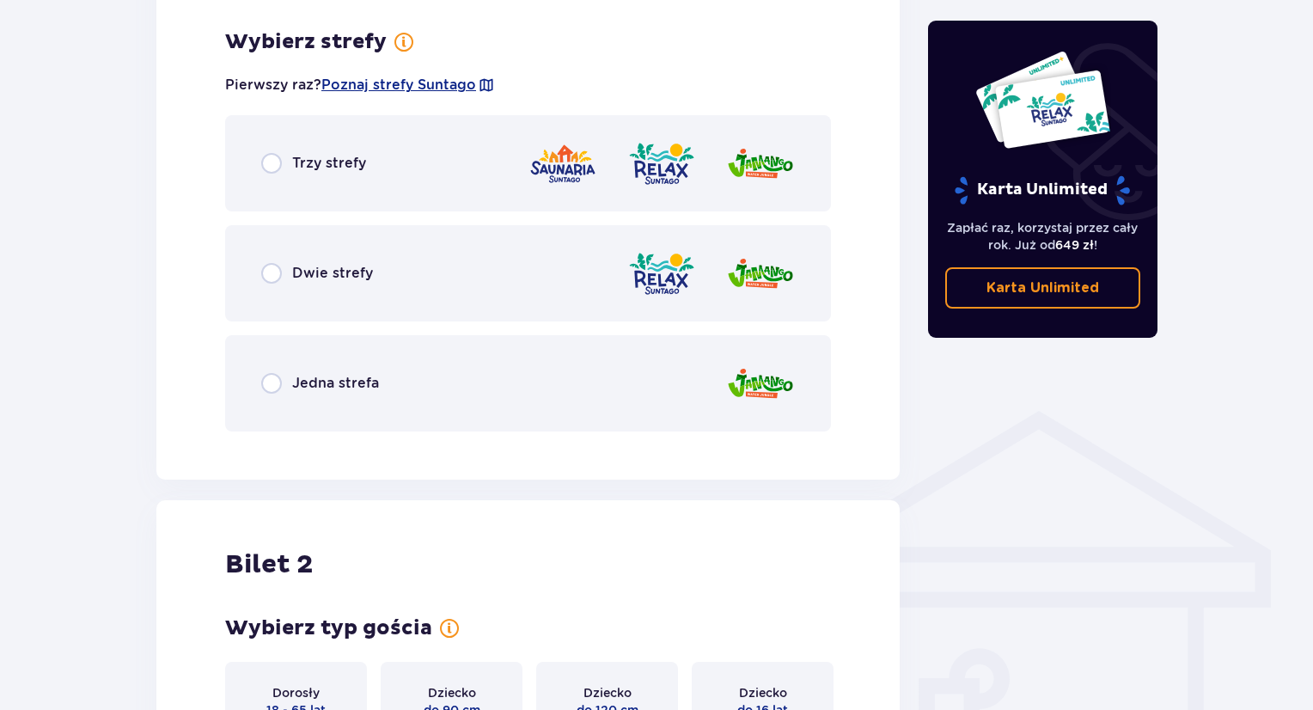
scroll to position [993, 0]
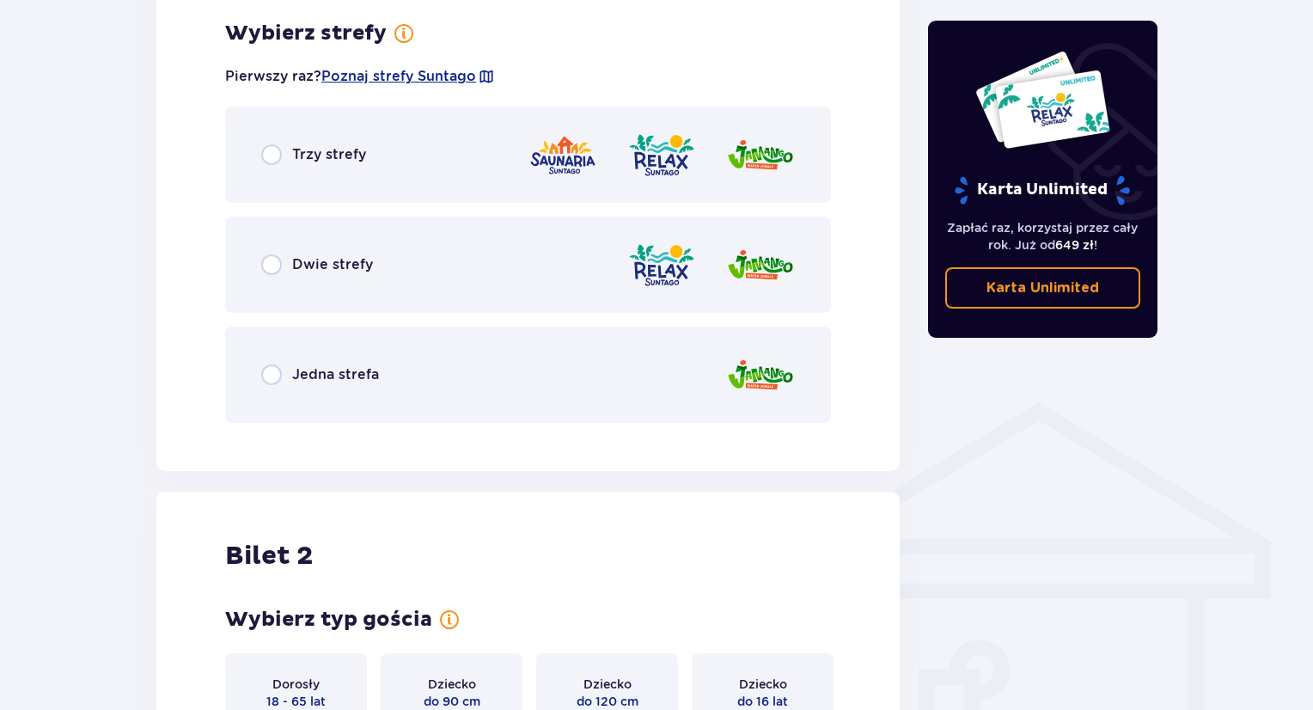
click at [266, 152] on input "radio" at bounding box center [271, 154] width 21 height 21
radio input "true"
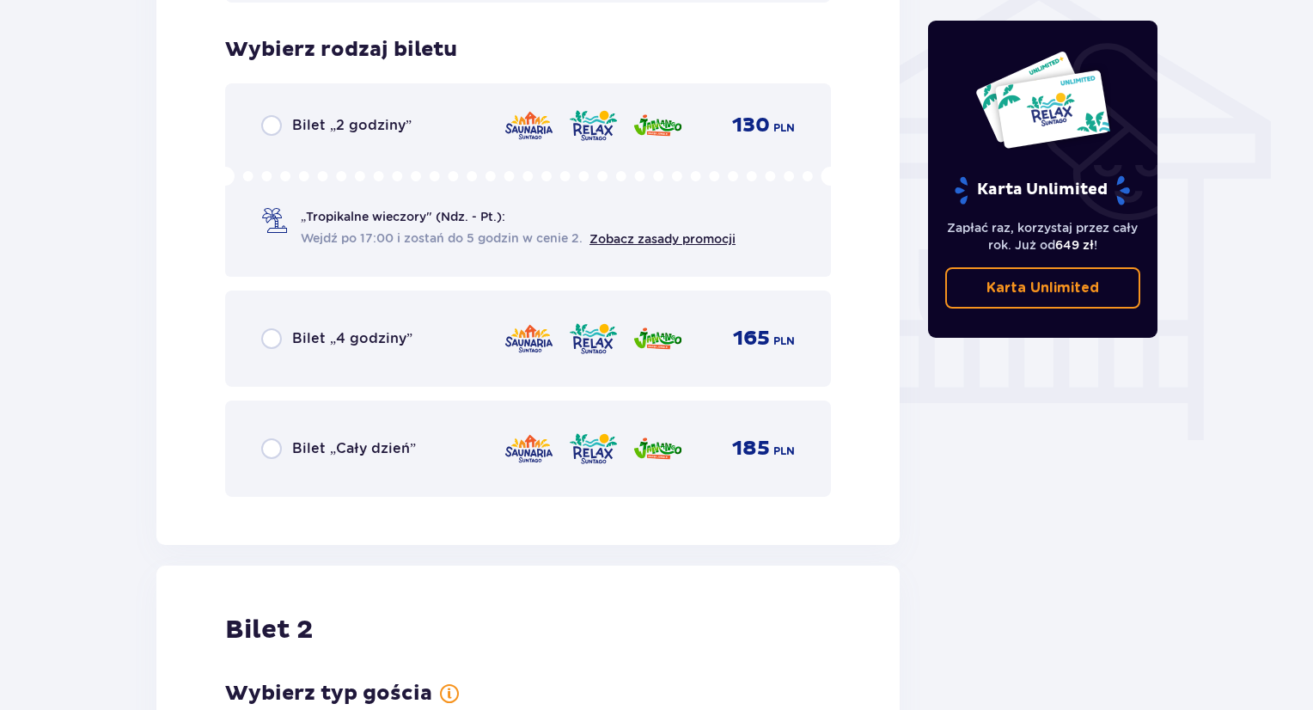
scroll to position [1429, 0]
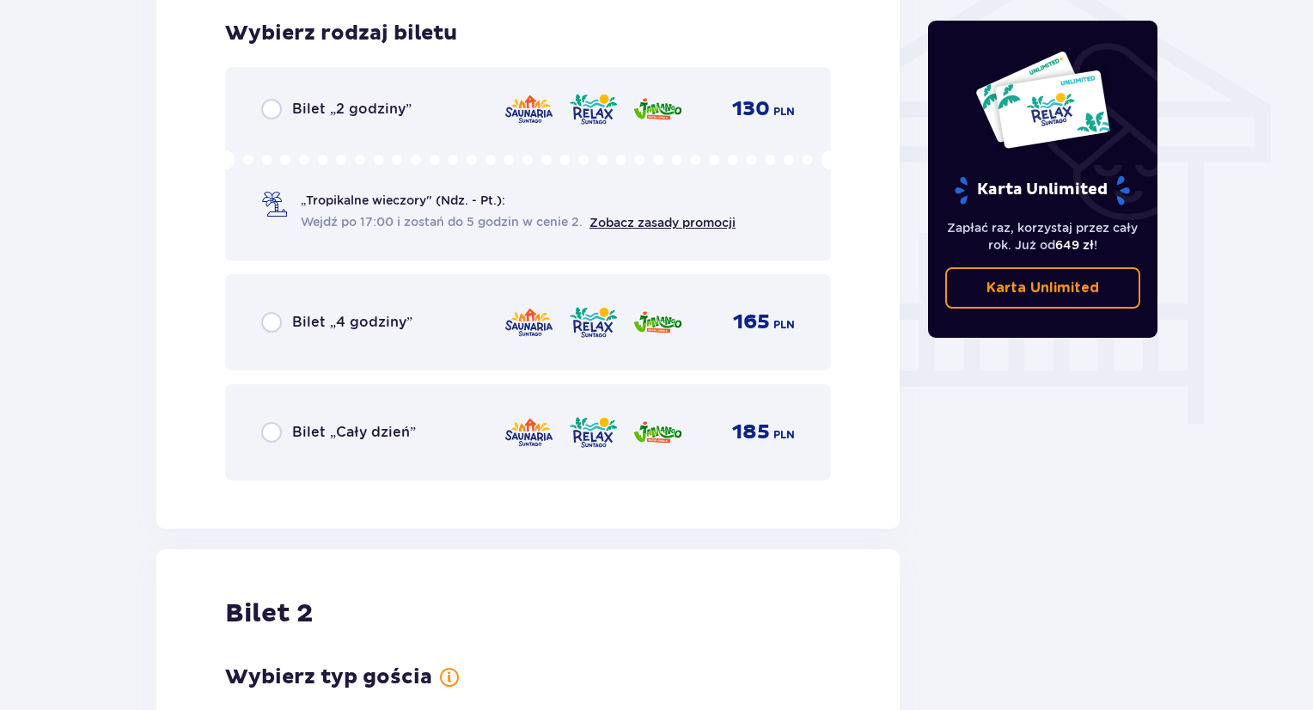
click at [271, 441] on input "radio" at bounding box center [271, 432] width 21 height 21
radio input "true"
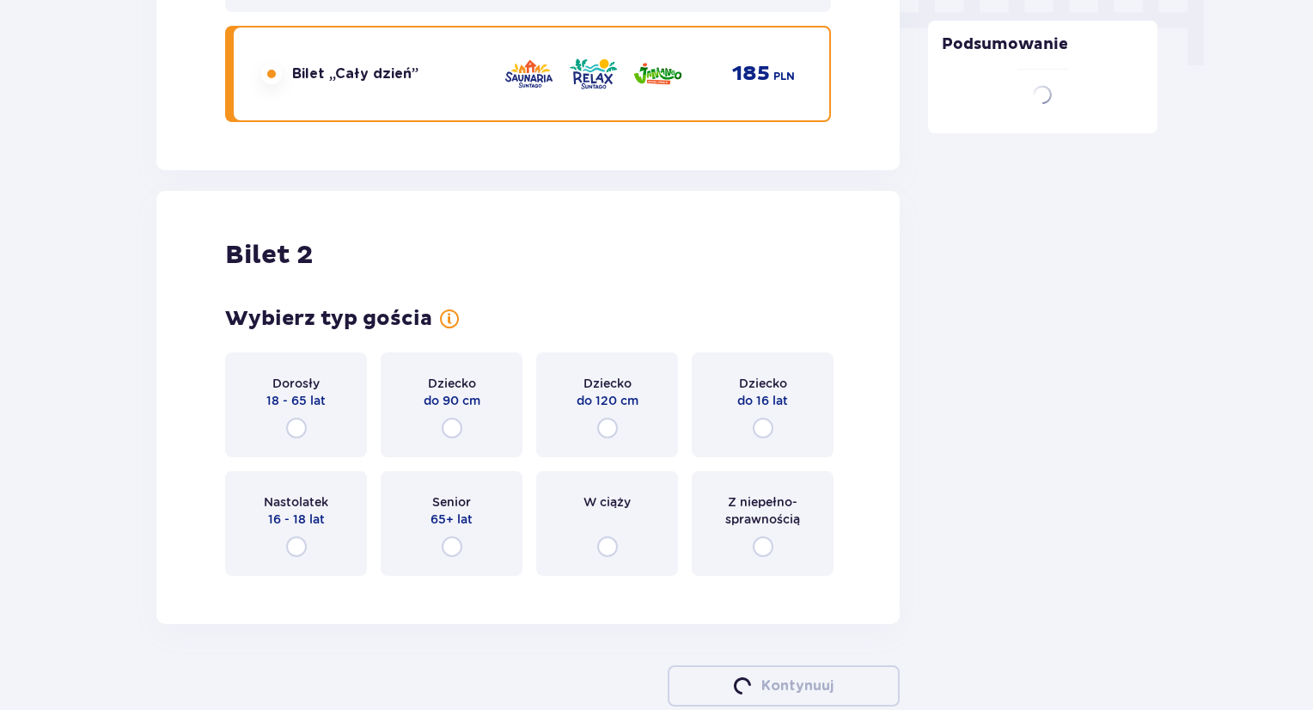
scroll to position [1886, 0]
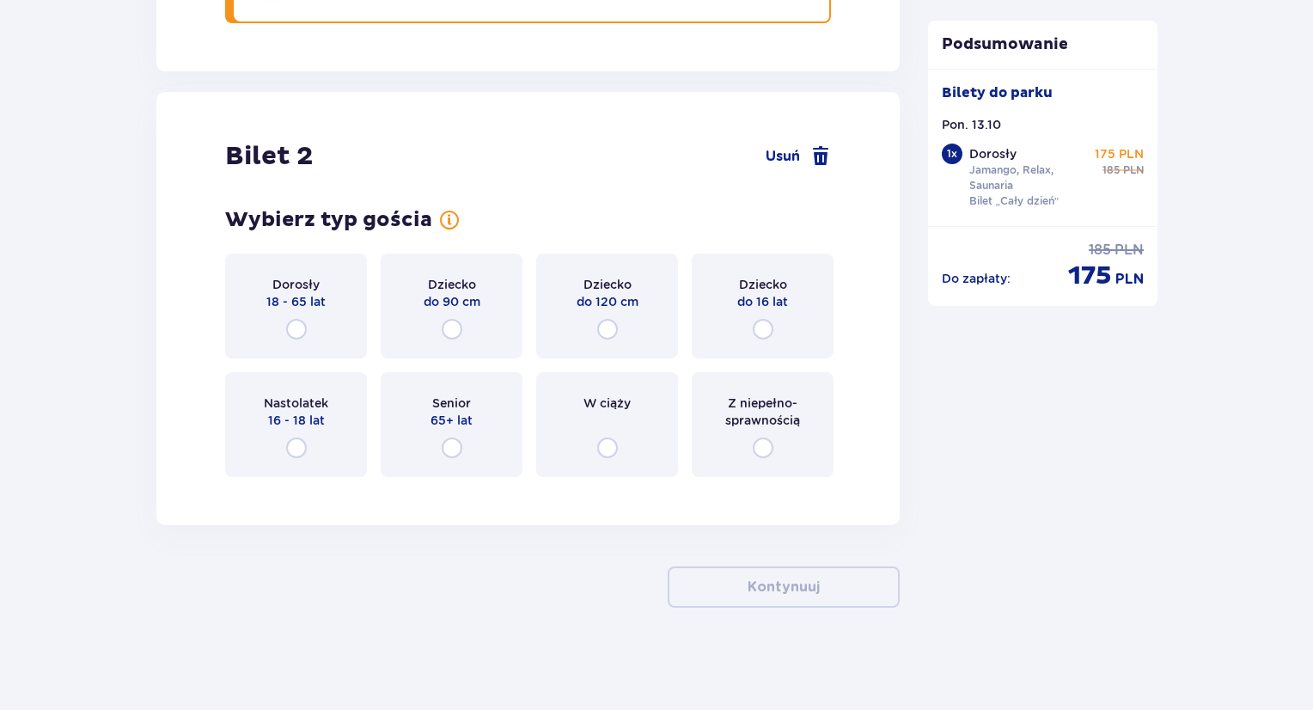
click at [763, 330] on input "radio" at bounding box center [762, 329] width 21 height 21
radio input "true"
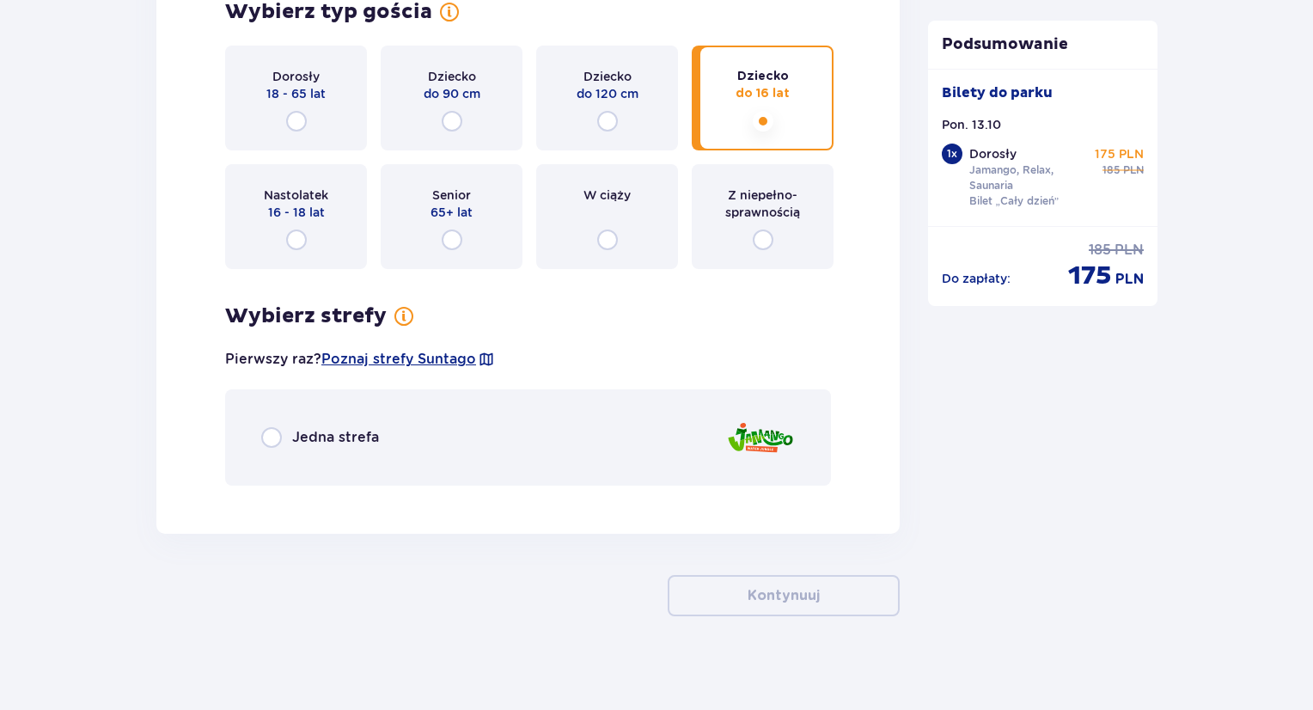
scroll to position [2103, 0]
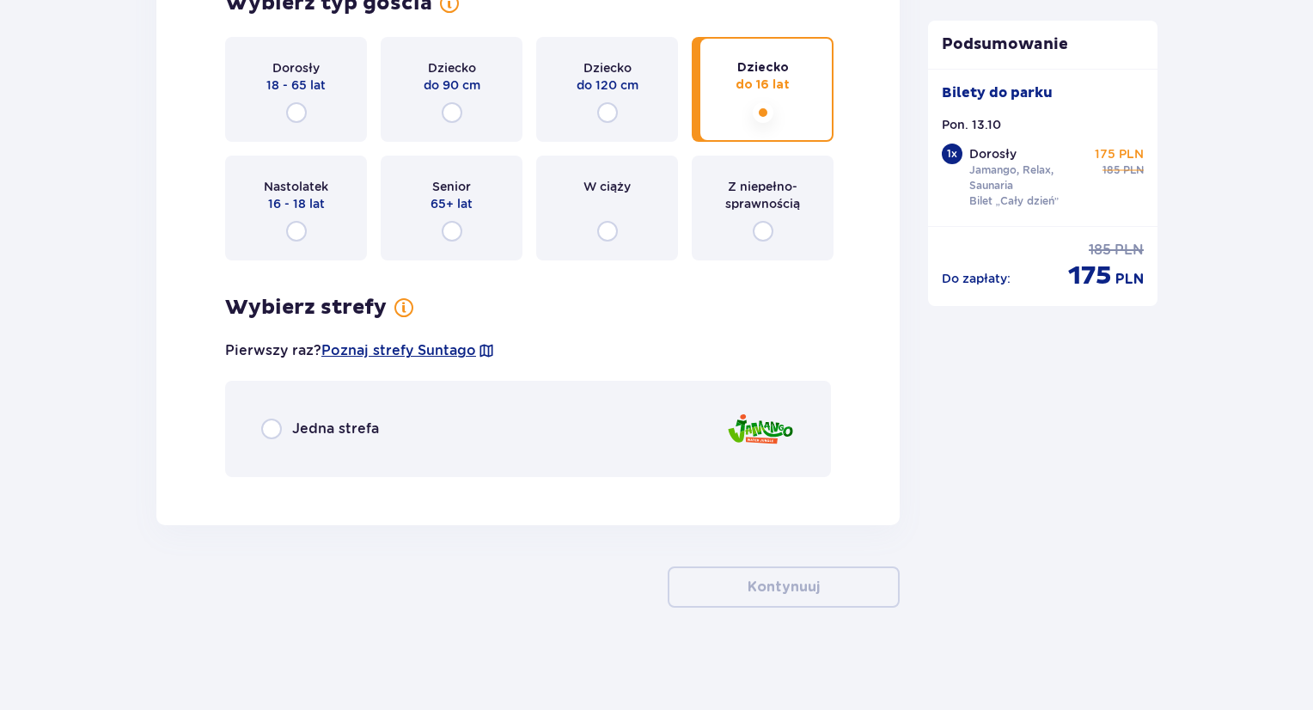
click at [198, 400] on div "Bilet 2 Usuń Wybierz typ gościa dla biletu o numerze 2 Dorosły 18 - 65 lat Dzie…" at bounding box center [527, 199] width 743 height 649
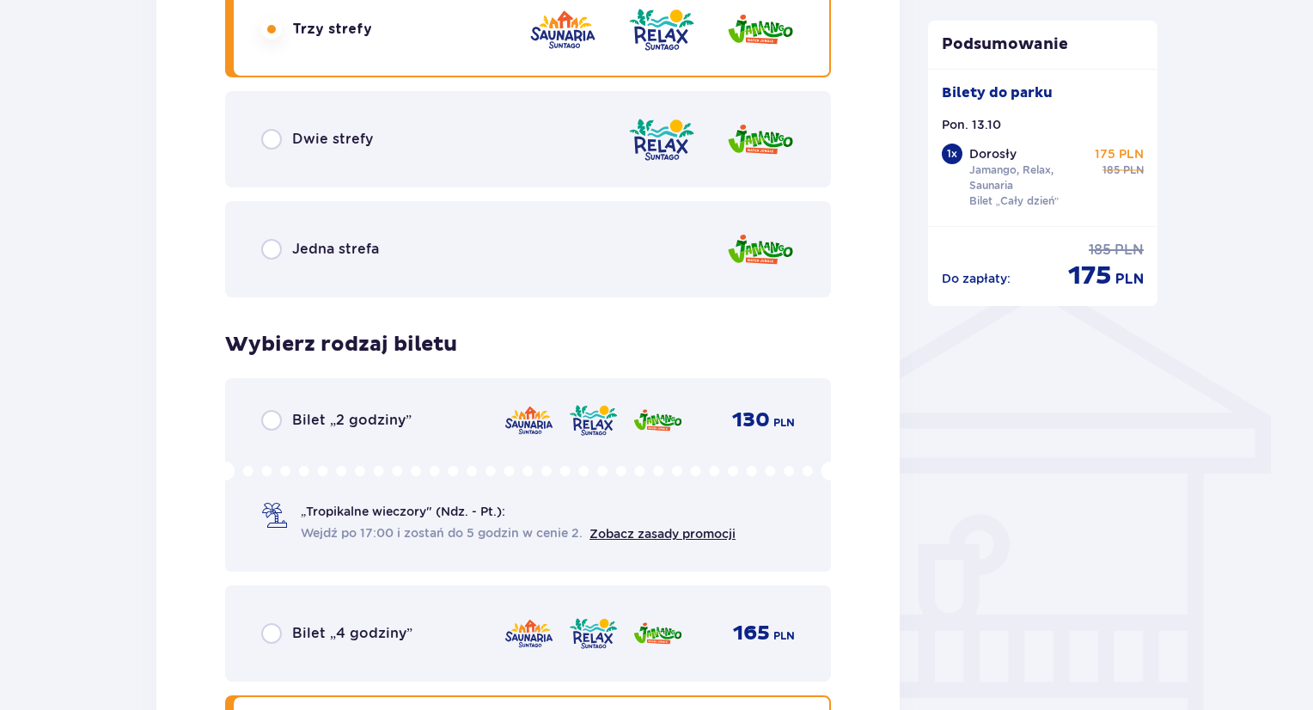
scroll to position [1072, 0]
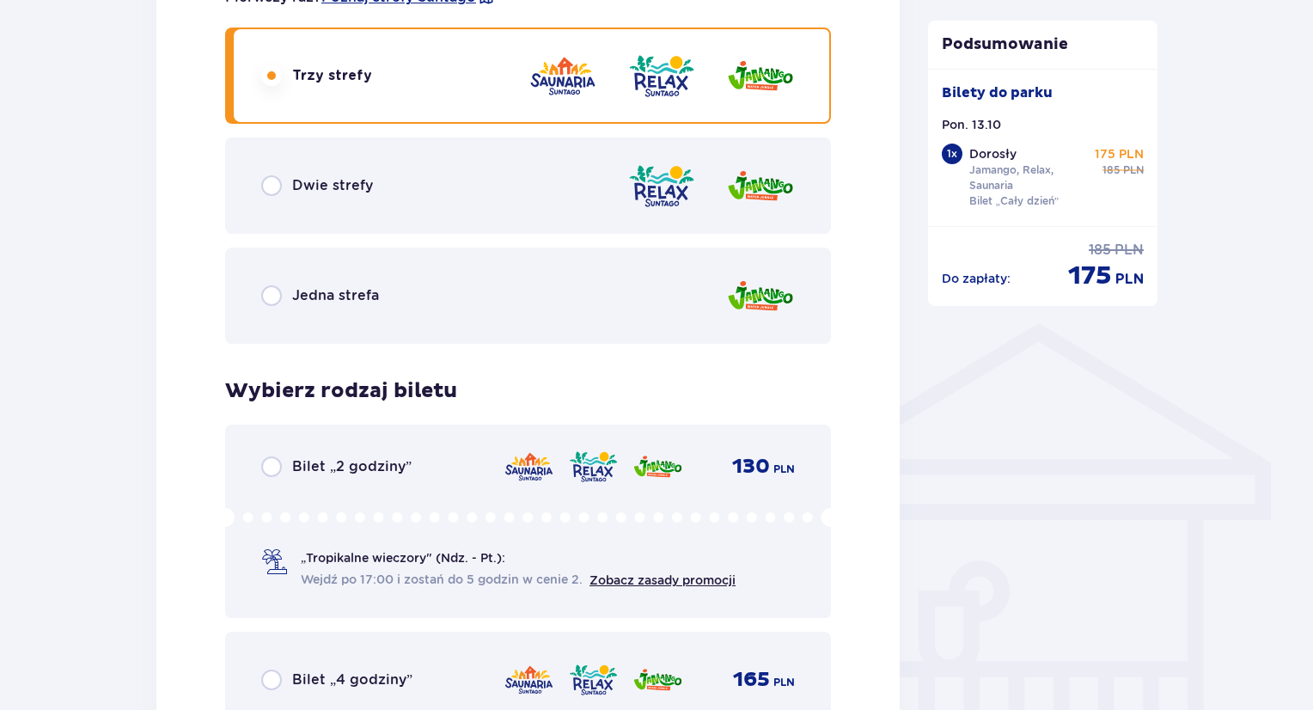
click at [561, 75] on img at bounding box center [562, 76] width 69 height 49
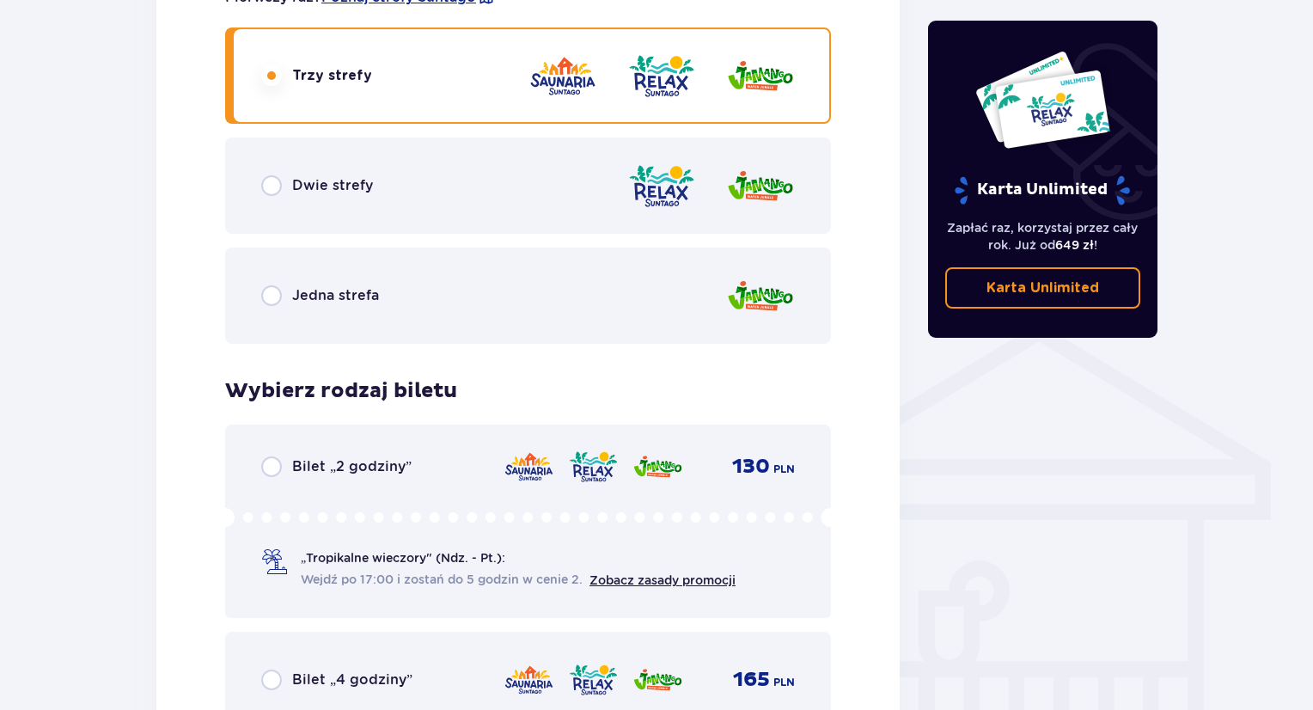
click at [268, 192] on input "radio" at bounding box center [271, 185] width 21 height 21
radio input "true"
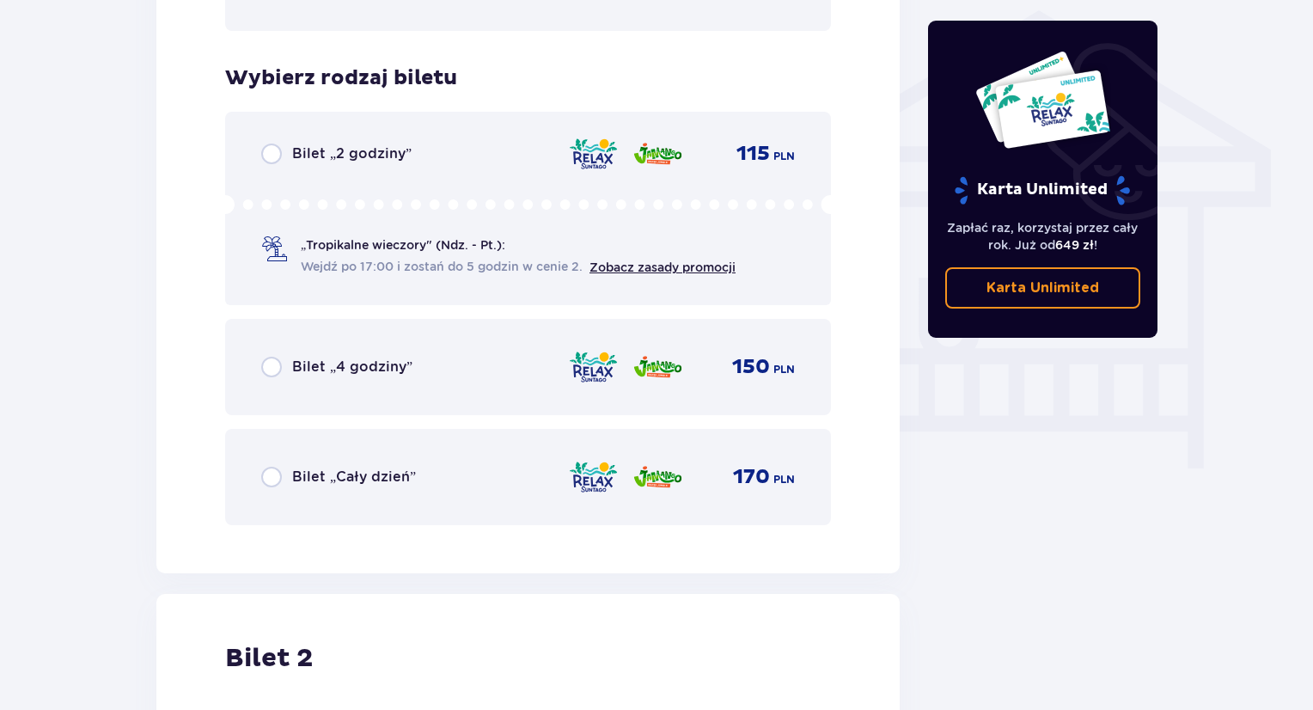
scroll to position [1429, 0]
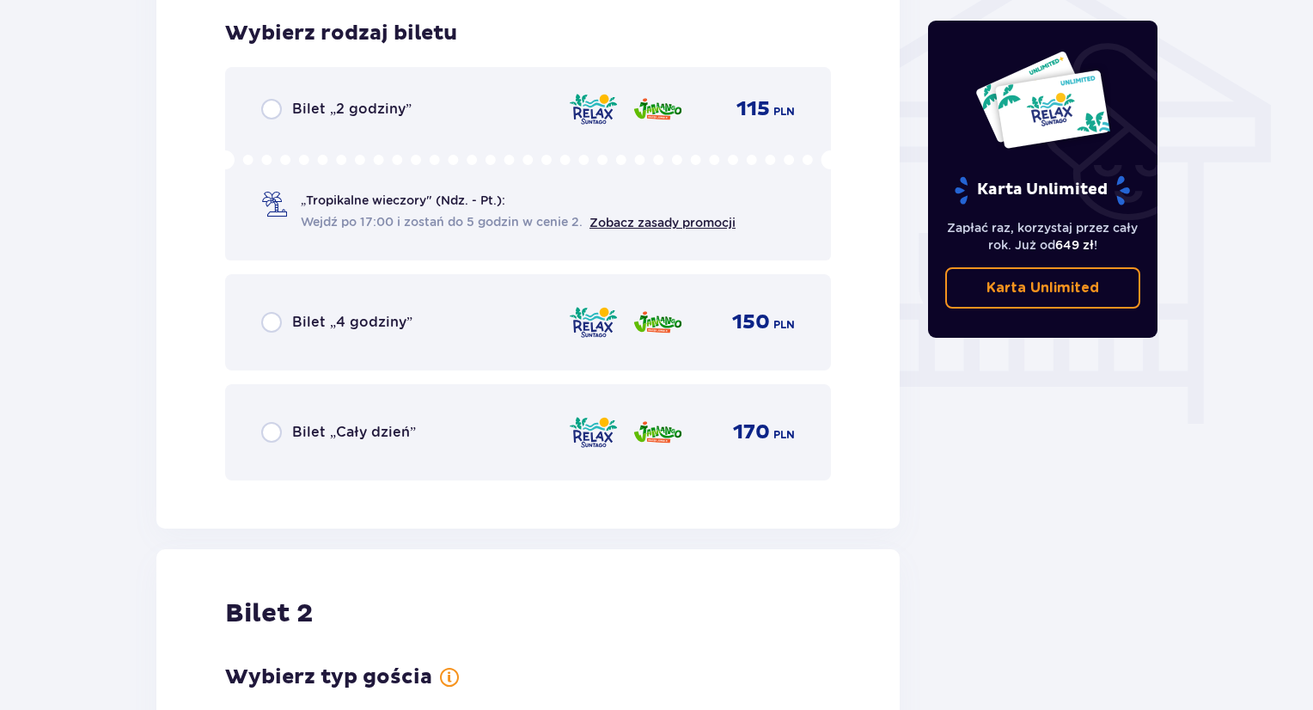
click at [271, 442] on div "Bilet „Cały dzień” 170 PLN" at bounding box center [527, 432] width 533 height 36
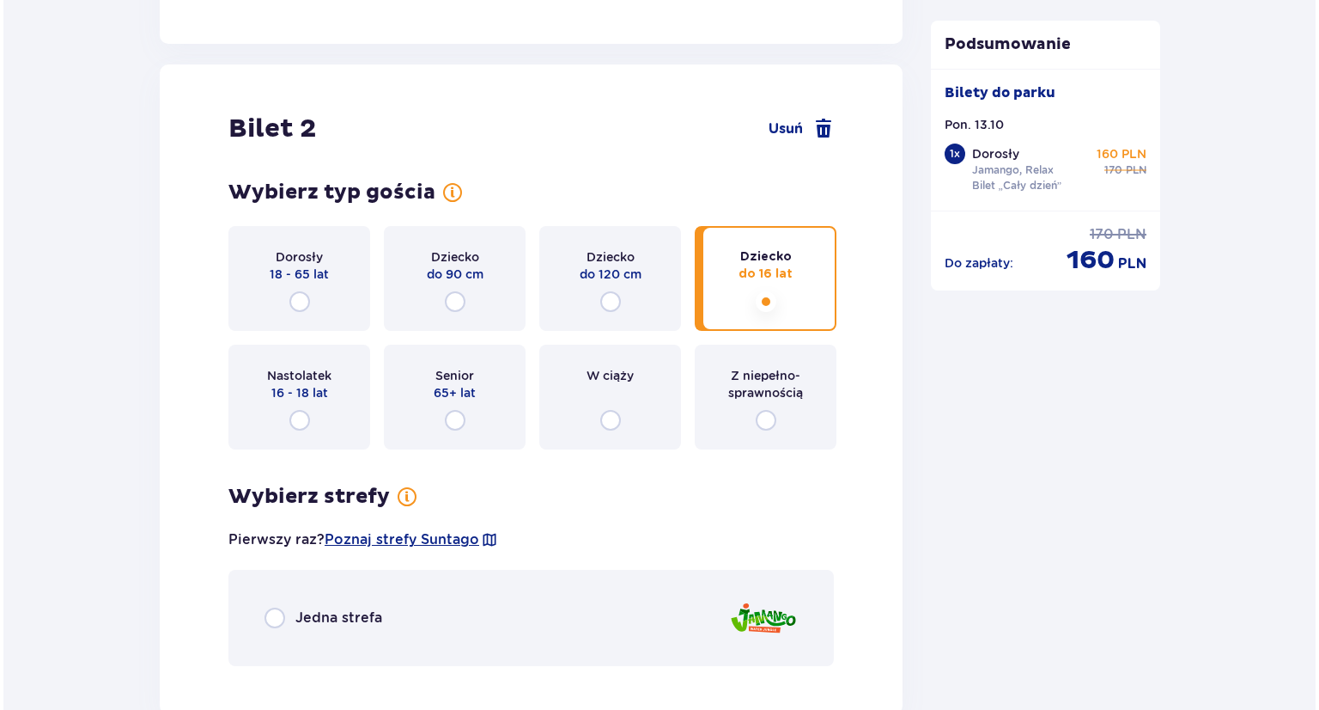
scroll to position [1957, 0]
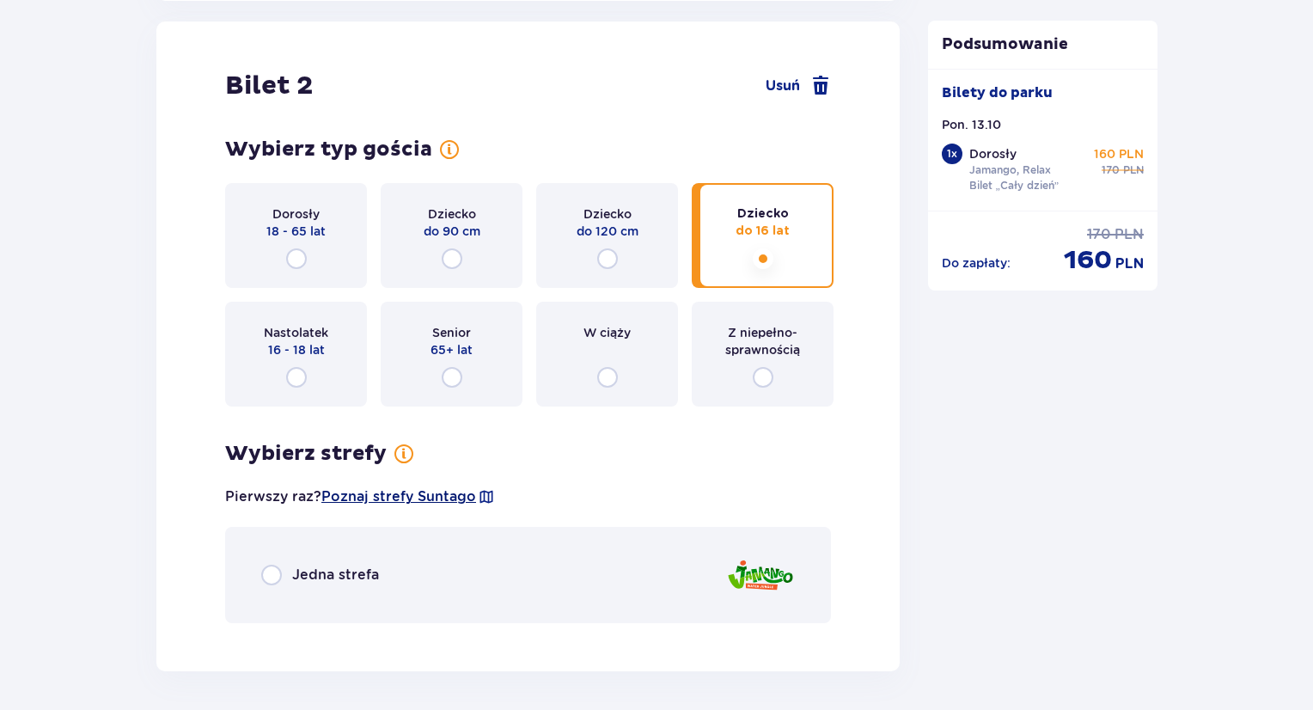
click at [431, 490] on span "Poznaj strefy Suntago" at bounding box center [398, 496] width 155 height 19
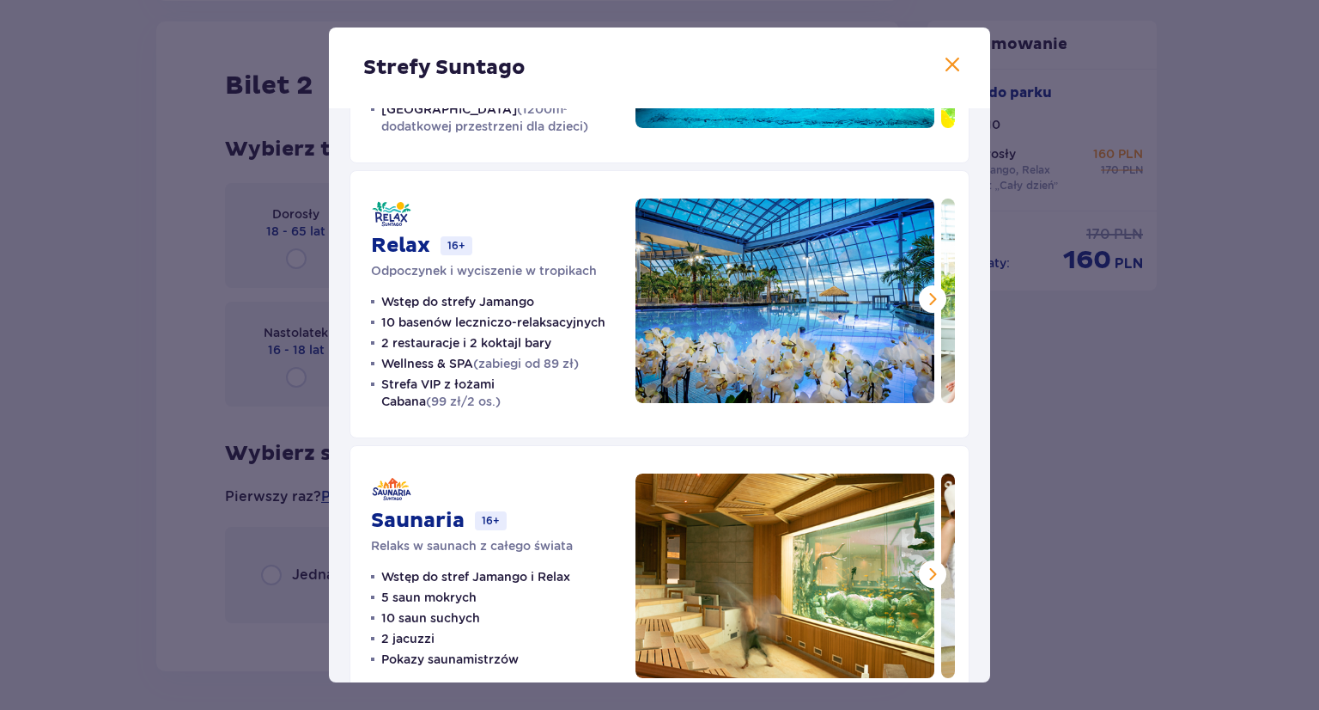
scroll to position [254, 0]
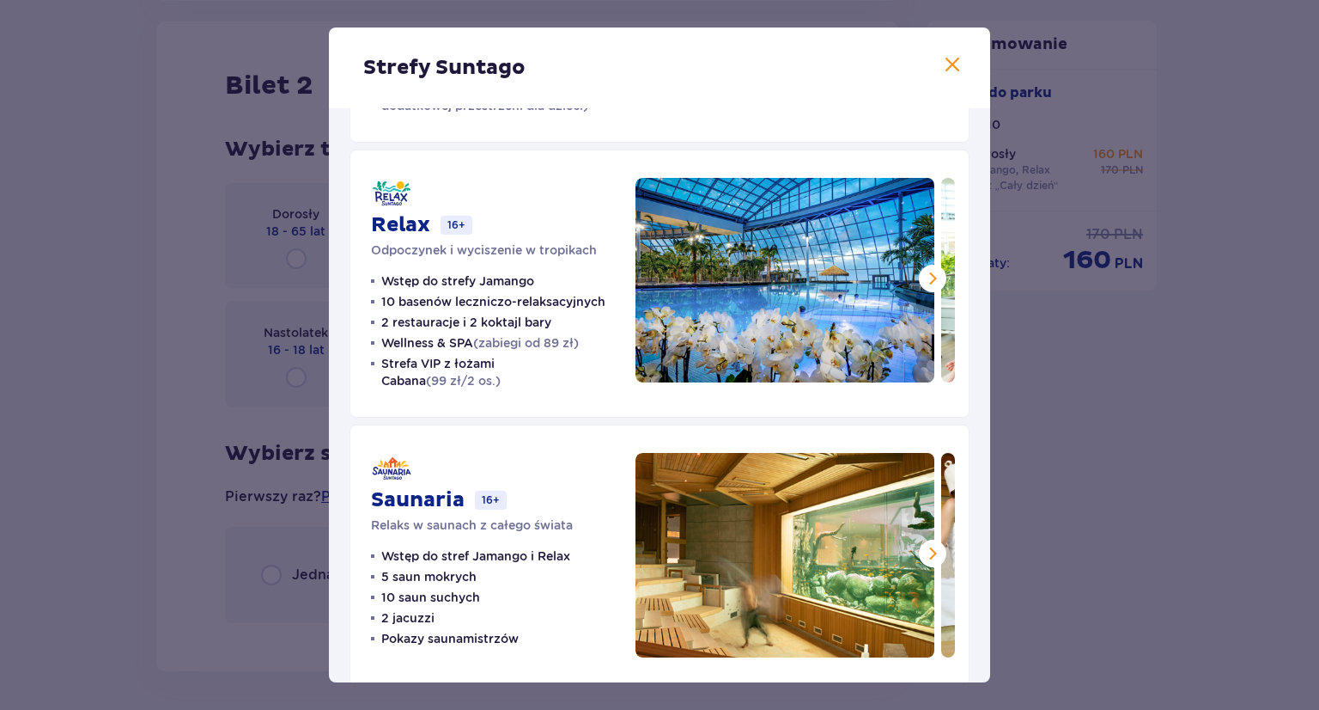
click at [979, 145] on div "Jamango Wodna rozrywka dla całej rodziny 35 zjeżdżalni 7 basenów 5 restauracji …" at bounding box center [659, 280] width 661 height 852
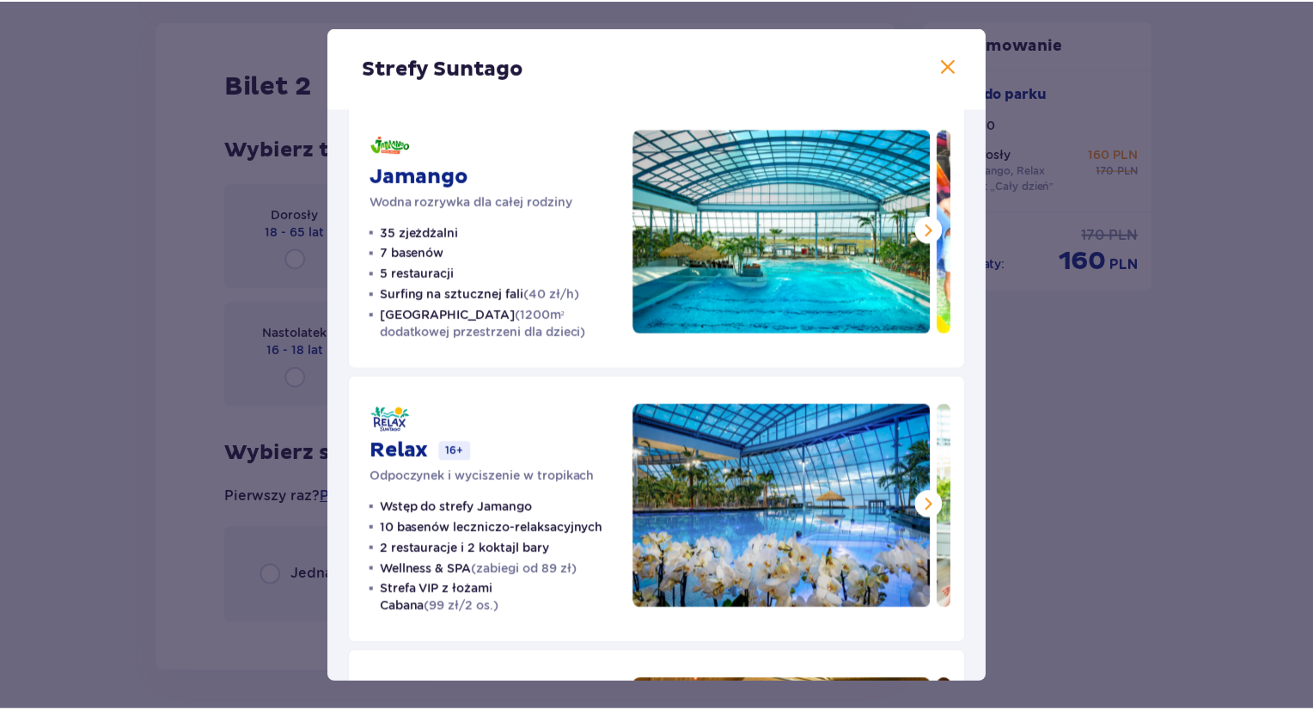
scroll to position [30, 0]
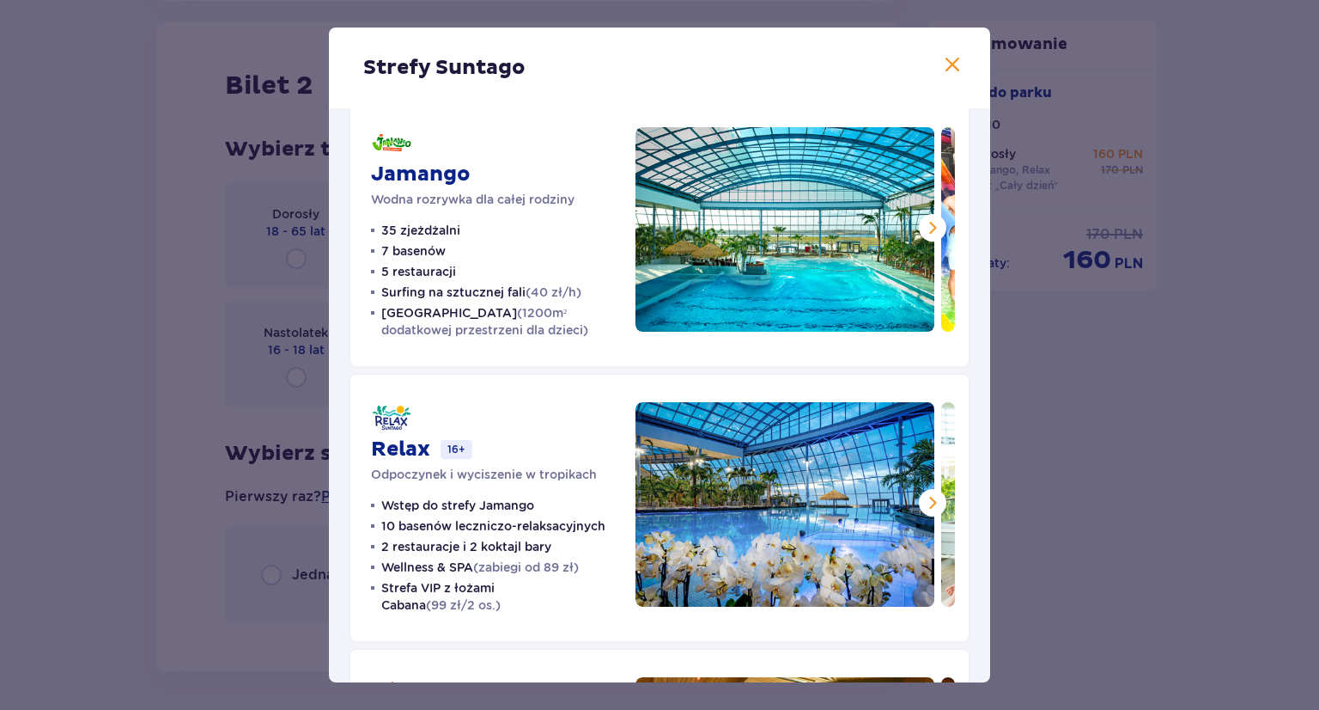
click at [928, 228] on span at bounding box center [933, 227] width 21 height 21
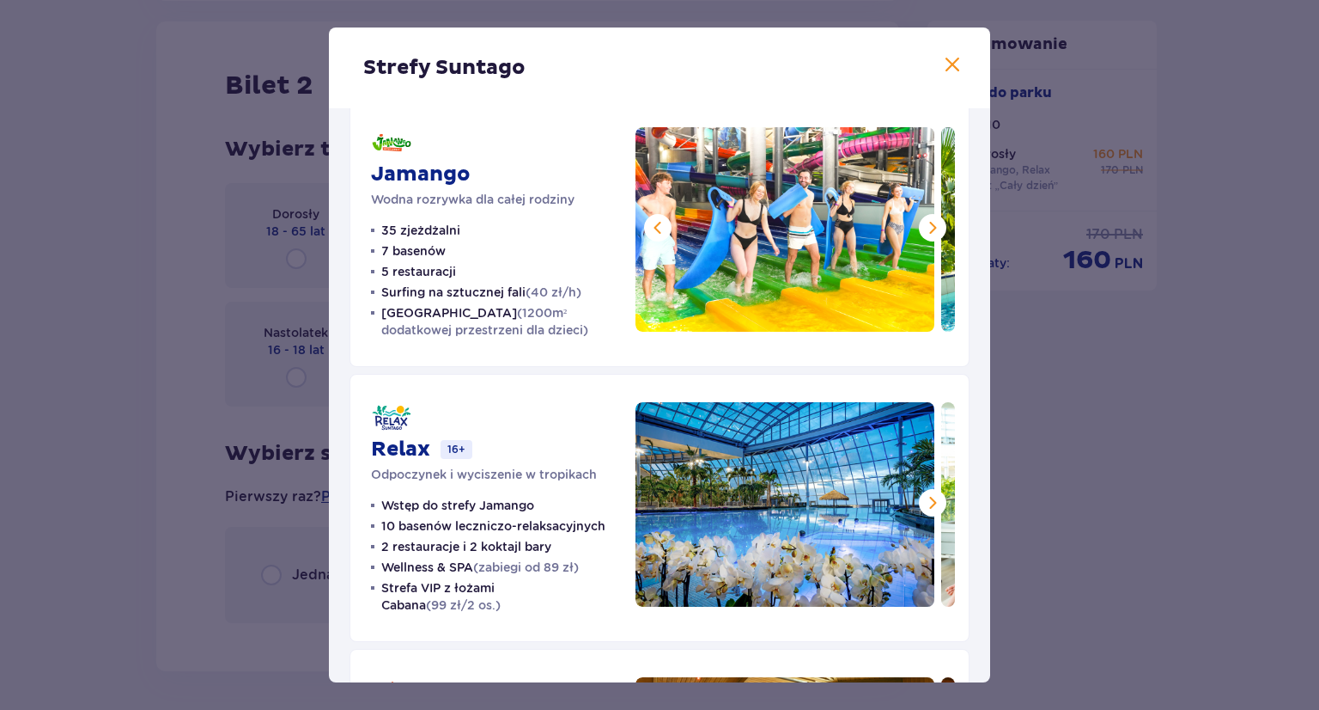
click at [928, 228] on span at bounding box center [933, 227] width 21 height 21
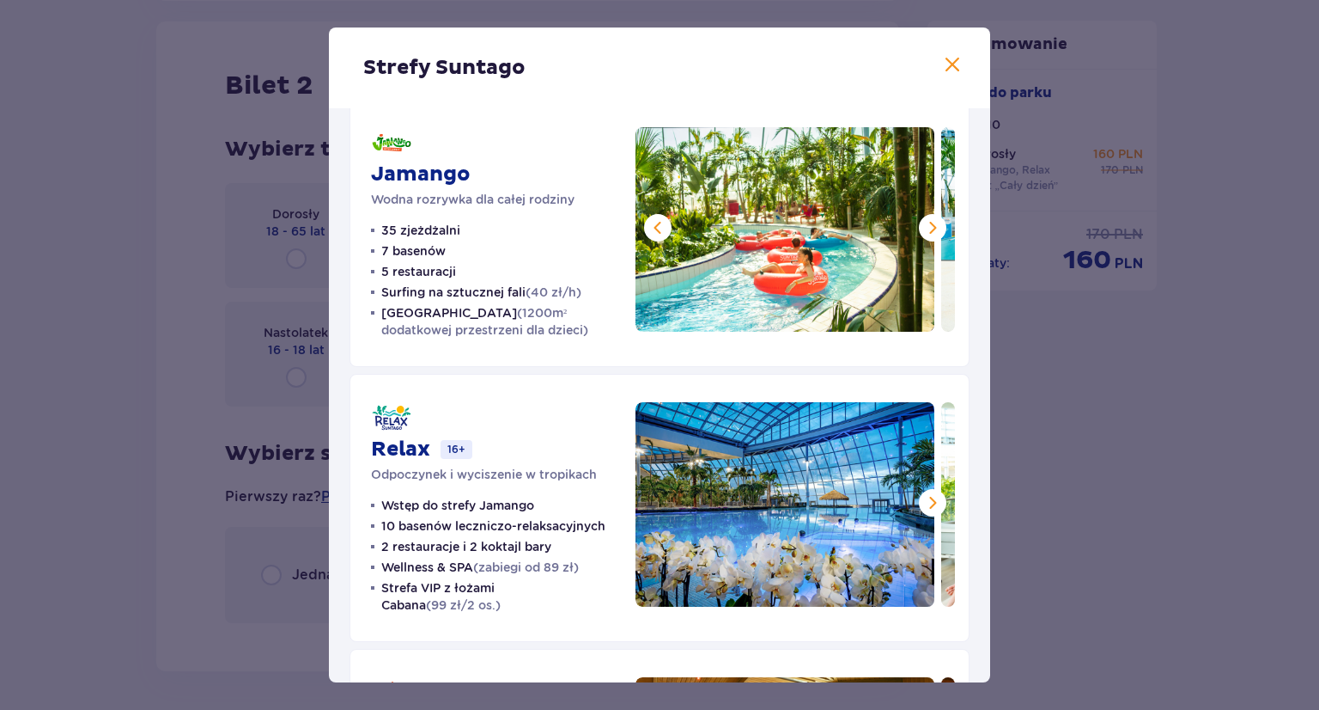
click at [928, 228] on span at bounding box center [933, 227] width 21 height 21
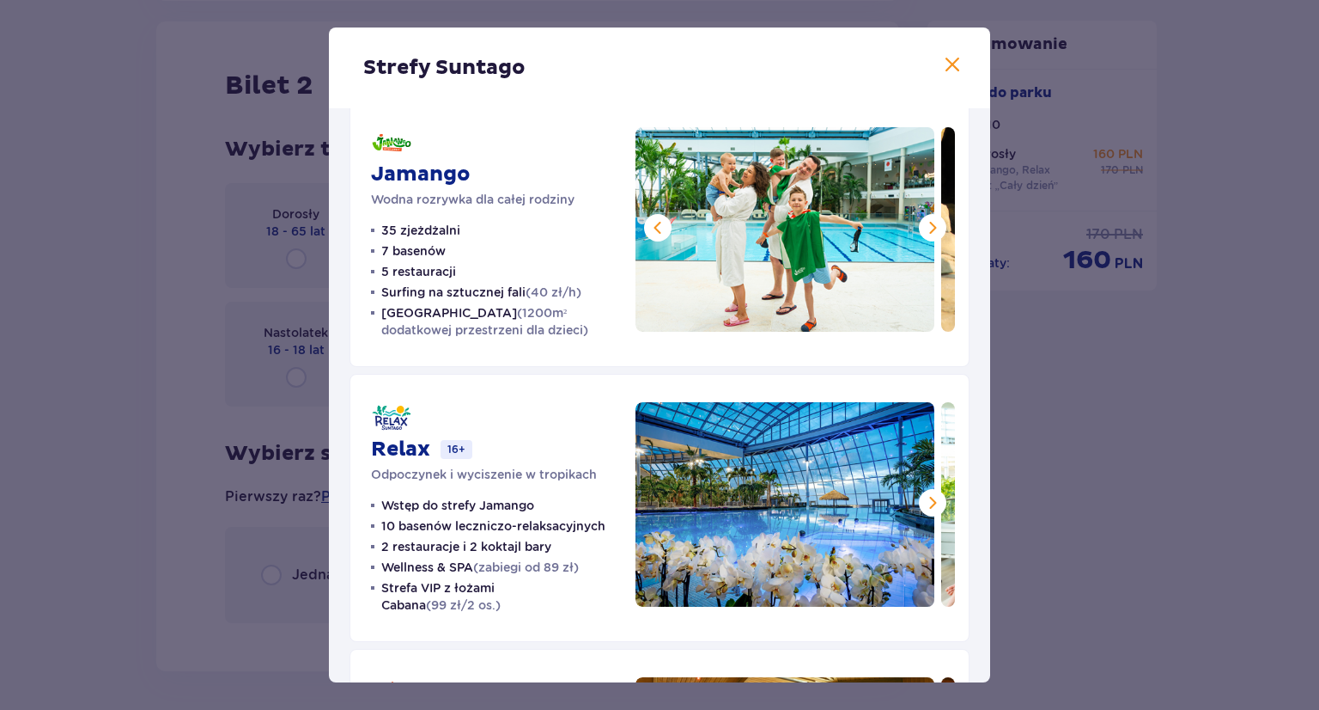
click at [663, 226] on span at bounding box center [658, 227] width 21 height 21
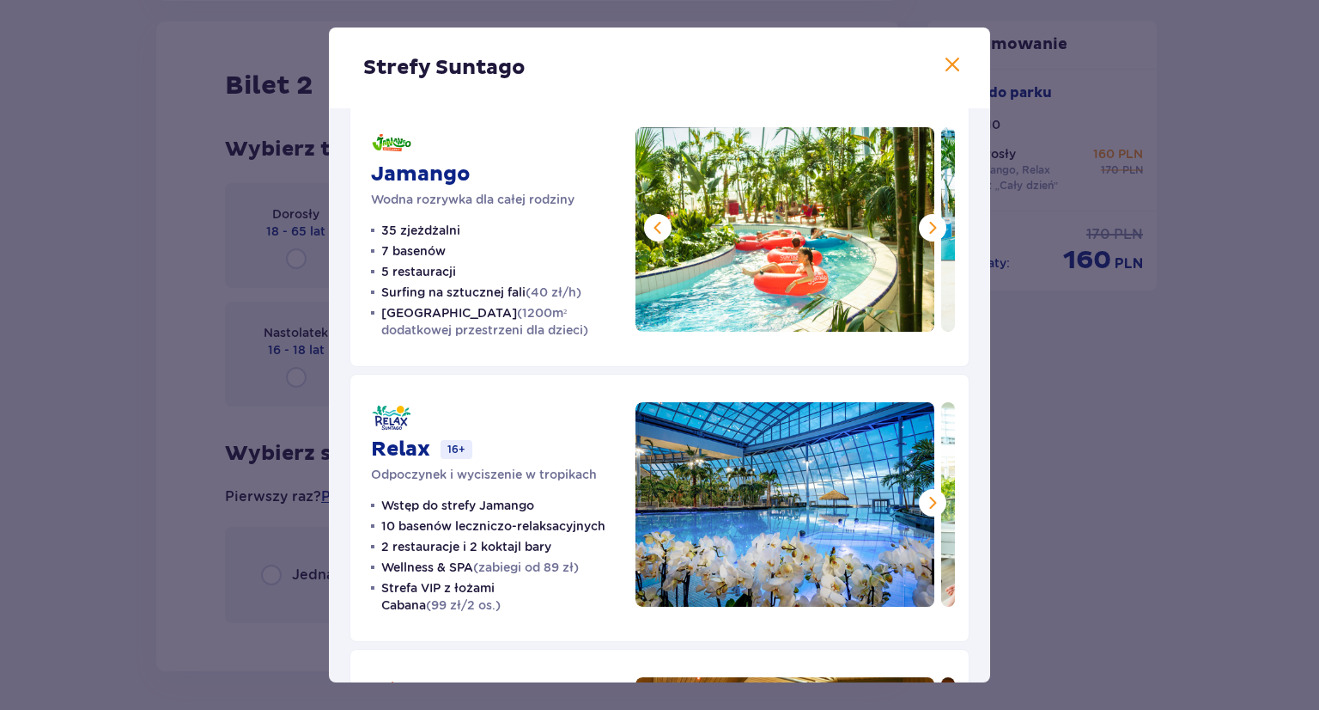
click at [663, 226] on span at bounding box center [658, 227] width 21 height 21
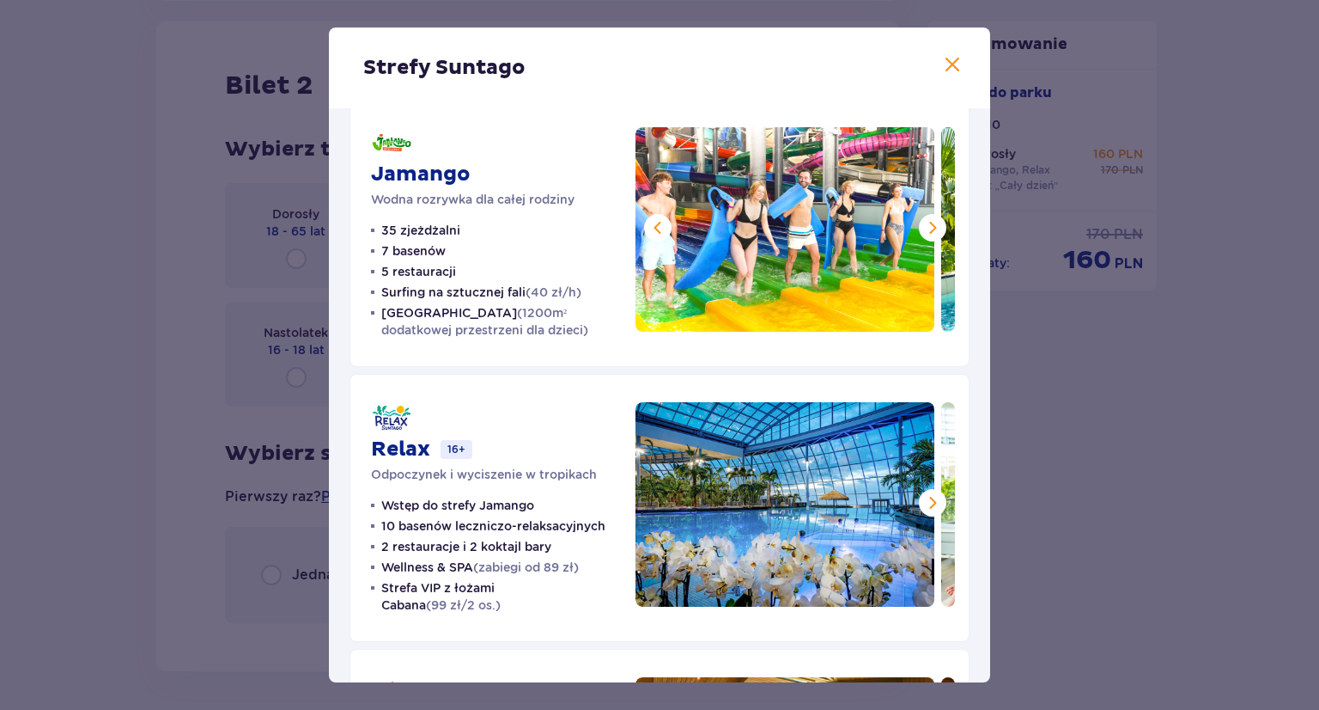
click at [929, 228] on span at bounding box center [933, 227] width 21 height 21
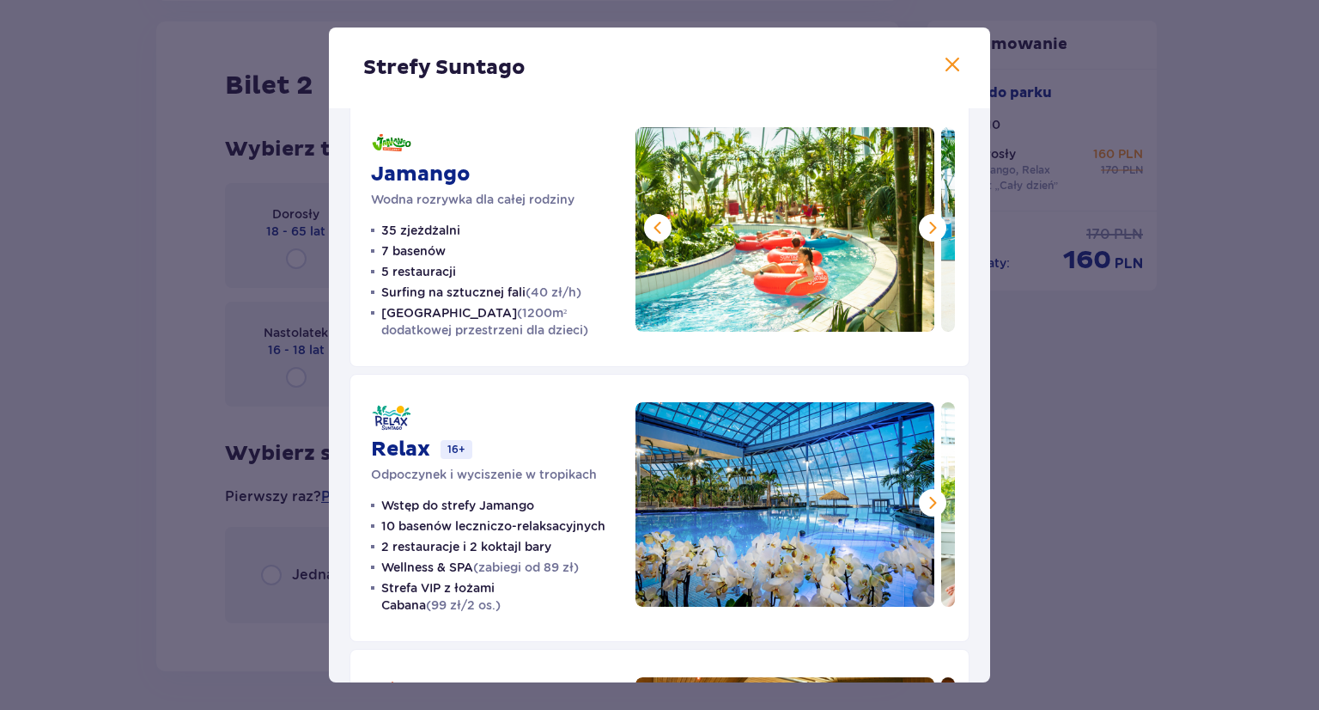
click at [929, 228] on span at bounding box center [933, 227] width 21 height 21
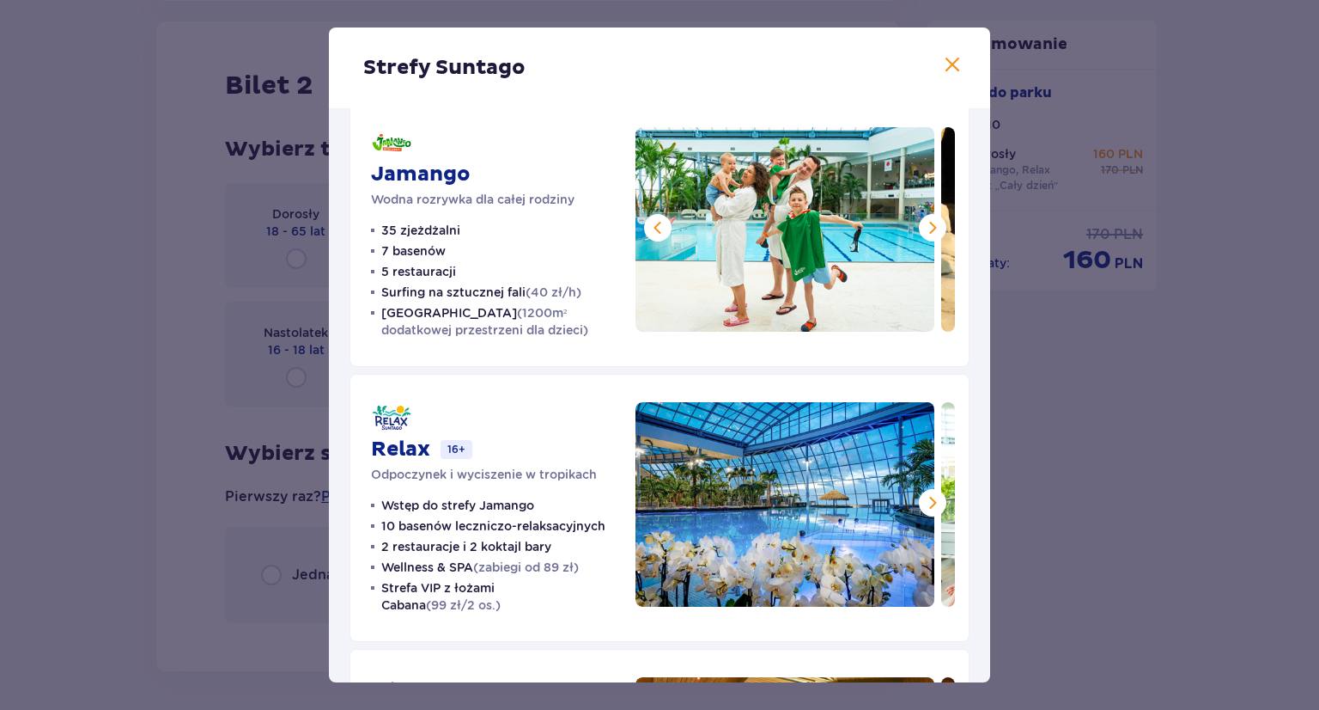
click at [929, 228] on span at bounding box center [933, 227] width 21 height 21
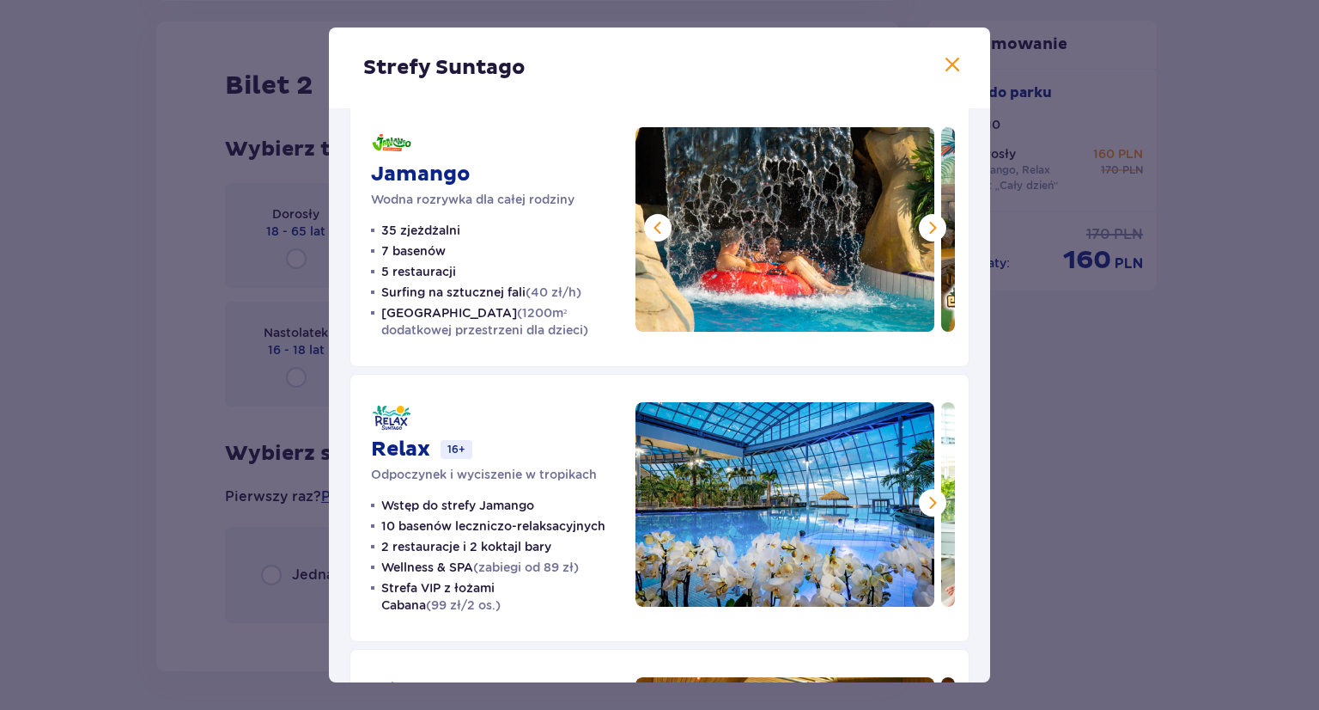
click at [929, 228] on span at bounding box center [933, 227] width 21 height 21
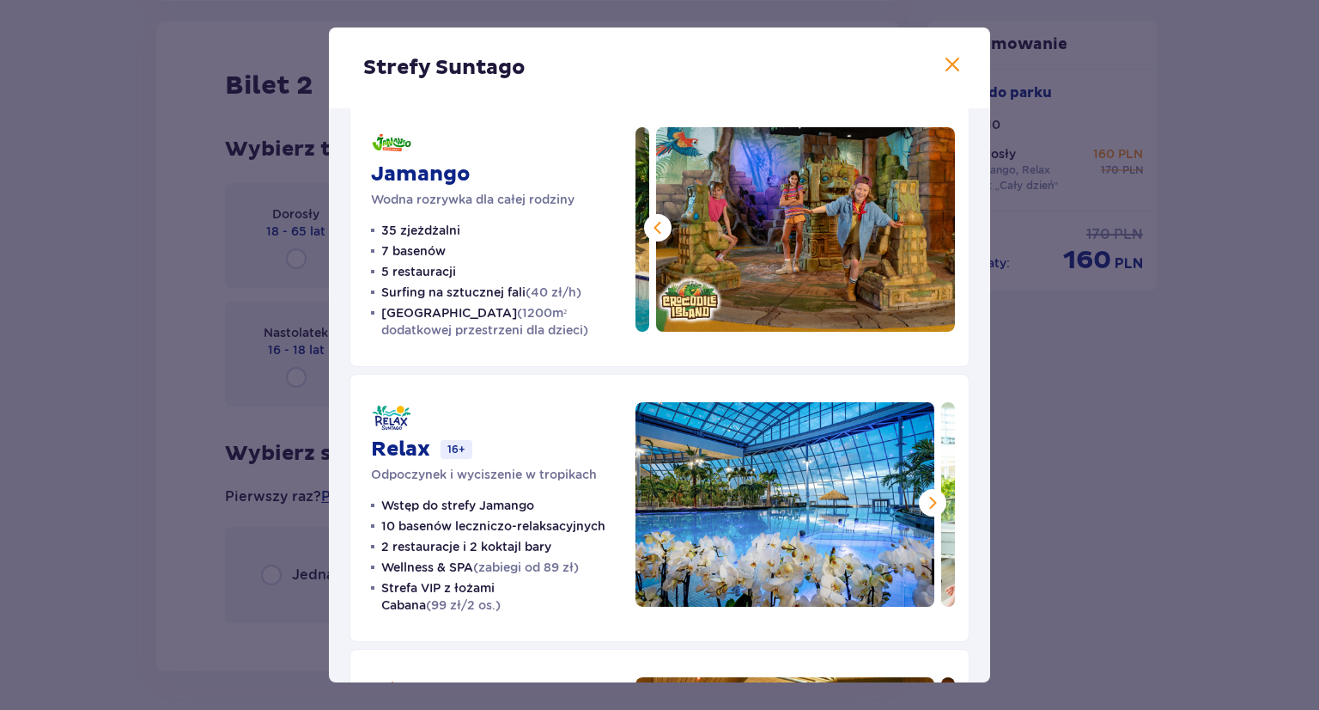
click at [929, 228] on img at bounding box center [805, 229] width 299 height 204
click at [951, 66] on span at bounding box center [952, 65] width 21 height 21
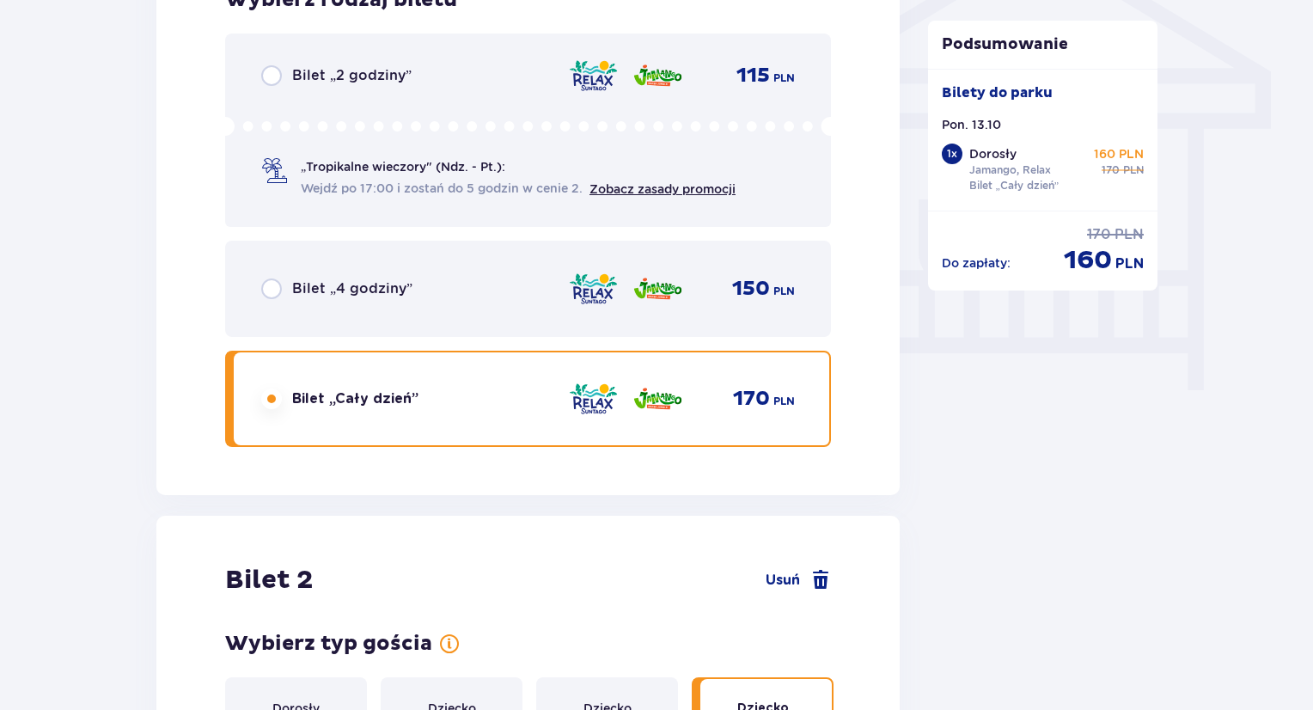
scroll to position [1441, 0]
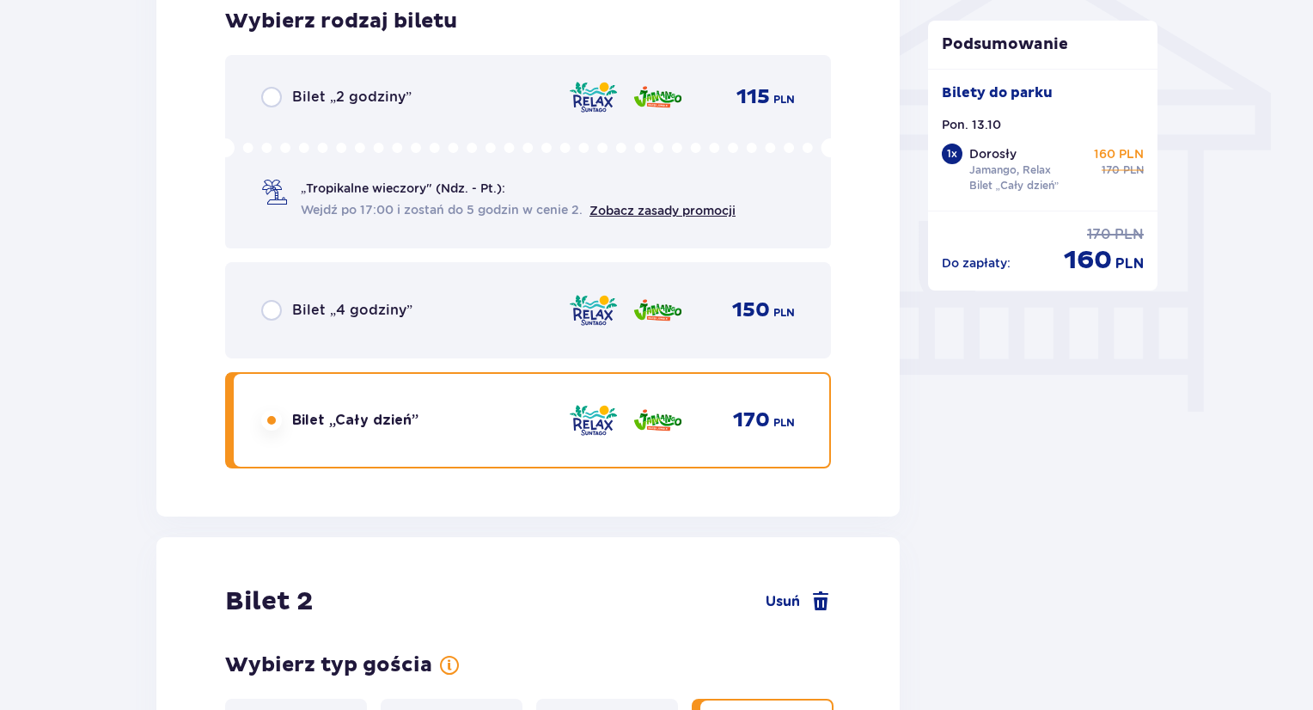
click at [4, 320] on div "Bilety Pomiń ten krok Znajdź bilety Kupuj bilety online, aby mieć gwarancję wej…" at bounding box center [656, 32] width 1313 height 2679
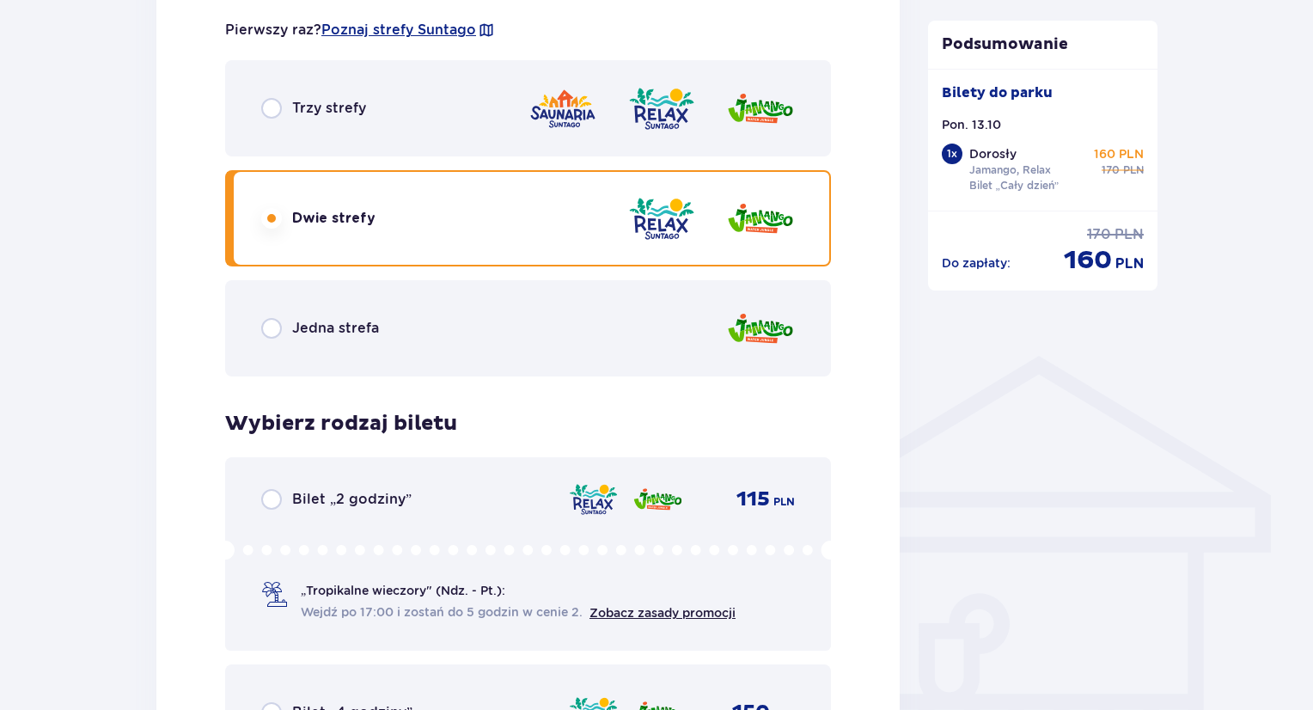
scroll to position [960, 0]
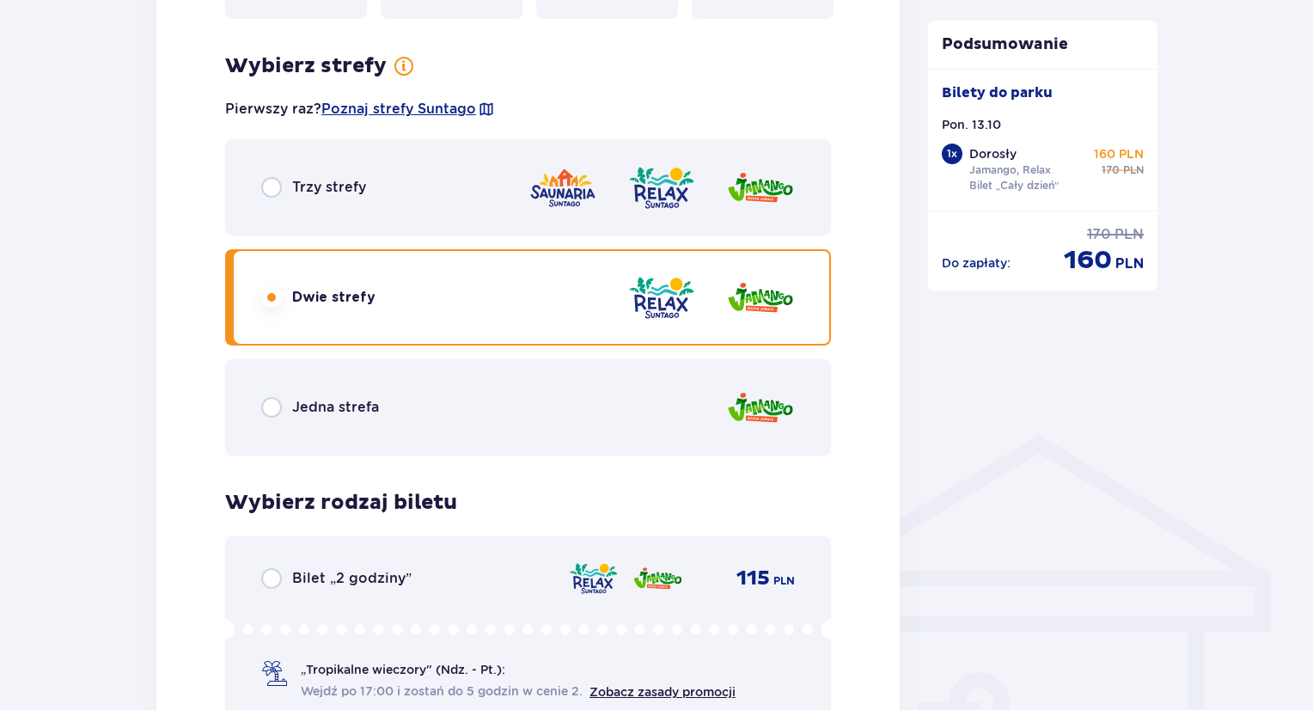
click at [268, 403] on input "radio" at bounding box center [271, 407] width 21 height 21
radio input "true"
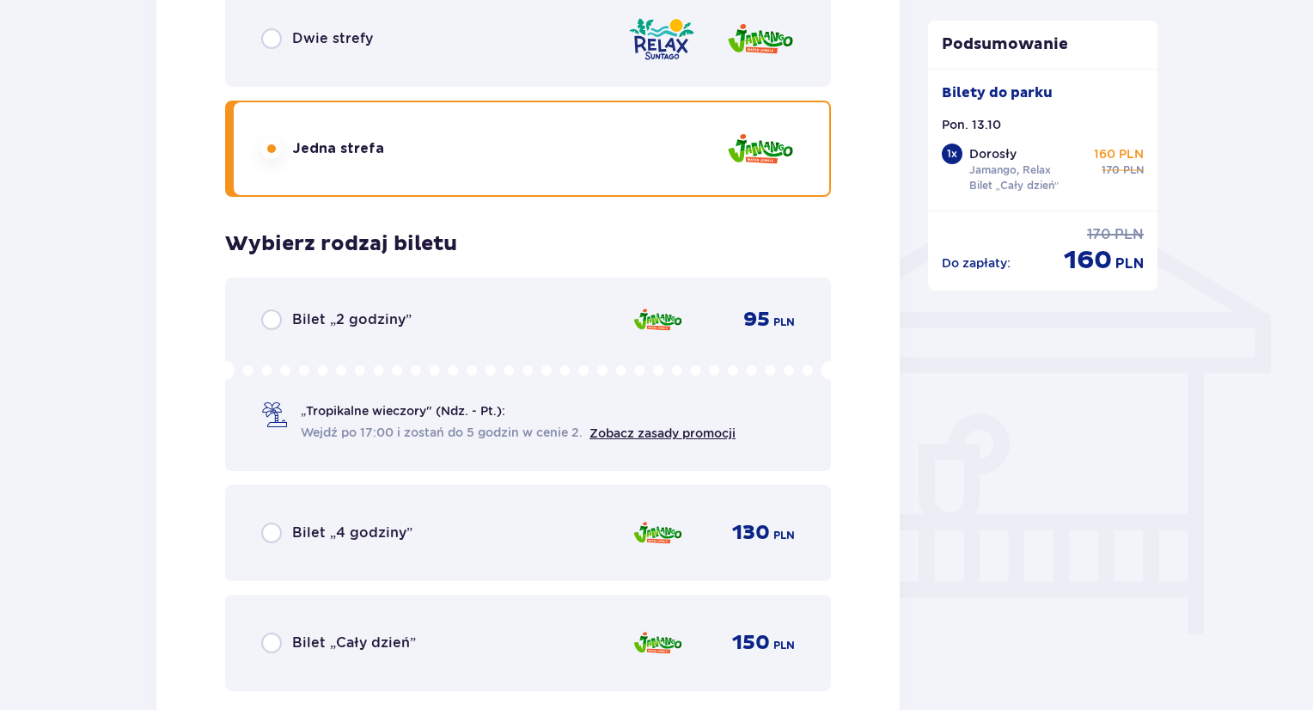
click at [168, 406] on div "Bilet 1 Usuń Wybierz typ gościa dla biletu o numerze 1 Dorosły 18 - 65 lat Dzie…" at bounding box center [527, 57] width 743 height 1363
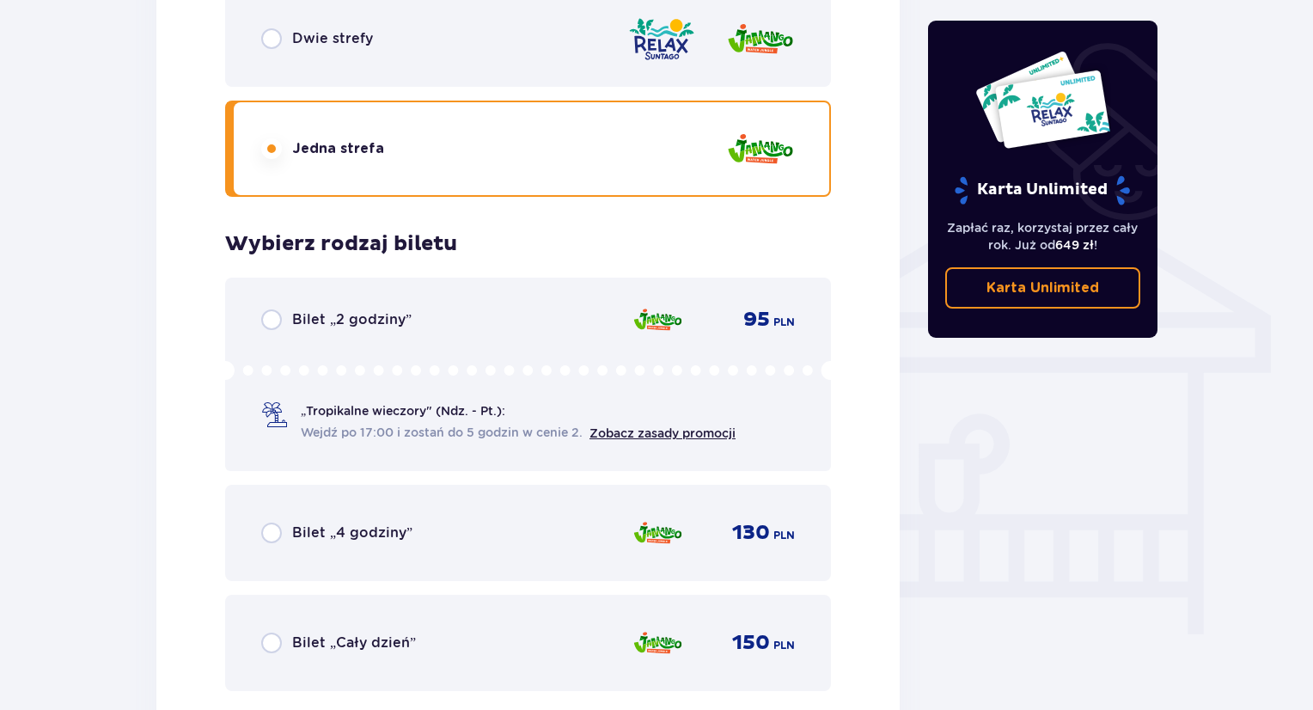
scroll to position [1429, 0]
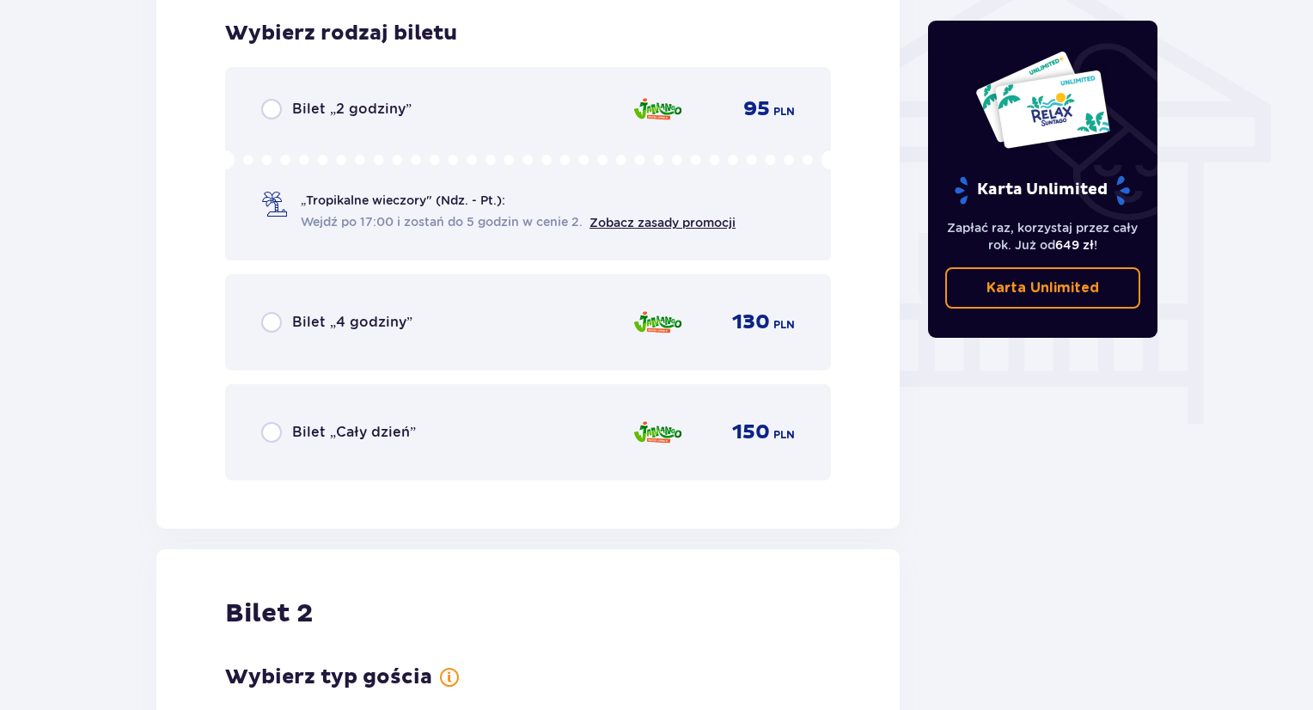
click at [282, 429] on div "Bilet „Cały dzień”" at bounding box center [338, 432] width 155 height 21
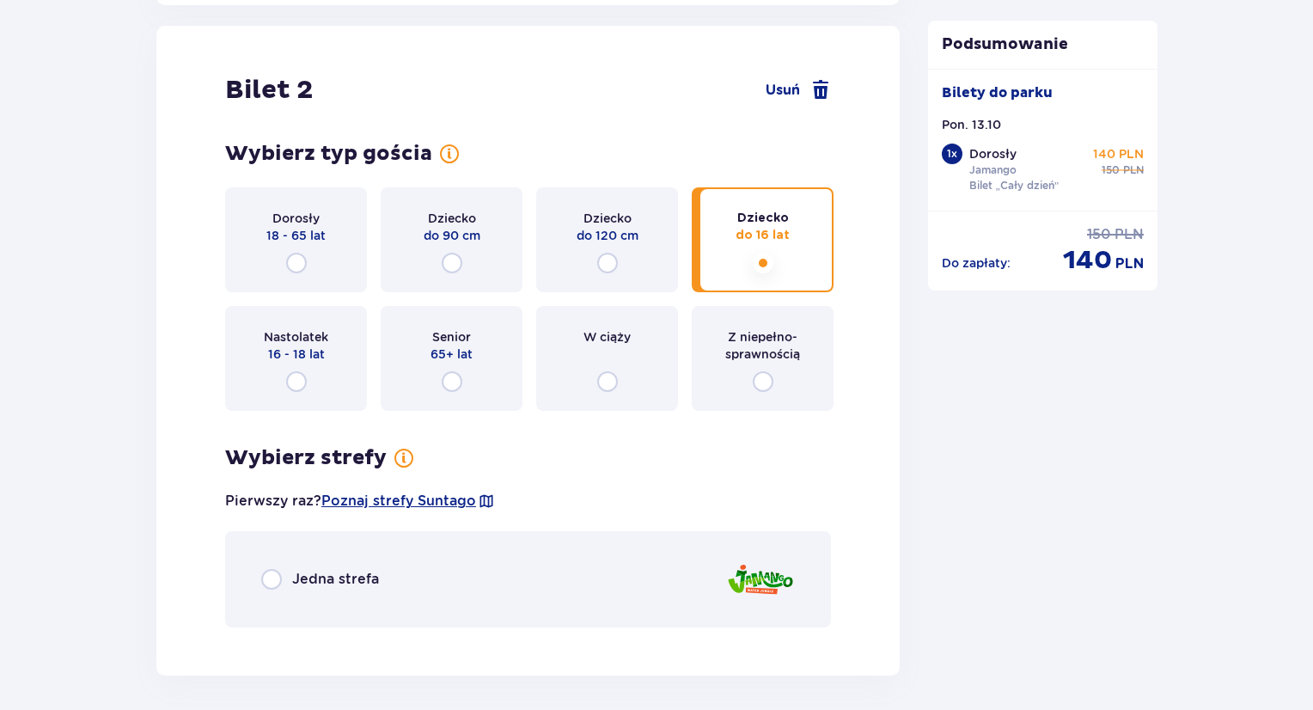
scroll to position [1957, 0]
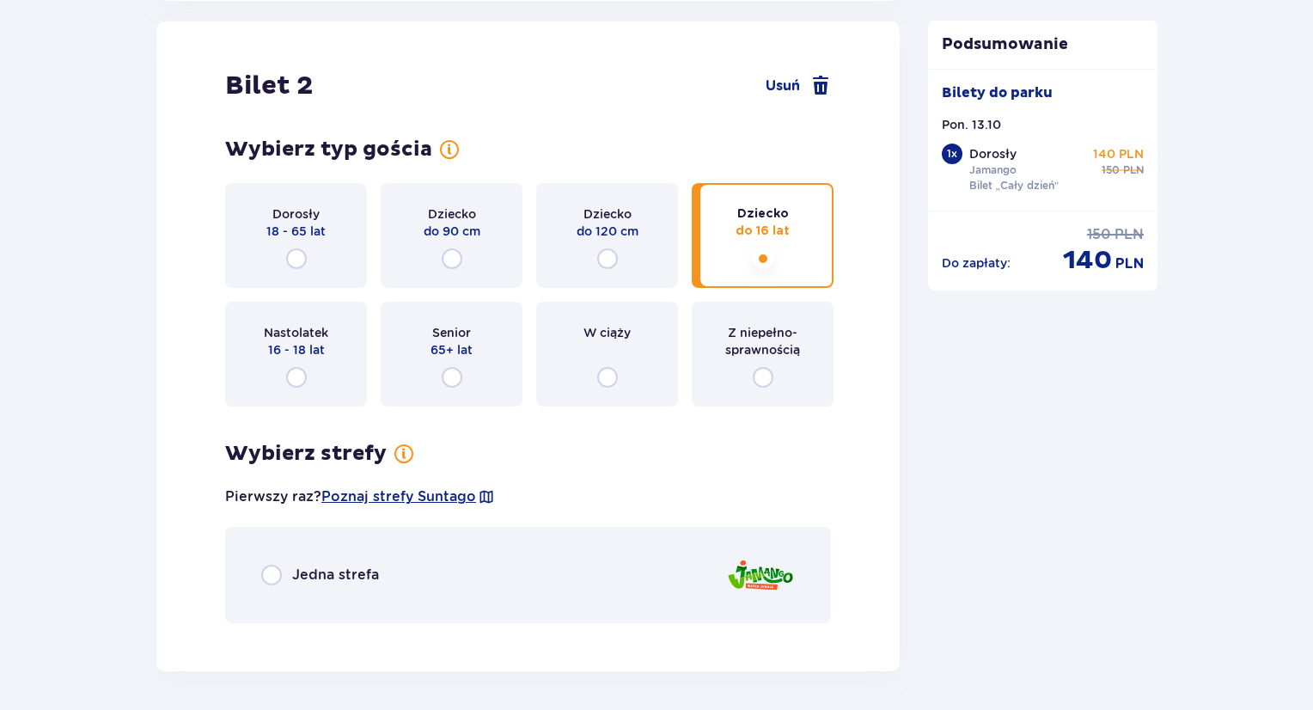
click at [267, 579] on input "radio" at bounding box center [271, 574] width 21 height 21
radio input "true"
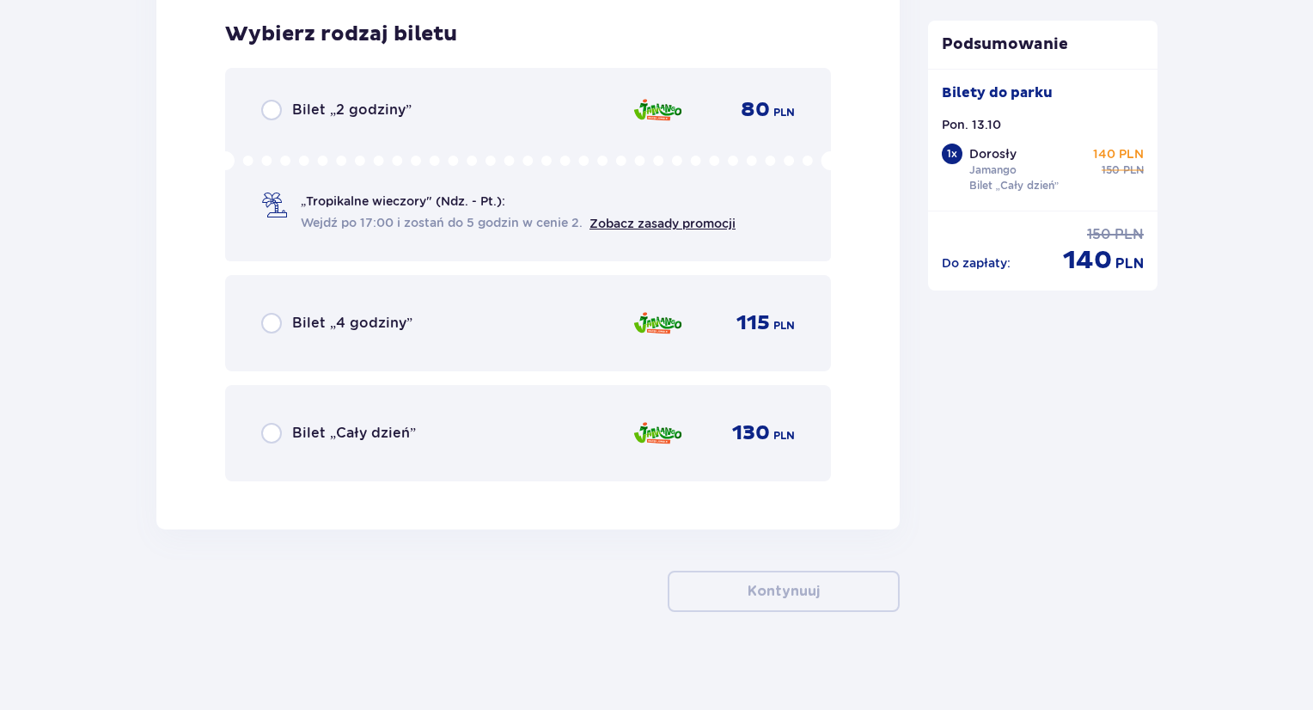
click at [262, 438] on input "radio" at bounding box center [271, 433] width 21 height 21
radio input "true"
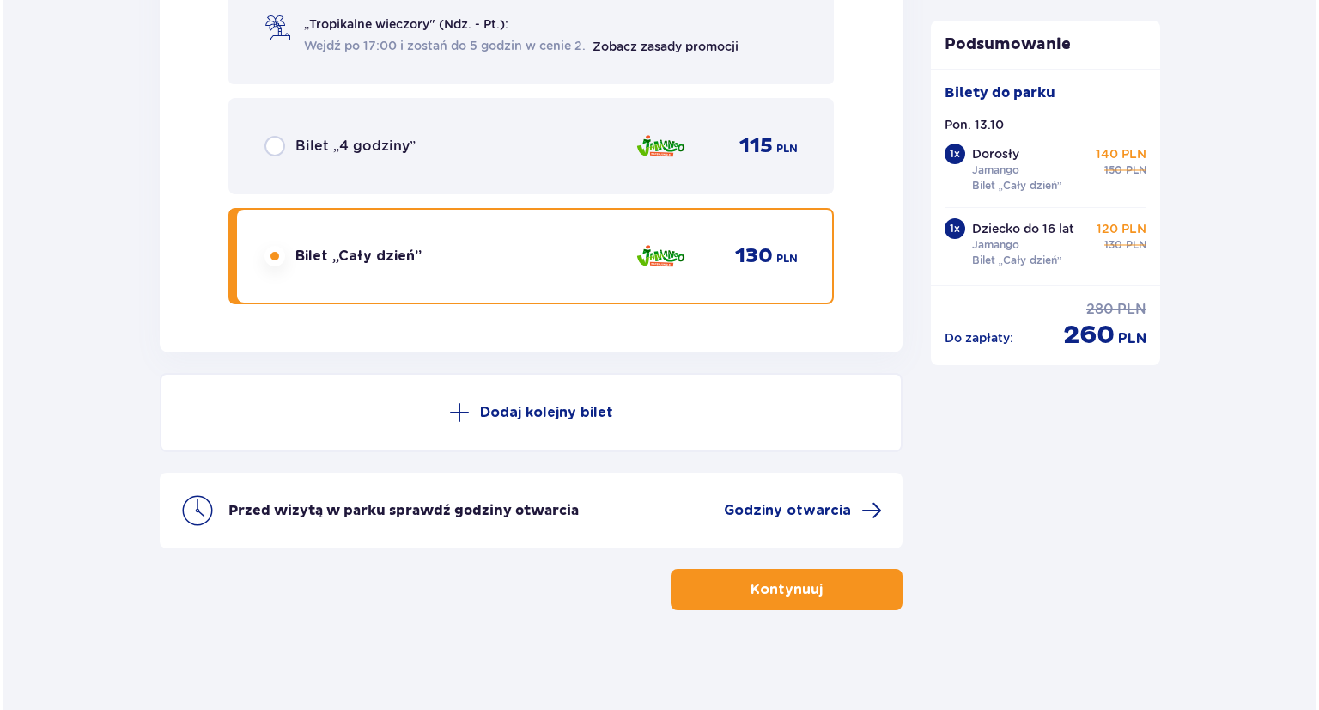
scroll to position [2771, 0]
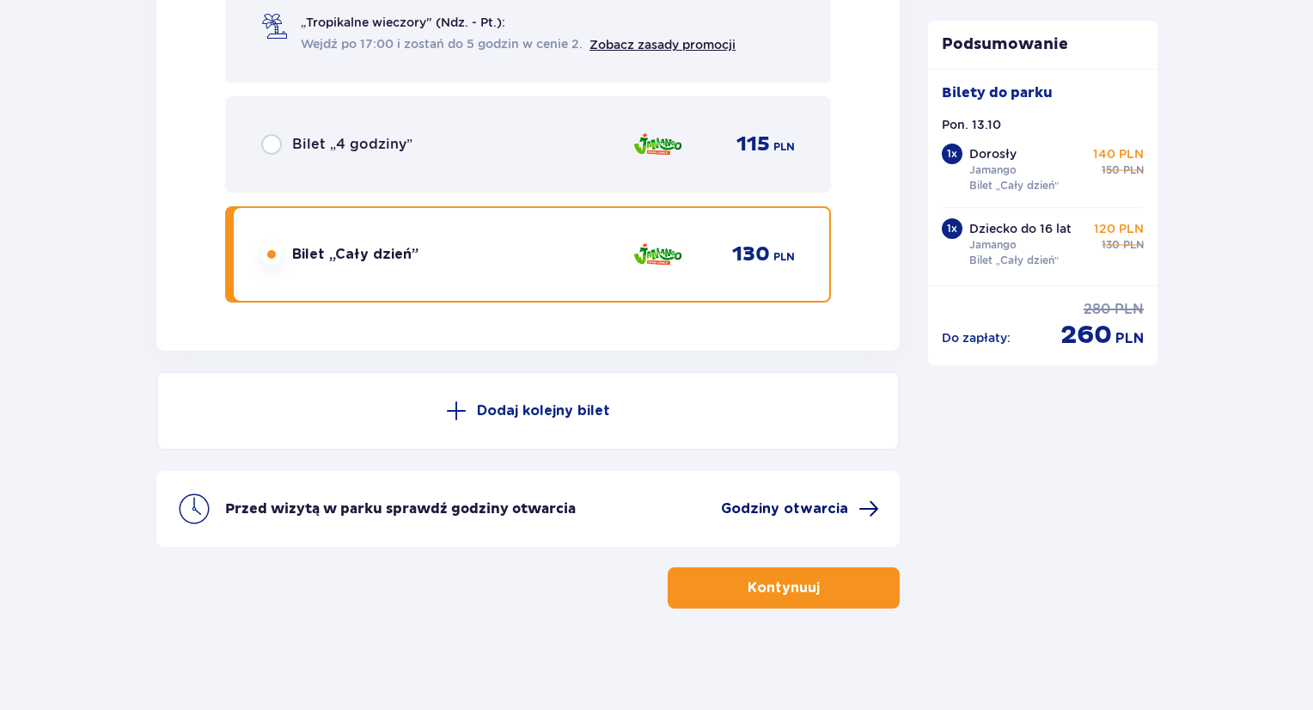
click at [819, 511] on span "Godziny otwarcia" at bounding box center [784, 508] width 127 height 19
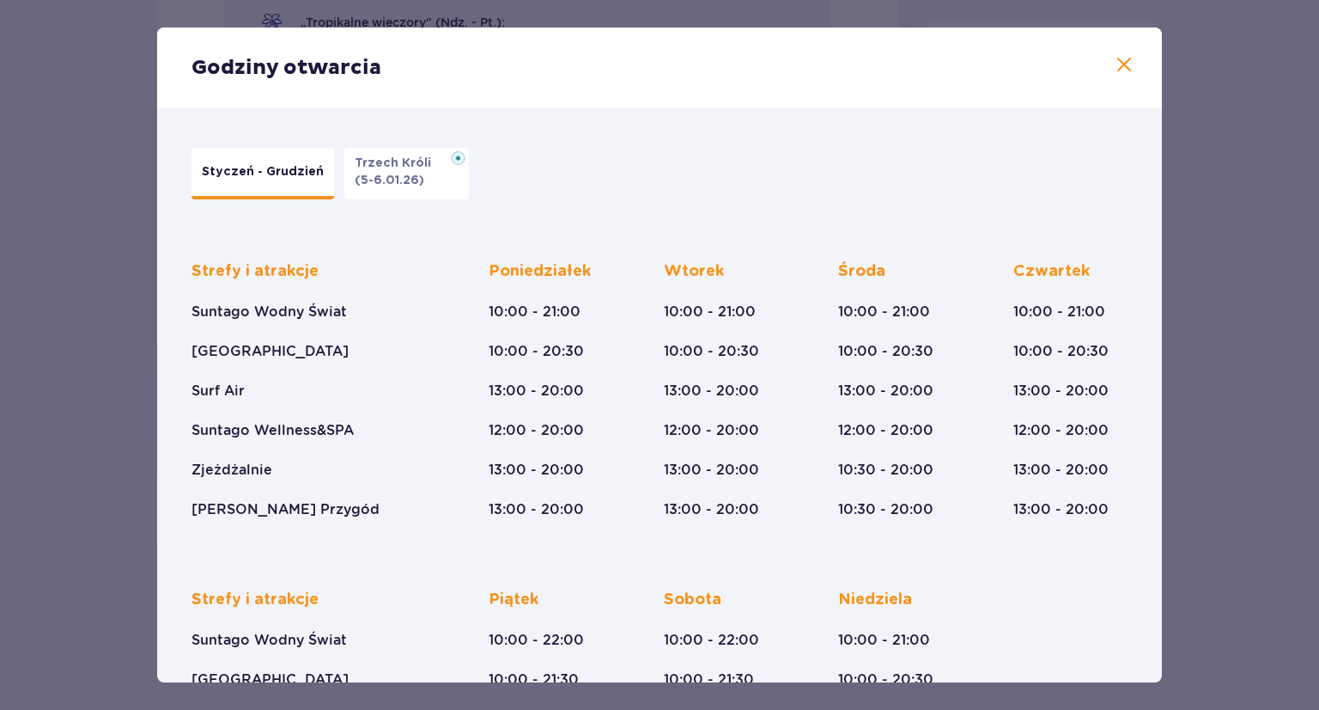
click at [1165, 399] on div "Godziny otwarcia Styczeń - Grudzień Trzech Króli (5-6.01.26) Strefy i atrakcje …" at bounding box center [659, 355] width 1319 height 710
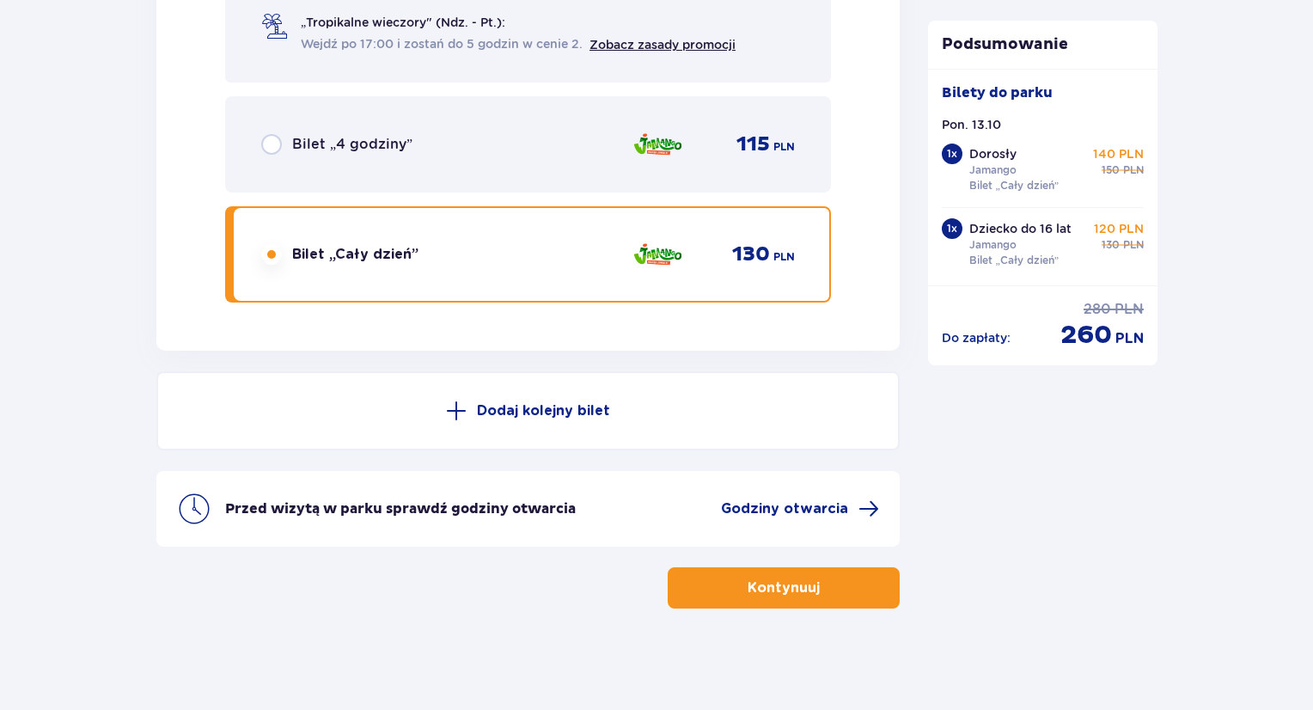
click at [835, 492] on div "Przed wizytą w parku sprawdź godziny otwarcia Godziny otwarcia" at bounding box center [527, 509] width 743 height 76
click at [835, 506] on span "Godziny otwarcia" at bounding box center [784, 508] width 127 height 19
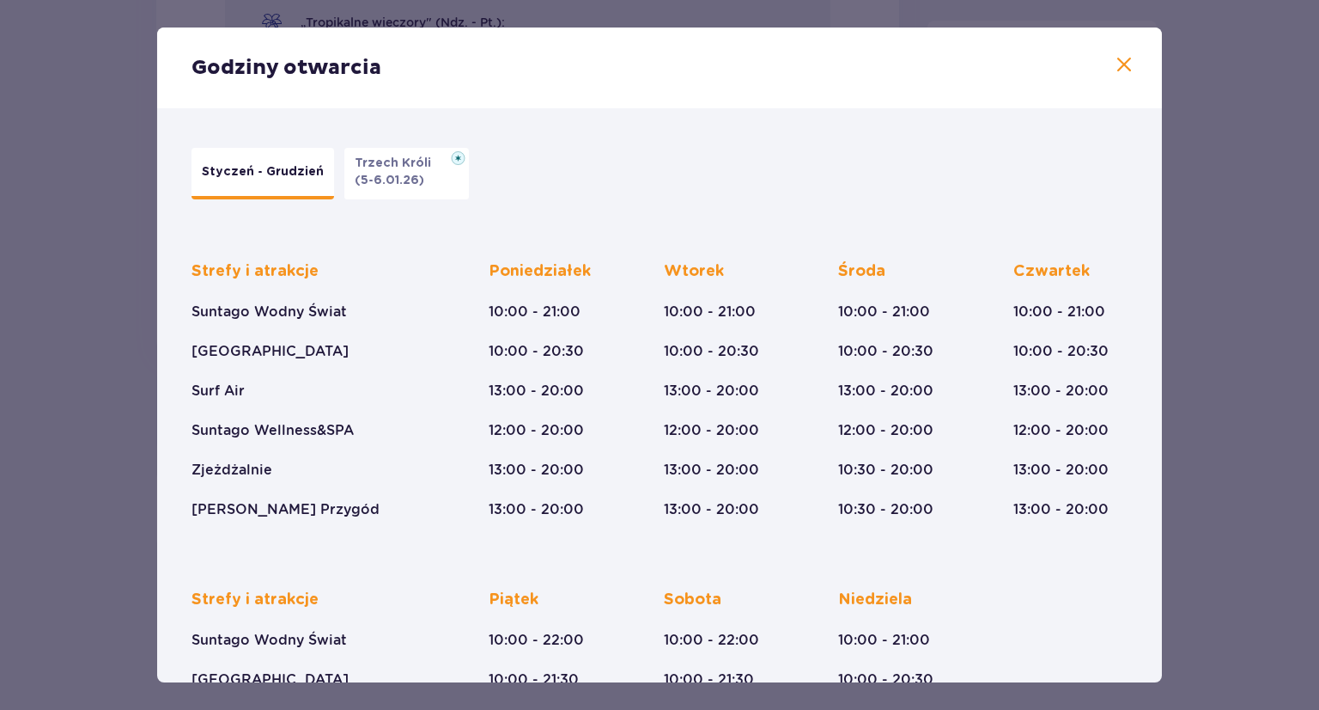
click at [1120, 58] on span at bounding box center [1124, 65] width 21 height 21
